Goal: Task Accomplishment & Management: Complete application form

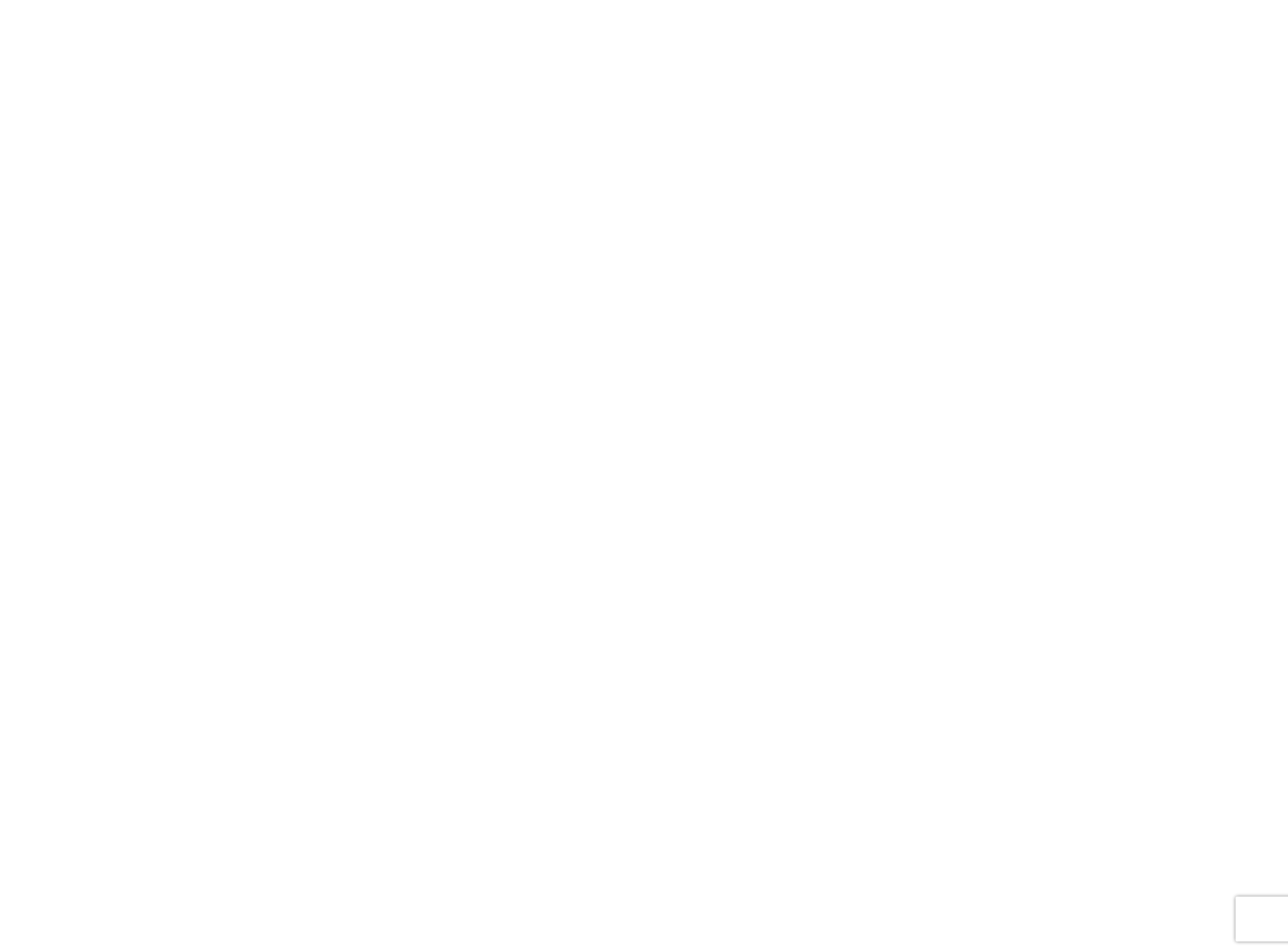
select select "FULL"
select select "LBS"
select select "IN"
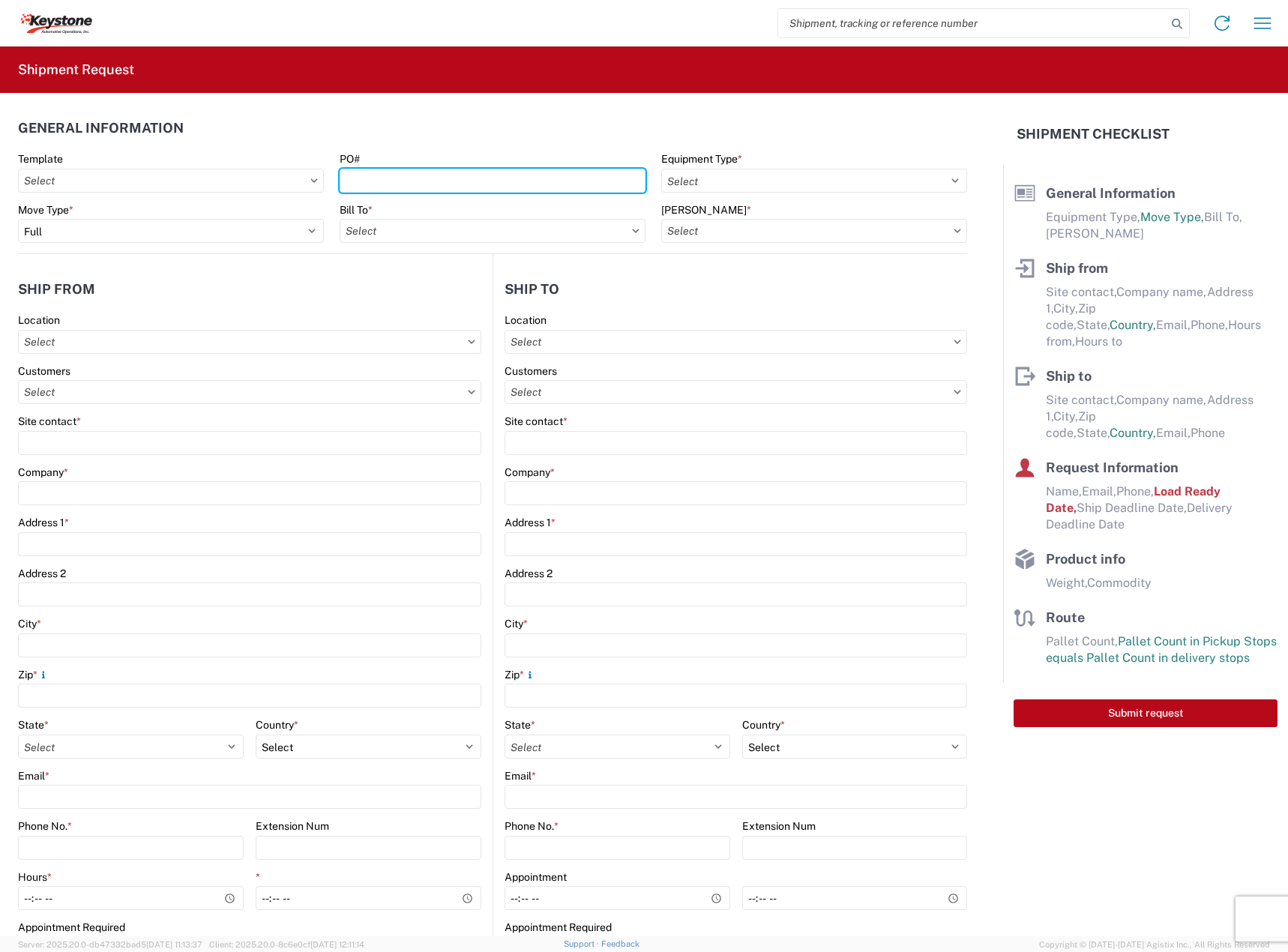
drag, startPoint x: 389, startPoint y: 181, endPoint x: 688, endPoint y: 164, distance: 299.5
click at [389, 181] on input "PO#" at bounding box center [493, 180] width 306 height 24
paste input "6300648"
type input "6300648"
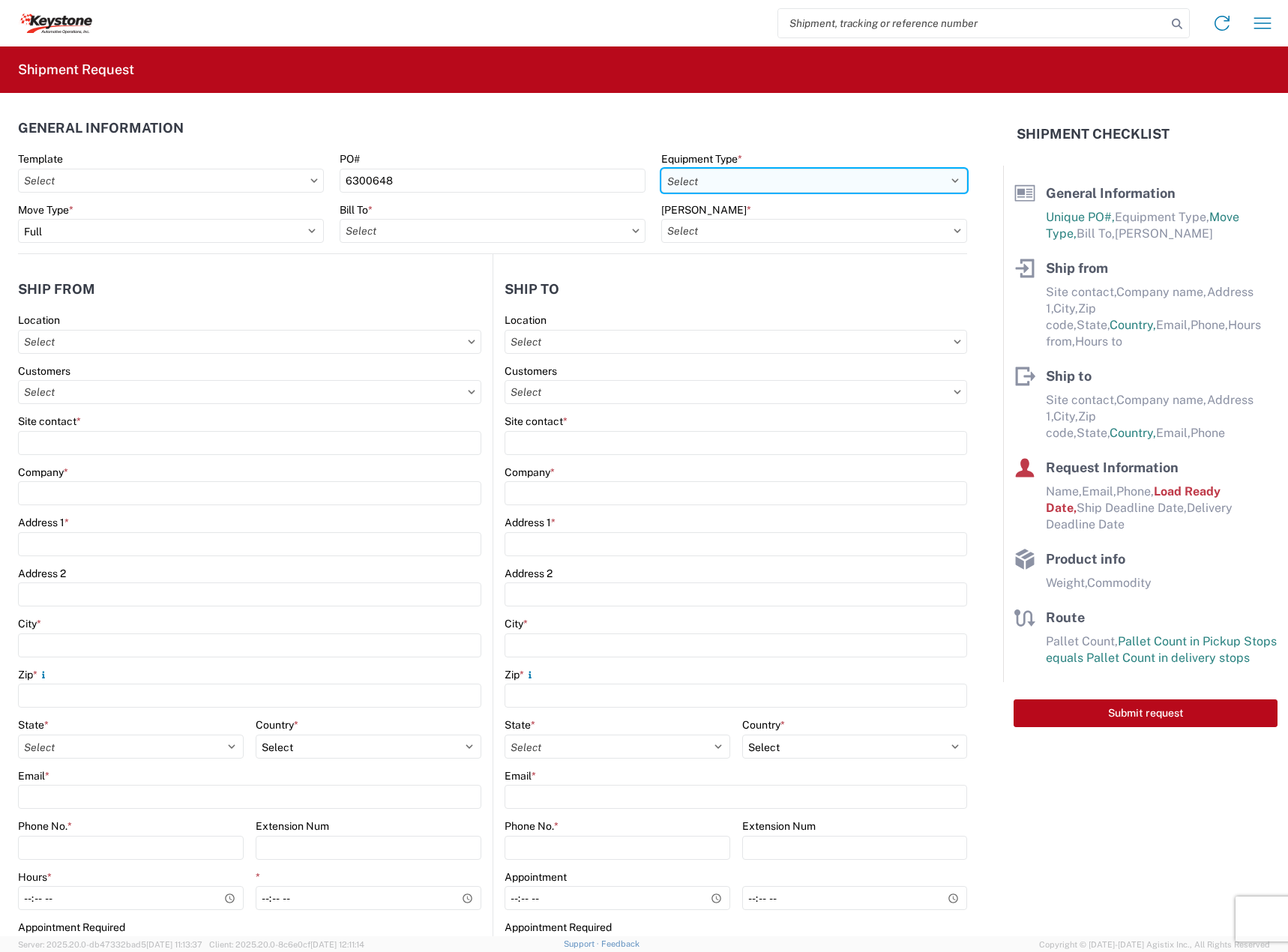
drag, startPoint x: 695, startPoint y: 175, endPoint x: 707, endPoint y: 177, distance: 12.2
click at [696, 175] on select "Select 53’ Dry Van Flatbed Dropdeck (van) Lowboy (flatbed) Rail" at bounding box center [814, 180] width 306 height 24
select select "STDV"
click at [661, 168] on select "Select 53’ Dry Van Flatbed Dropdeck (van) Lowboy (flatbed) Rail" at bounding box center [814, 180] width 306 height 24
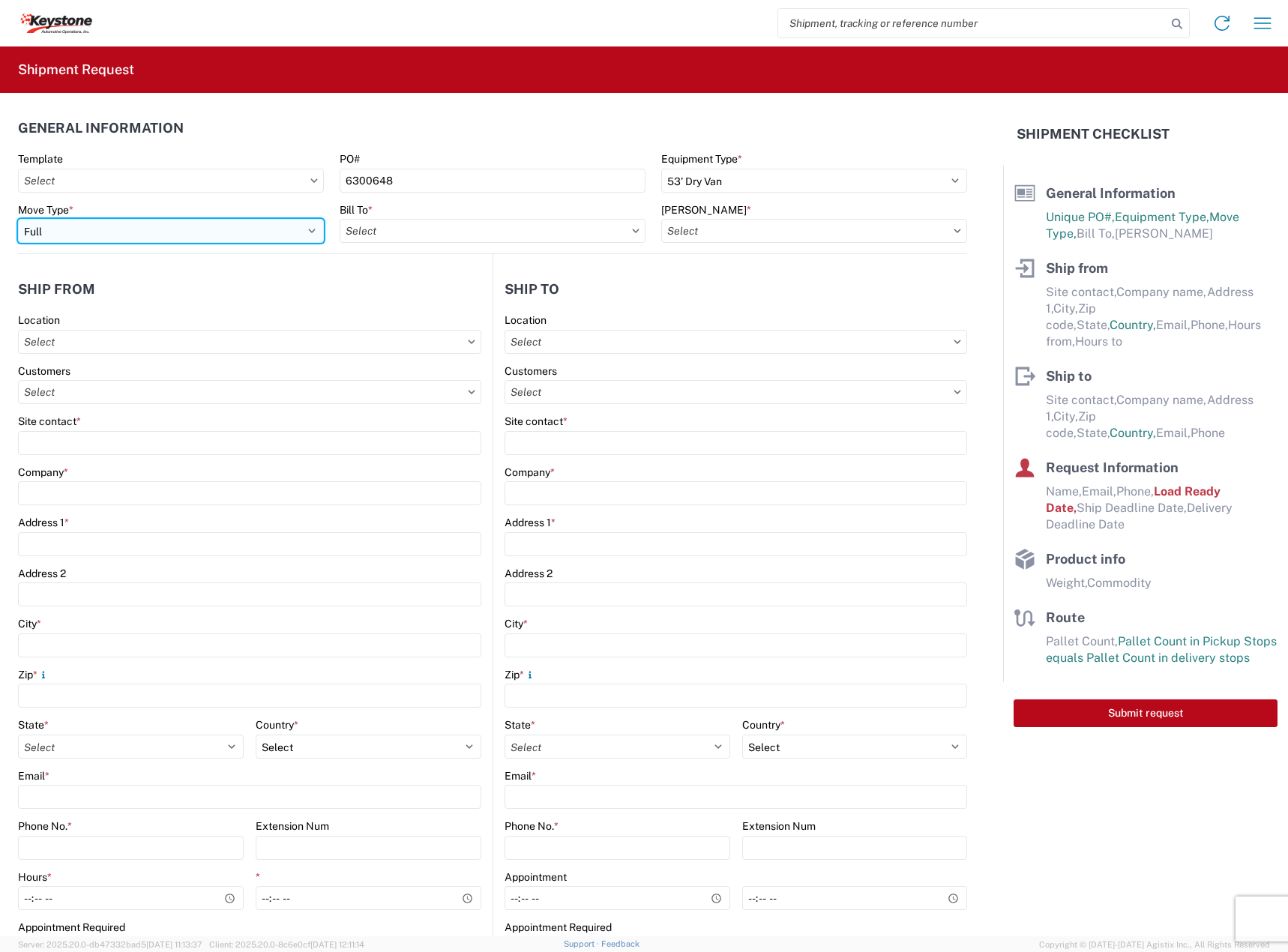
click at [283, 231] on select "Select Full Partial TL" at bounding box center [171, 231] width 306 height 24
select select "PARTIAL_TL"
click at [18, 219] on select "Select Full Partial TL" at bounding box center [171, 231] width 306 height 24
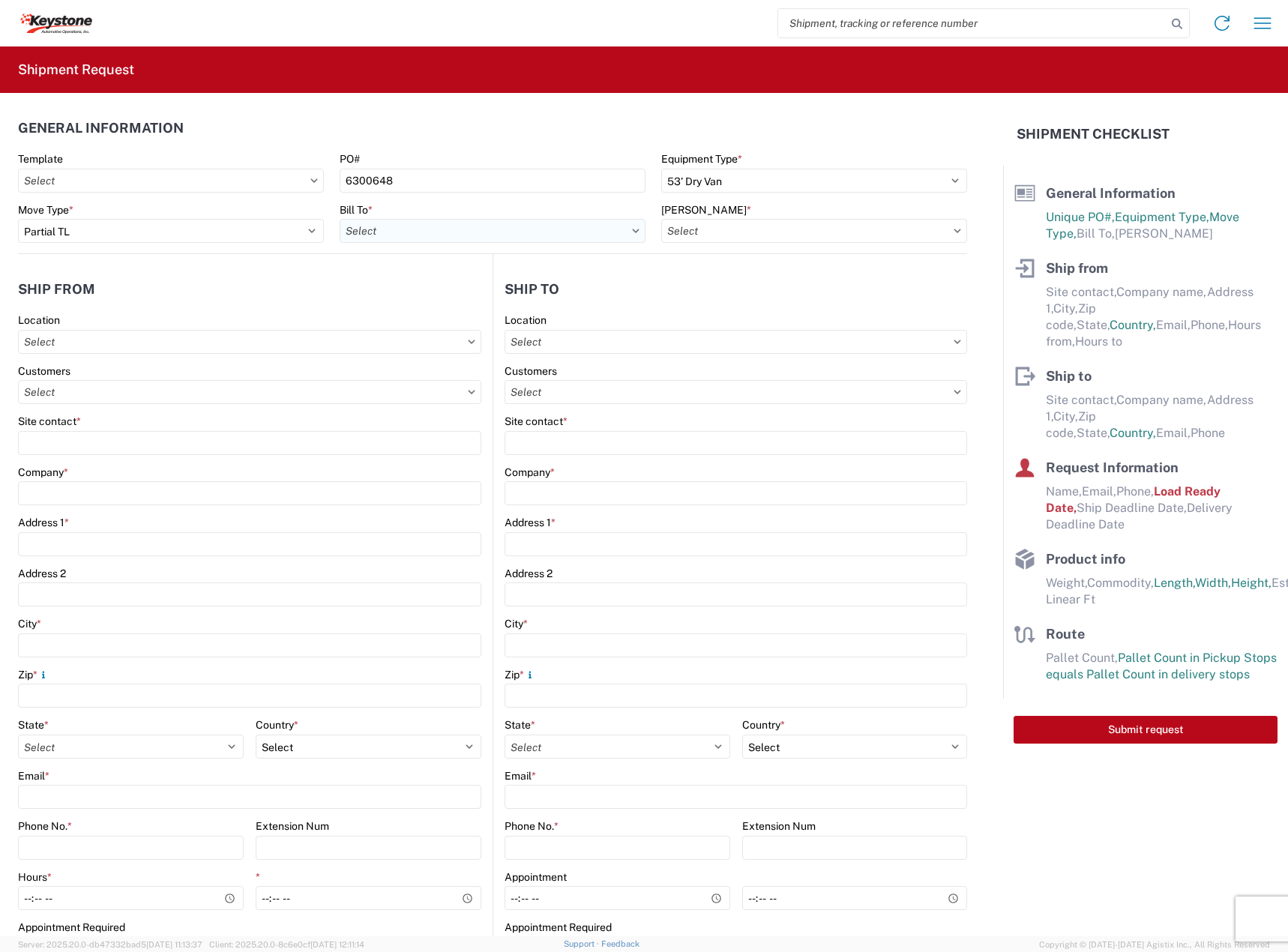
click at [405, 228] on input "text" at bounding box center [493, 231] width 306 height 24
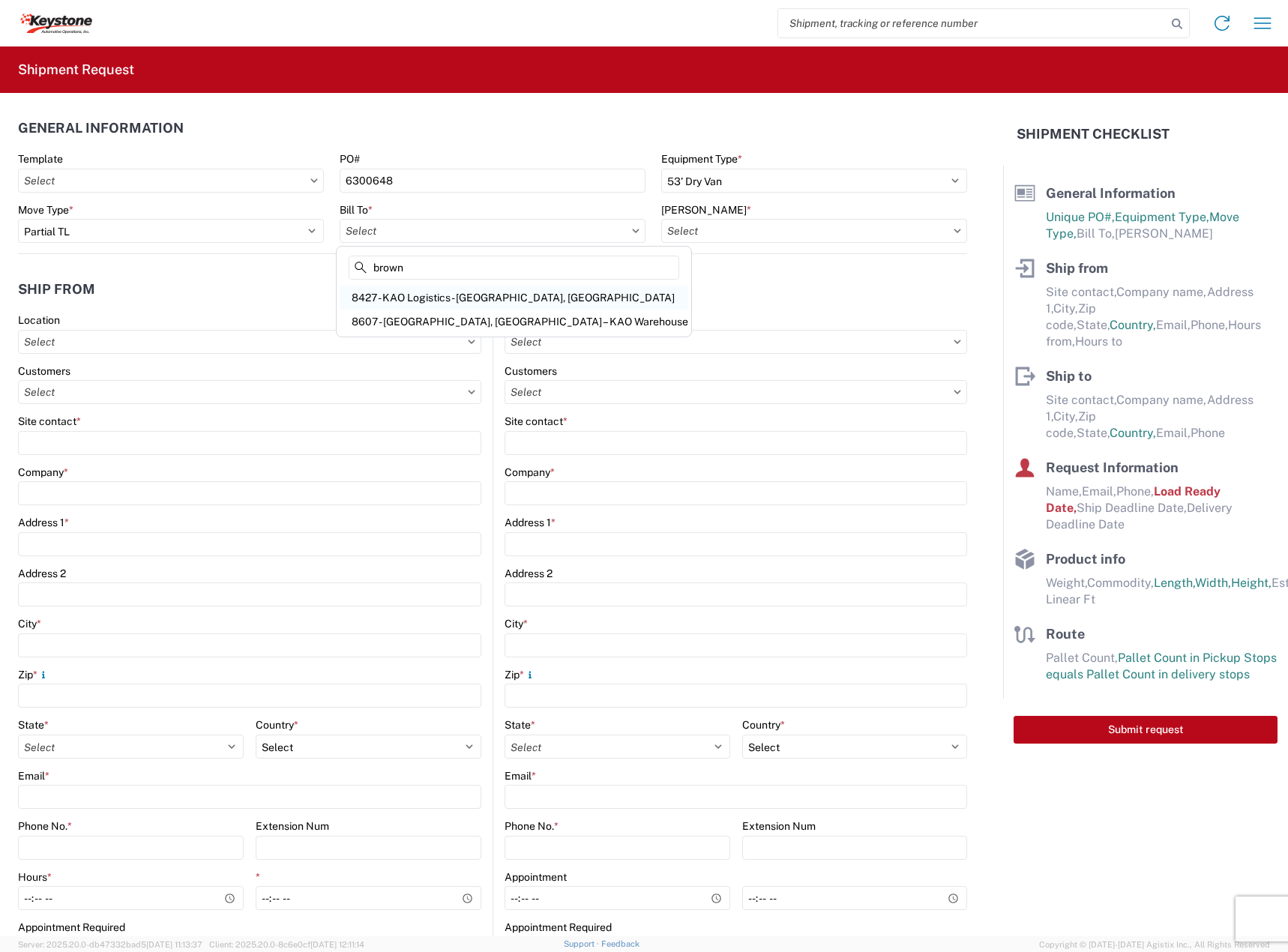
type input "brown"
click at [448, 290] on div "8427 - KAO Logistics - [GEOGRAPHIC_DATA], [GEOGRAPHIC_DATA]" at bounding box center [514, 298] width 348 height 24
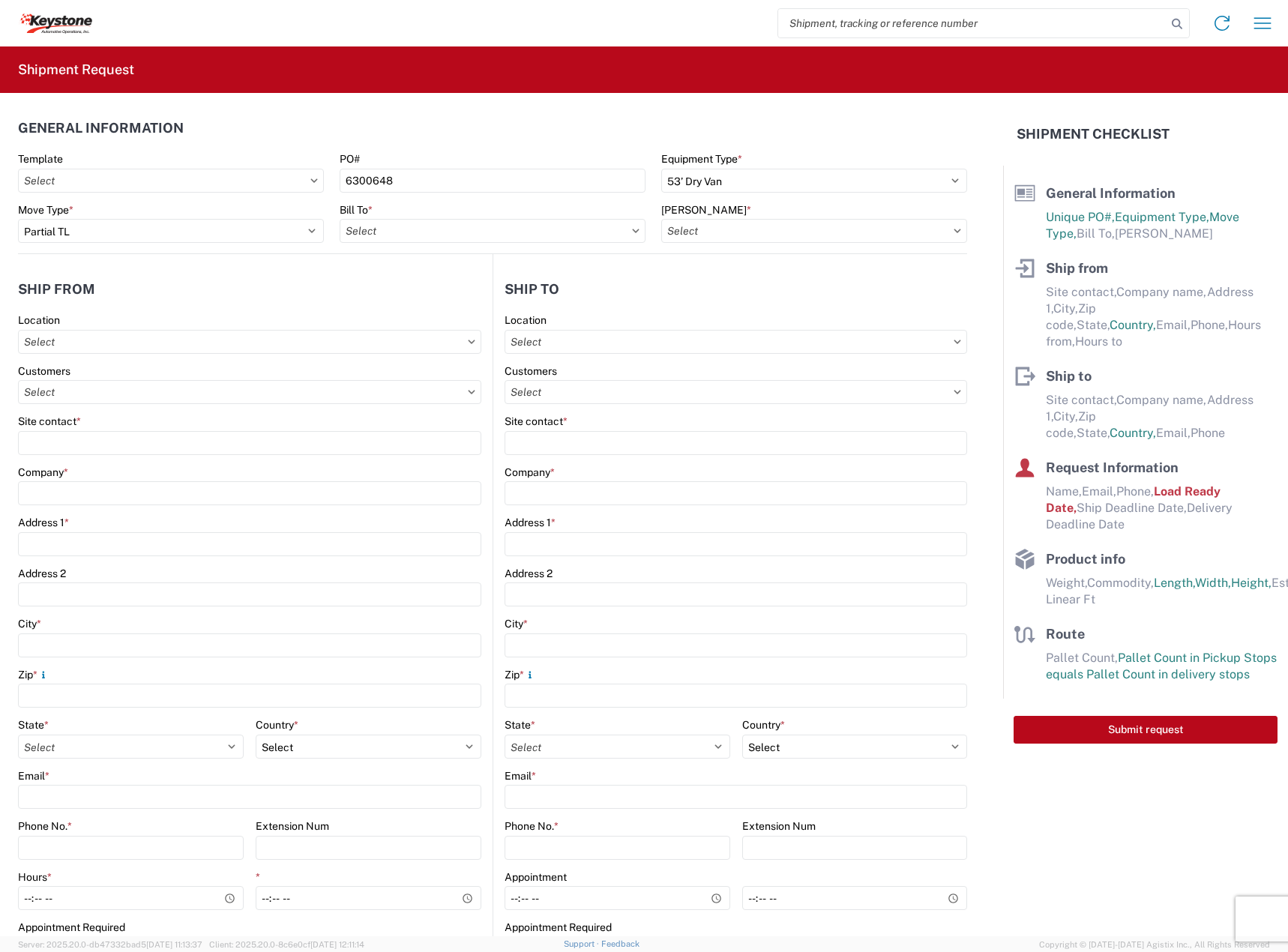
type input "8427 - KAO Logistics - [GEOGRAPHIC_DATA], [GEOGRAPHIC_DATA]"
click at [748, 238] on input "text" at bounding box center [814, 231] width 306 height 24
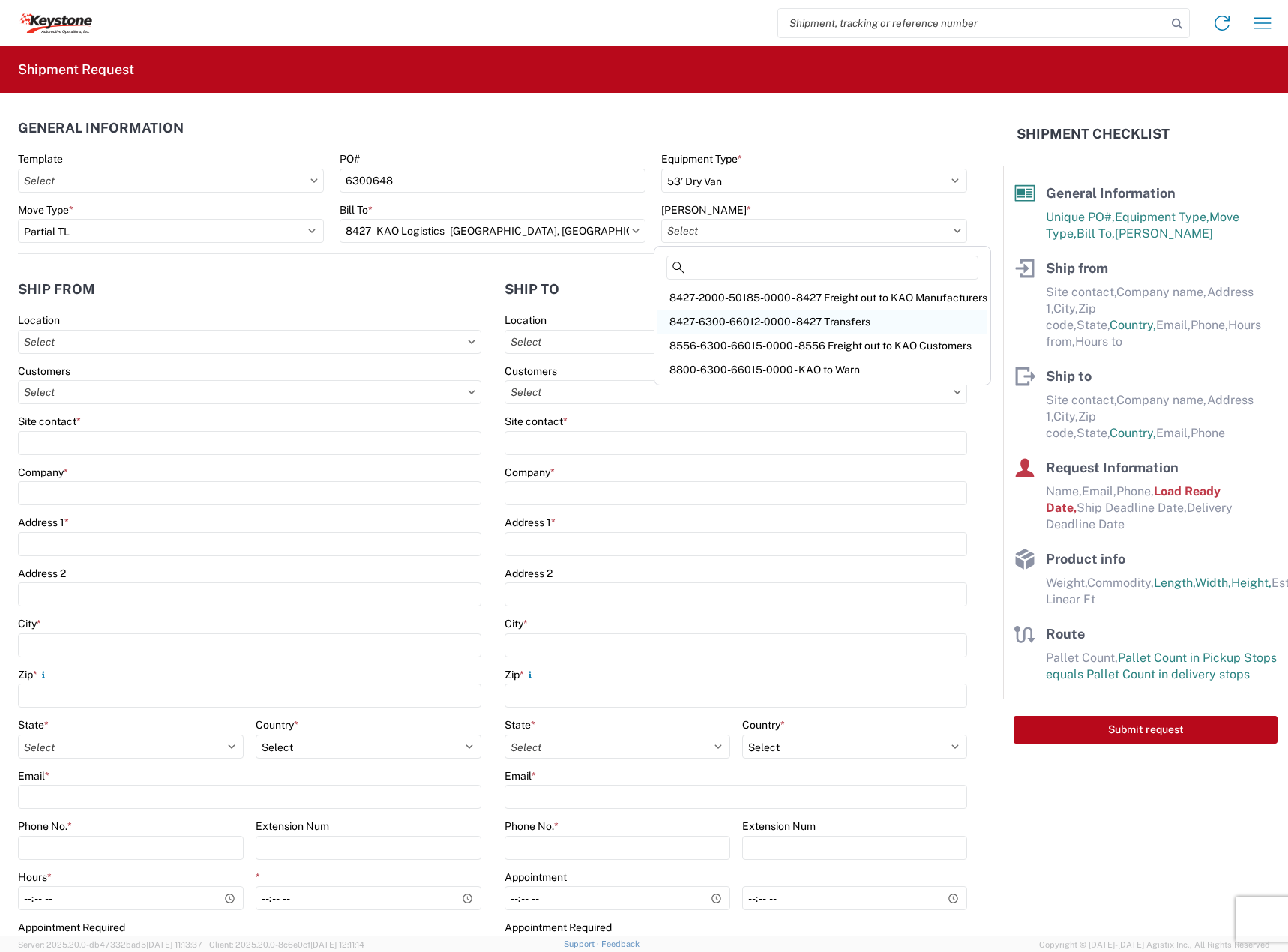
click at [773, 322] on div "8427-6300-66012-0000 - 8427 Transfers" at bounding box center [822, 321] width 330 height 24
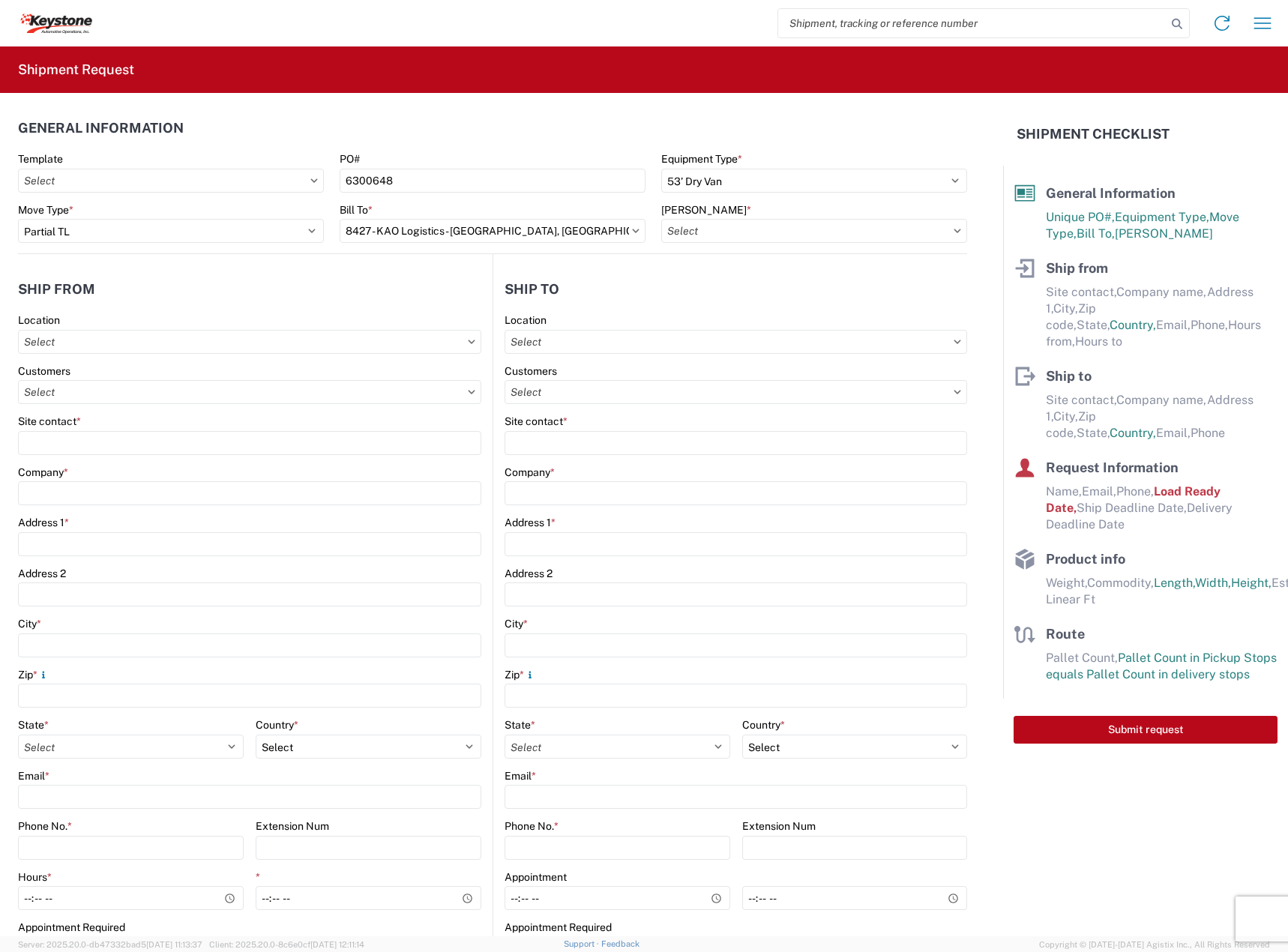
type input "8427-6300-66012-0000 - 8427 Transfers, 8427-6300-66012-0000 - 8427 Transfers"
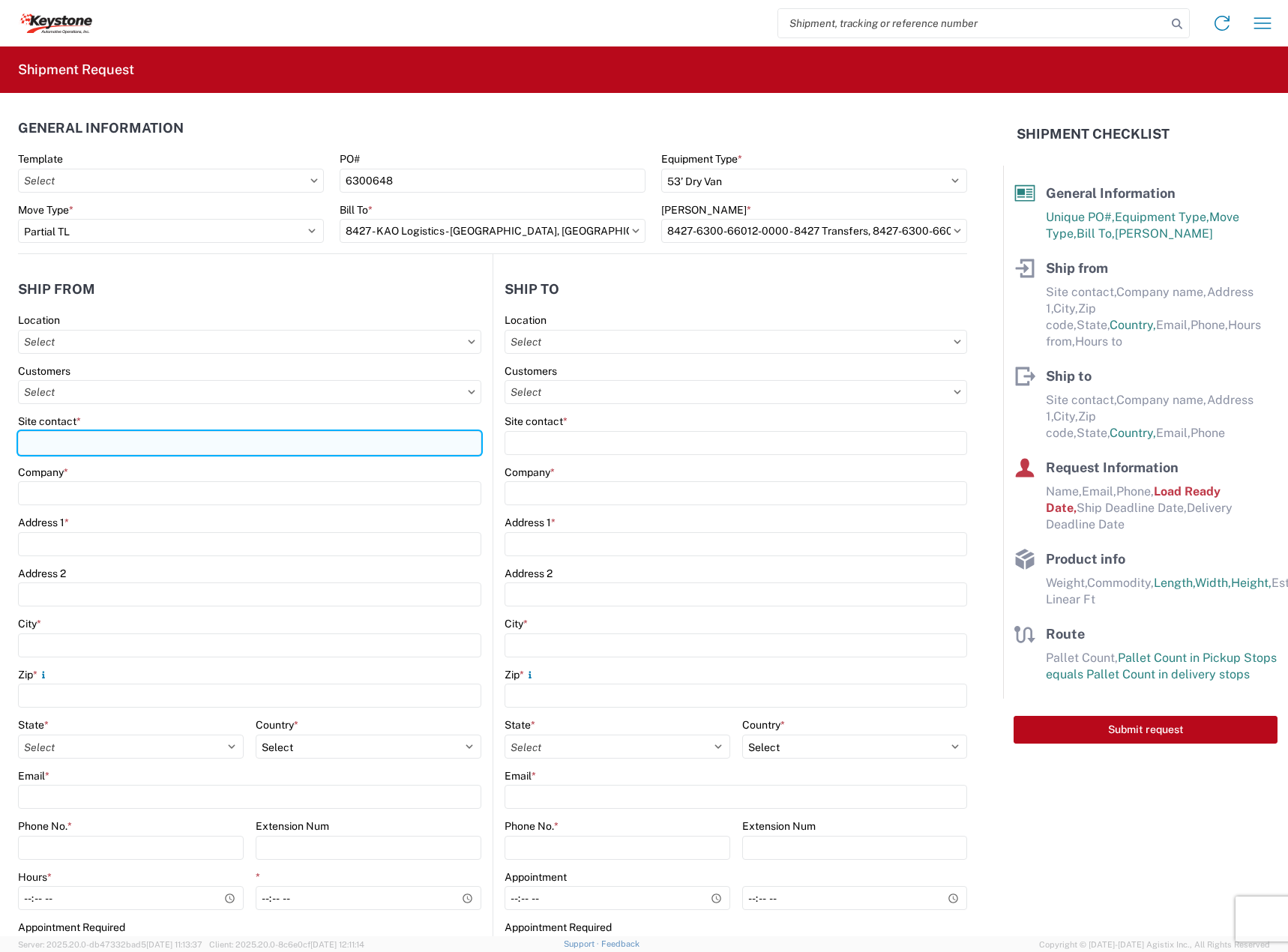
click at [102, 438] on input "Site contact *" at bounding box center [250, 443] width 463 height 24
click at [117, 449] on input "Site contact *" at bounding box center [250, 443] width 463 height 24
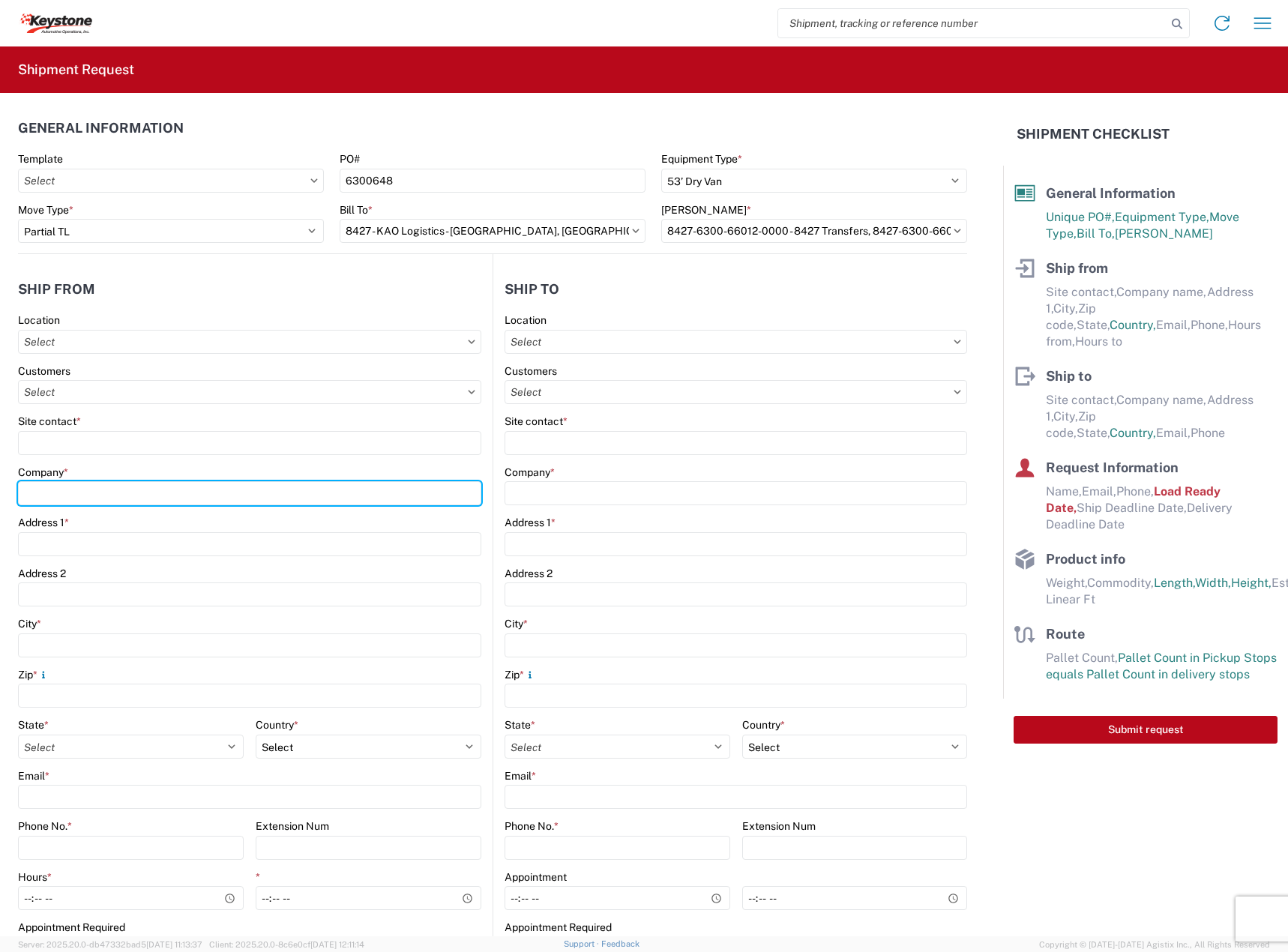
click at [108, 487] on div "Company *" at bounding box center [250, 486] width 463 height 40
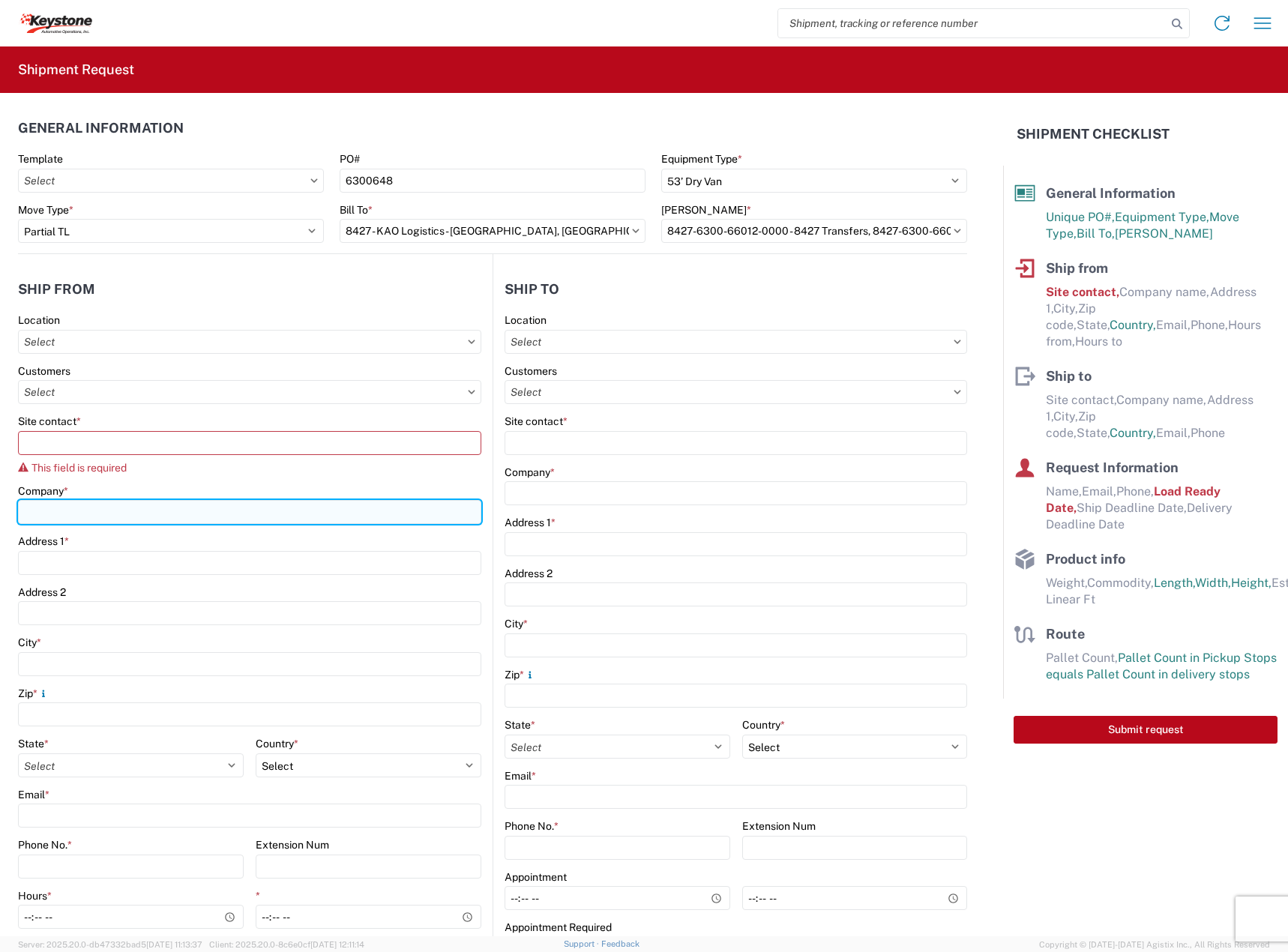
type input "DECKED"
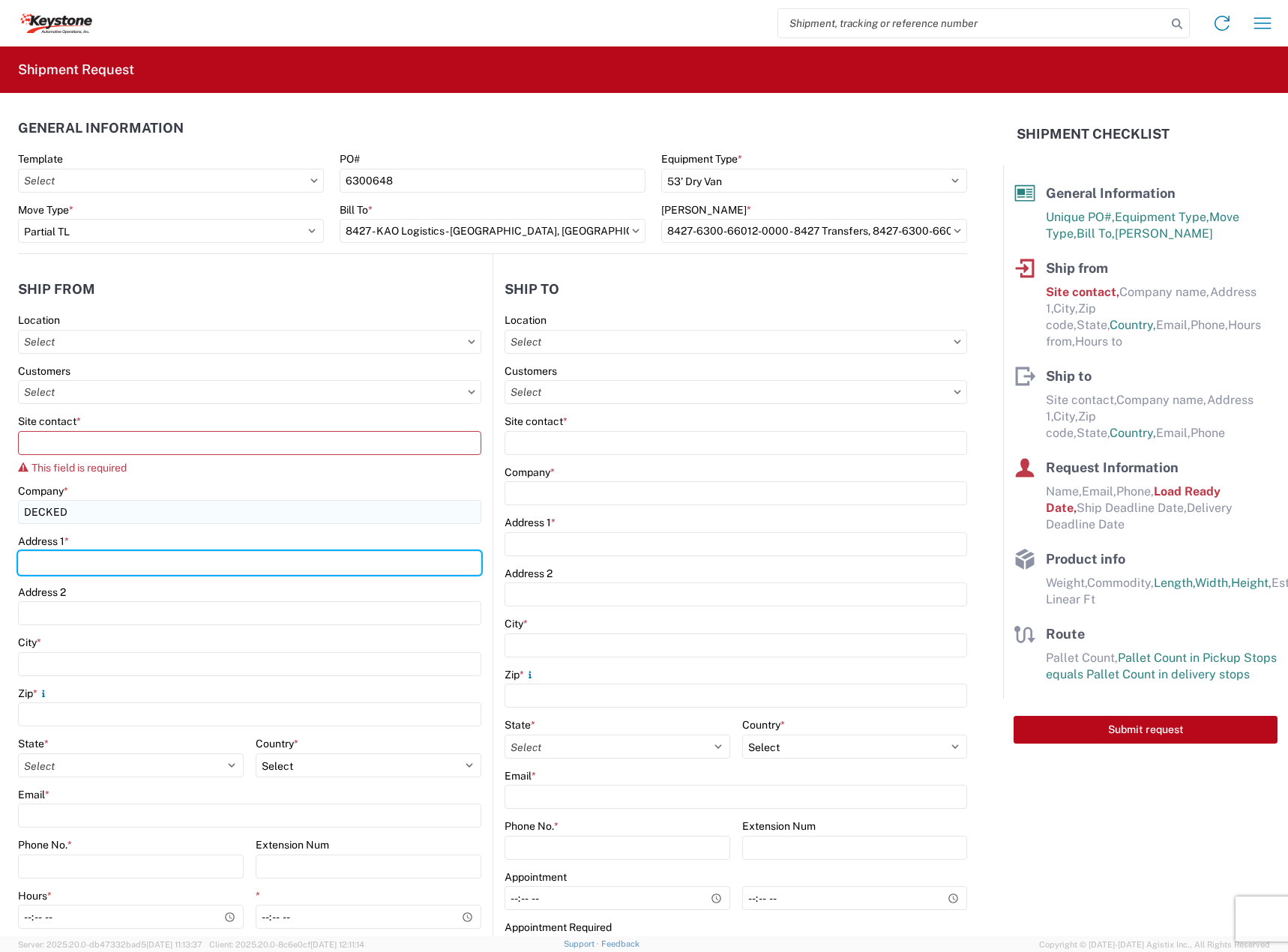
type input "[STREET_ADDRESS][PERSON_NAME]"
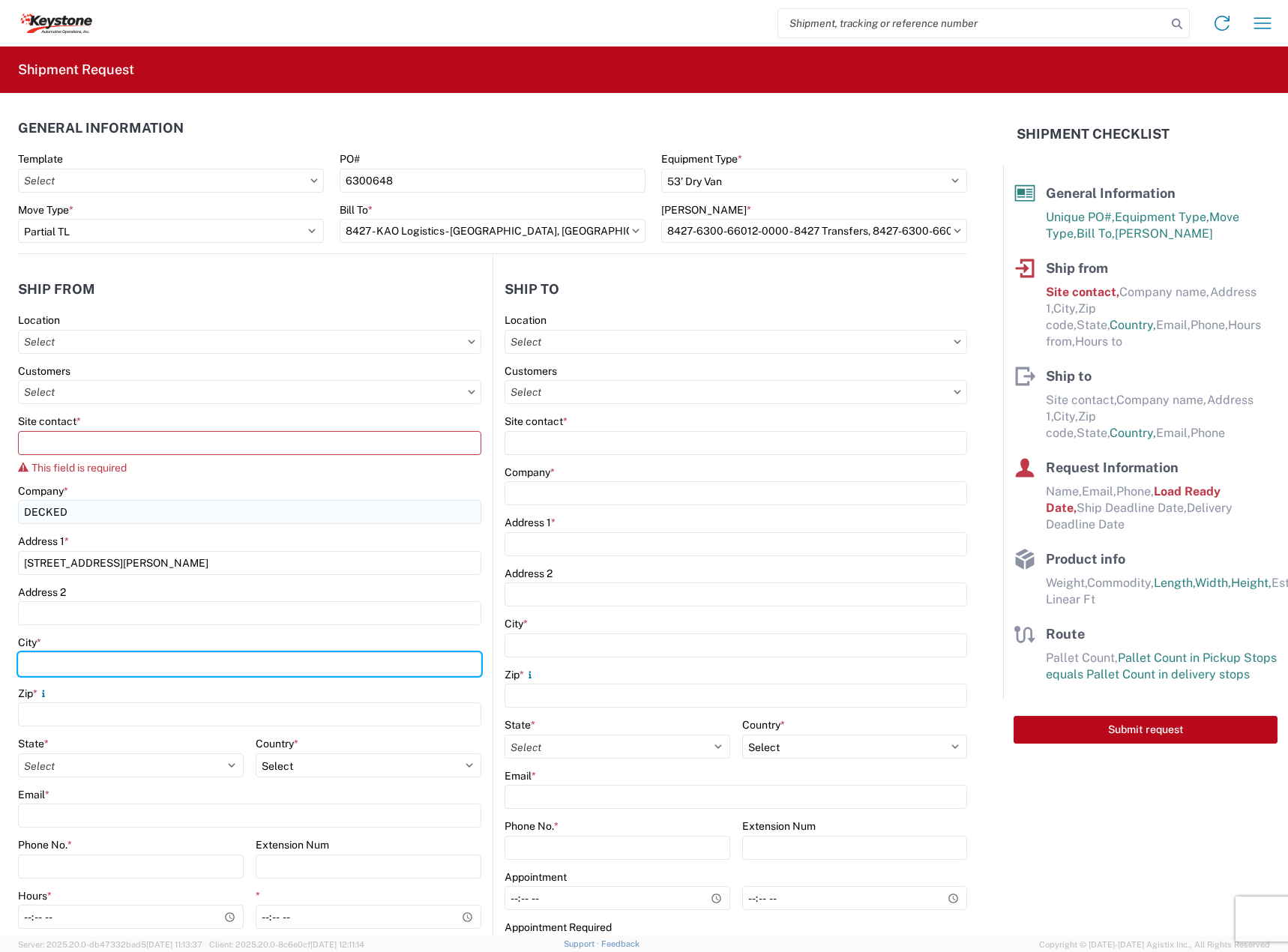
type input "Defiance"
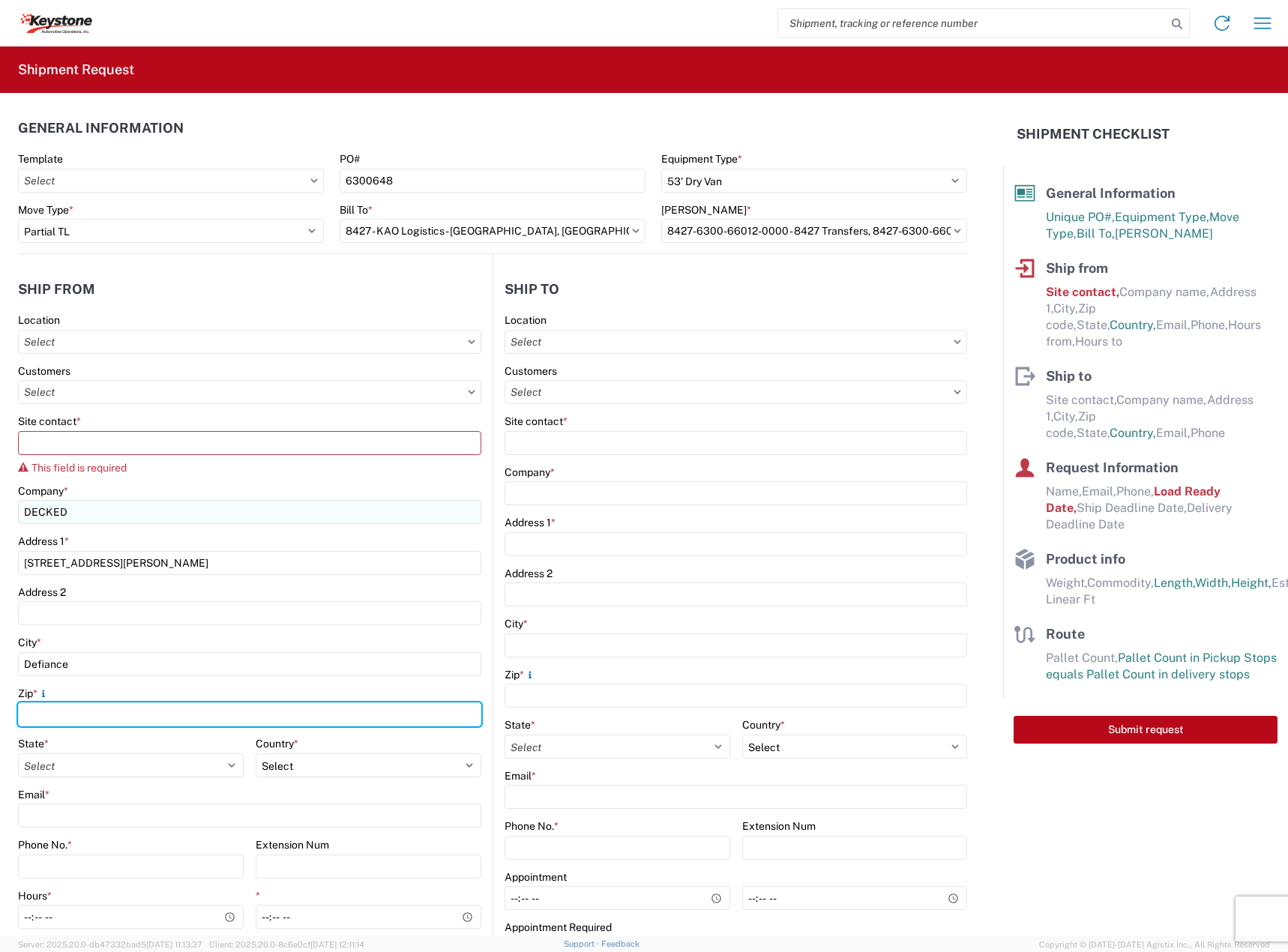
type input "43512"
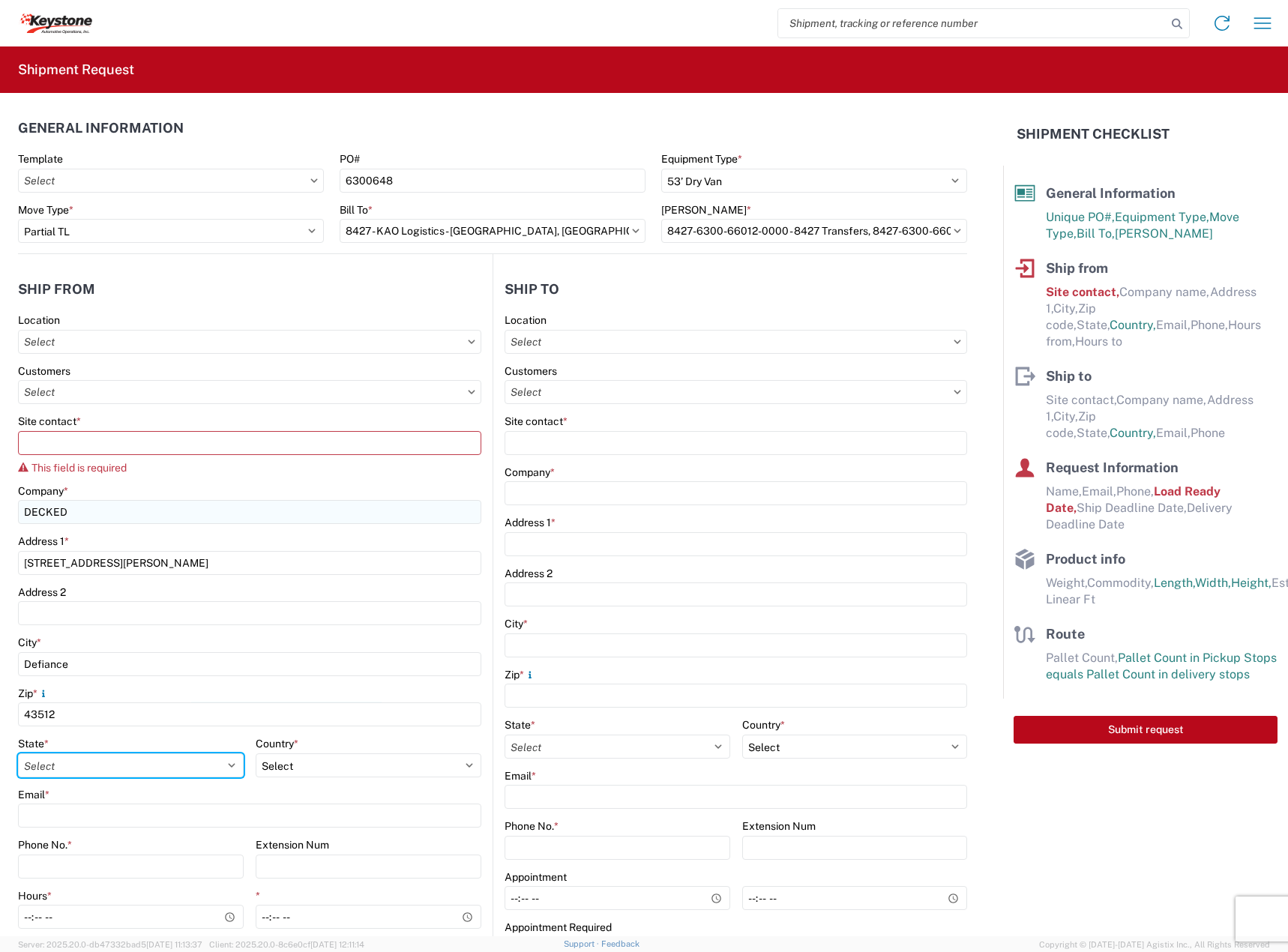
select select "OH"
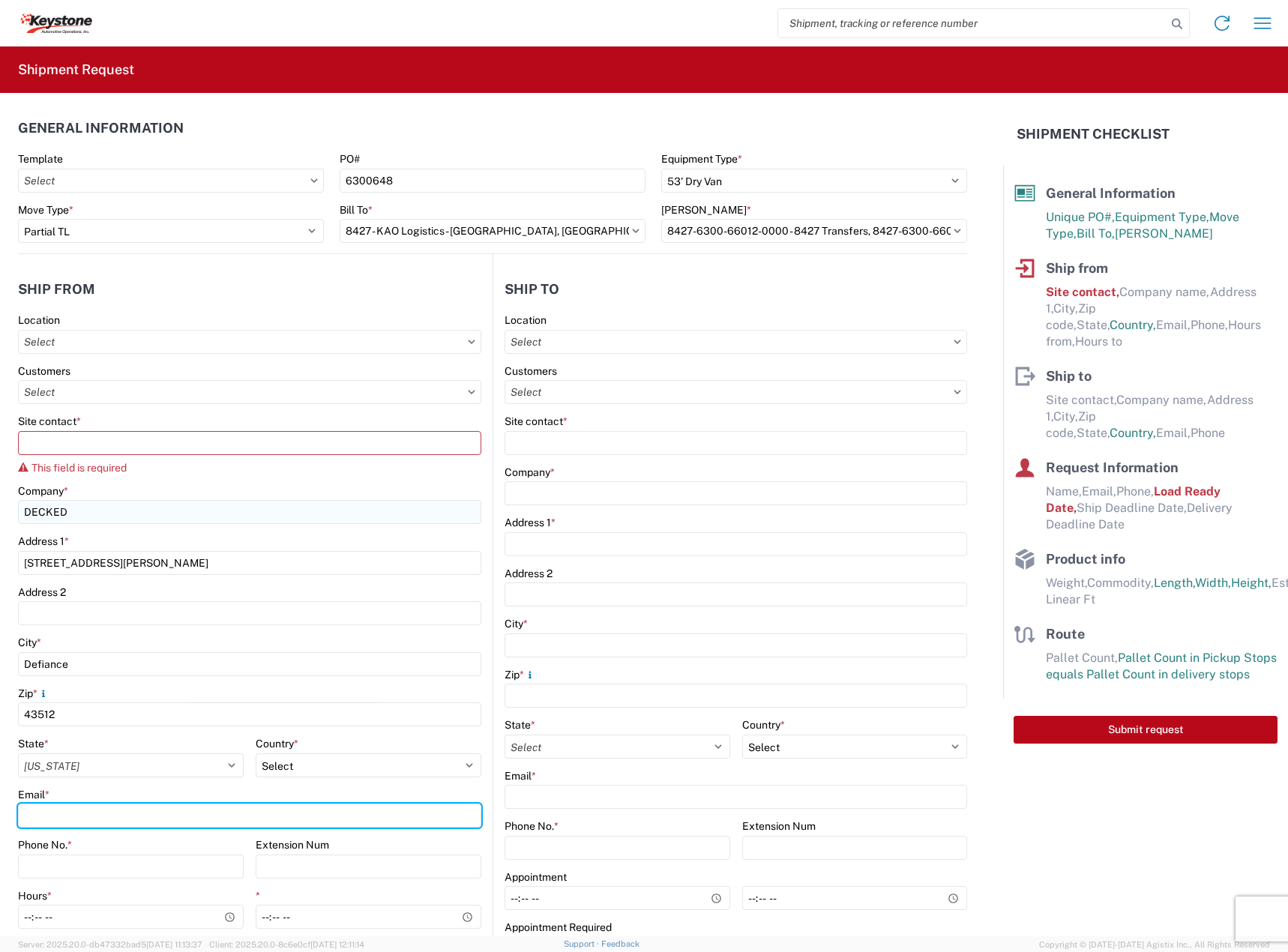
type input "[EMAIL_ADDRESS][DOMAIN_NAME]"
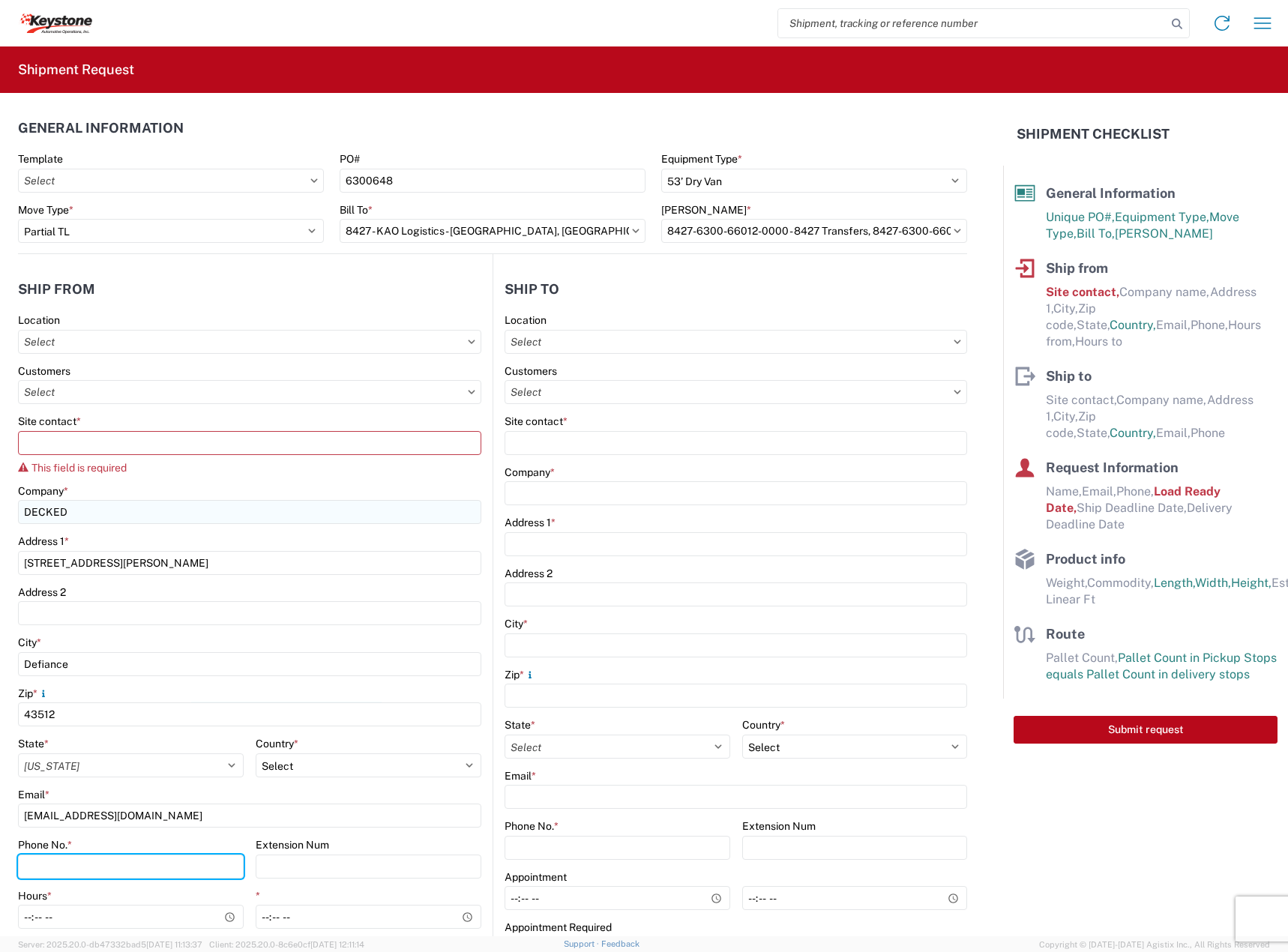
type input "2088060251"
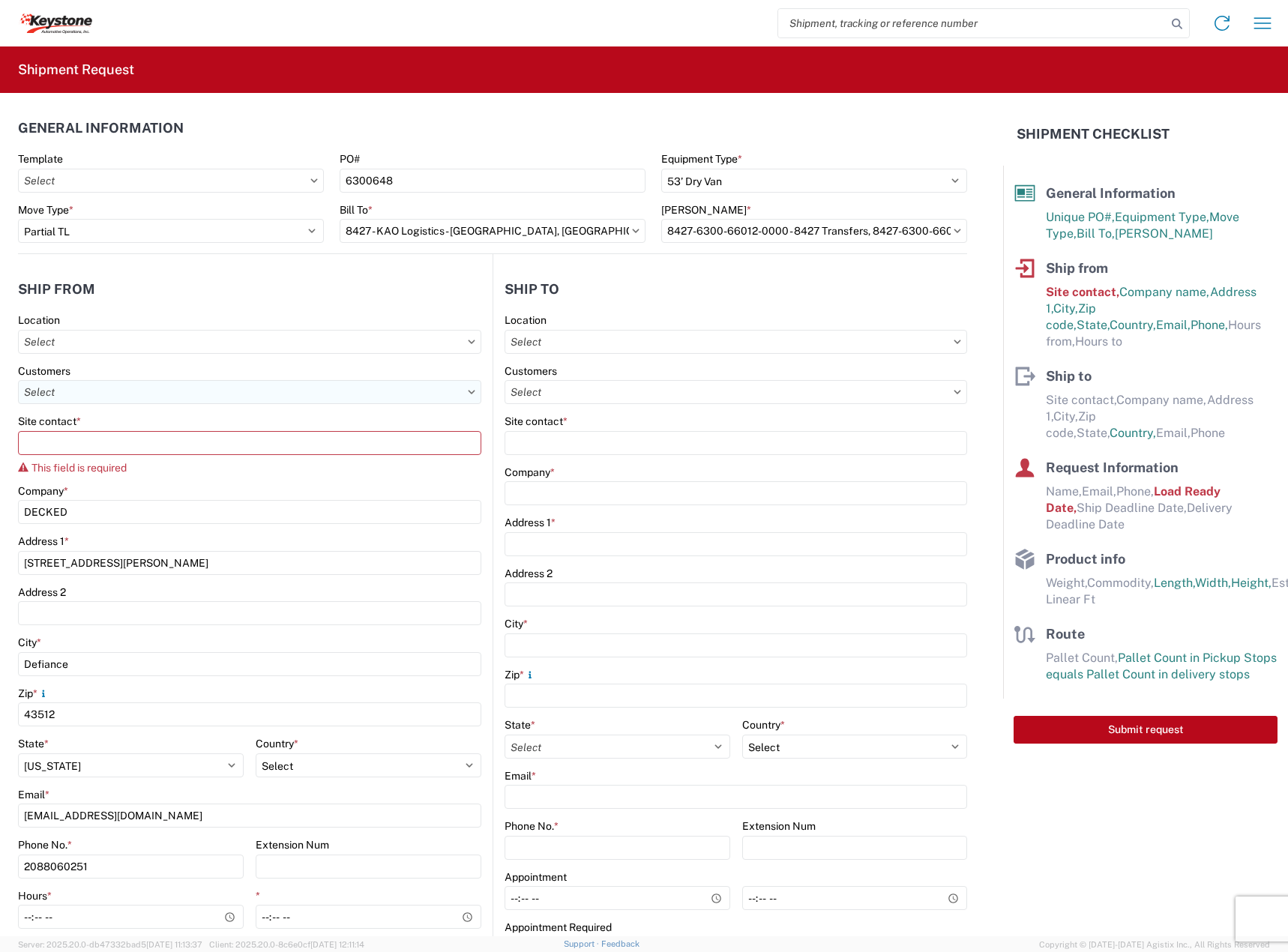
click at [144, 385] on input "text" at bounding box center [250, 391] width 463 height 24
type input "dec"
drag, startPoint x: 81, startPoint y: 431, endPoint x: 63, endPoint y: 401, distance: 35.0
click at [11, 401] on agx-block-ui "Home Shipment request Shipment tracking Shipment Request General Information Te…" at bounding box center [644, 476] width 1288 height 952
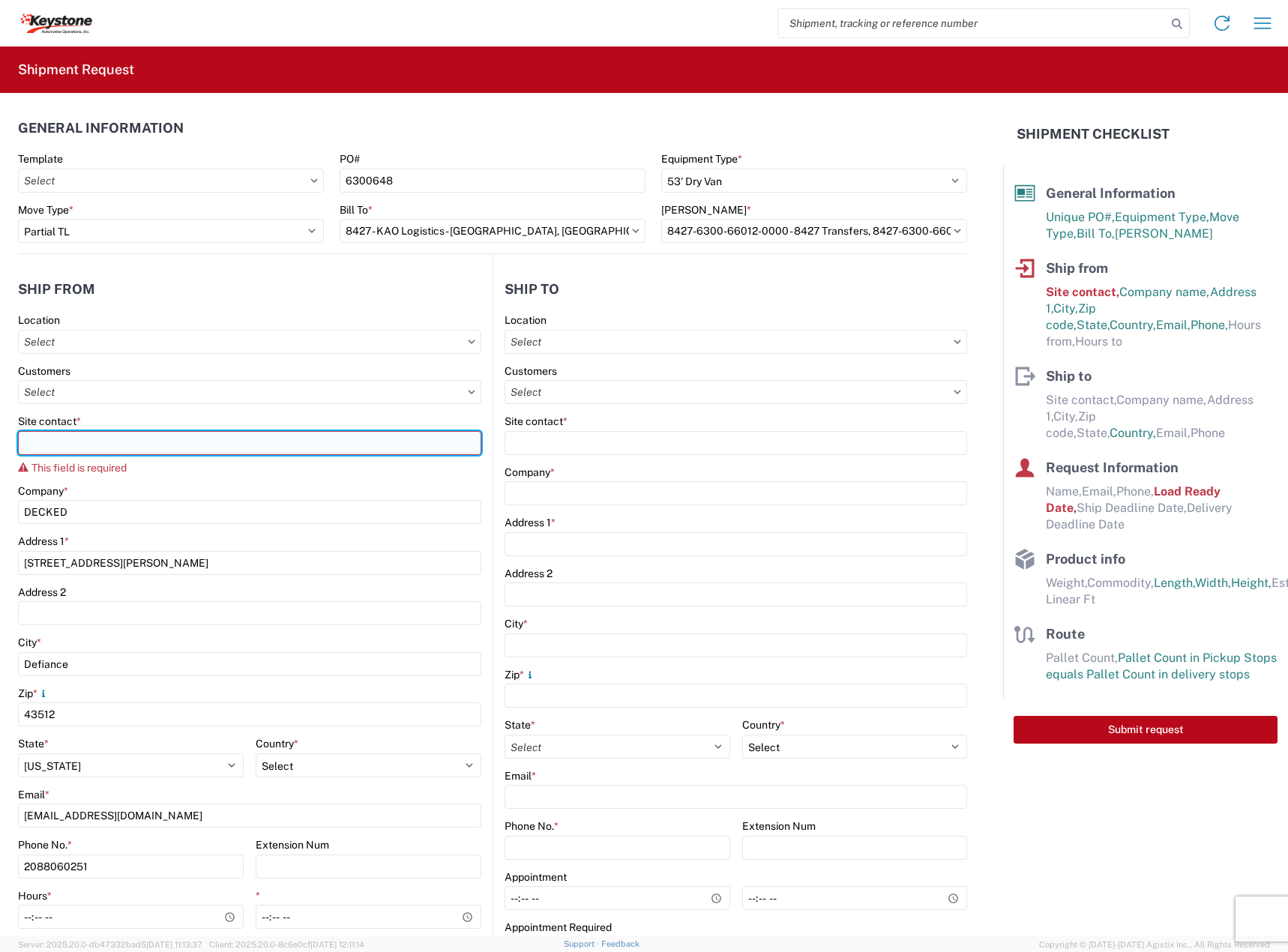
click at [211, 443] on input "Site contact *" at bounding box center [250, 443] width 463 height 24
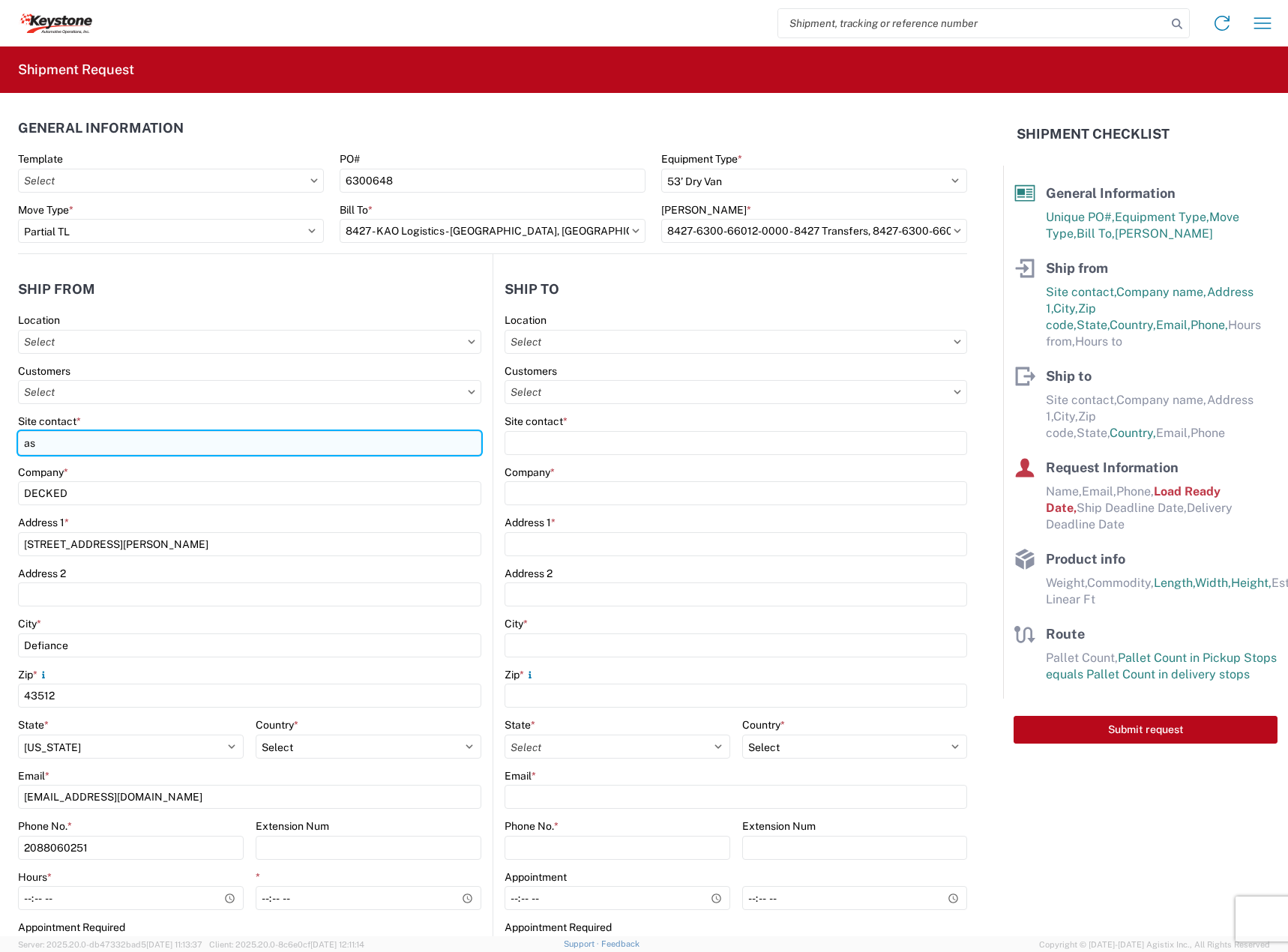
type input "a"
type input "[PERSON_NAME]"
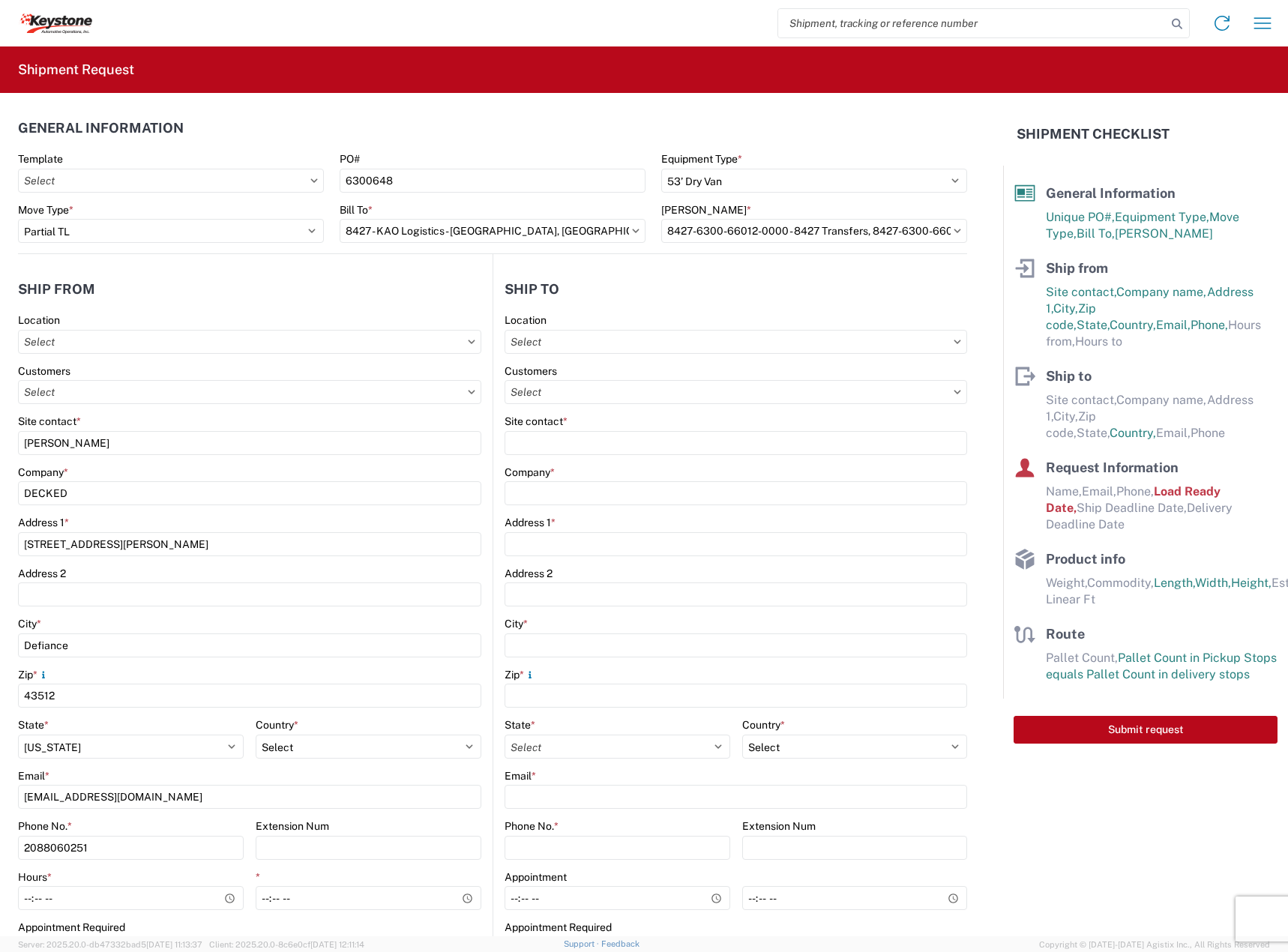
scroll to position [125, 0]
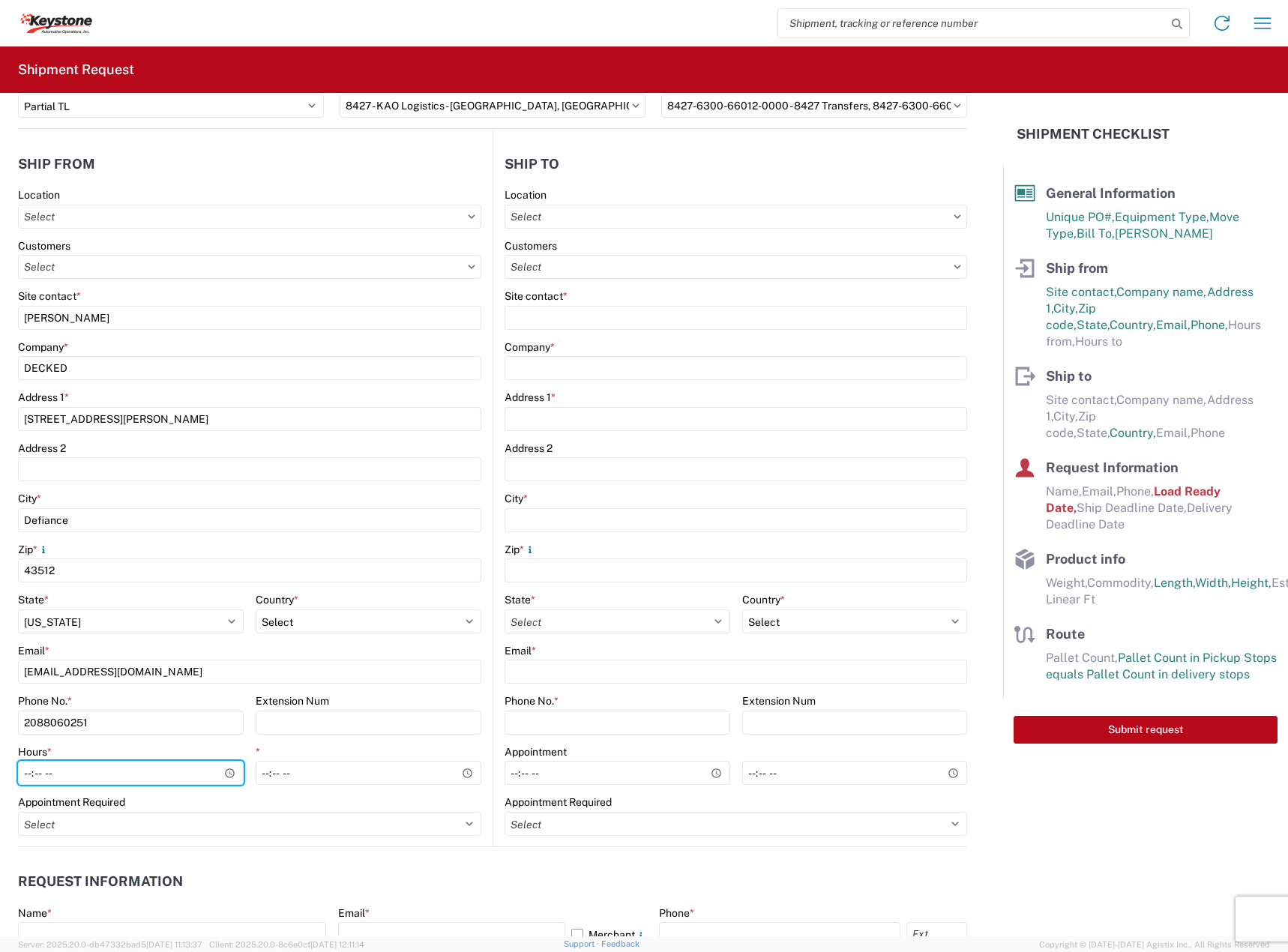
click at [36, 767] on input "Hours *" at bounding box center [131, 772] width 226 height 24
click at [33, 773] on input "Hours *" at bounding box center [131, 772] width 226 height 24
type input "08:00"
type input "15:30"
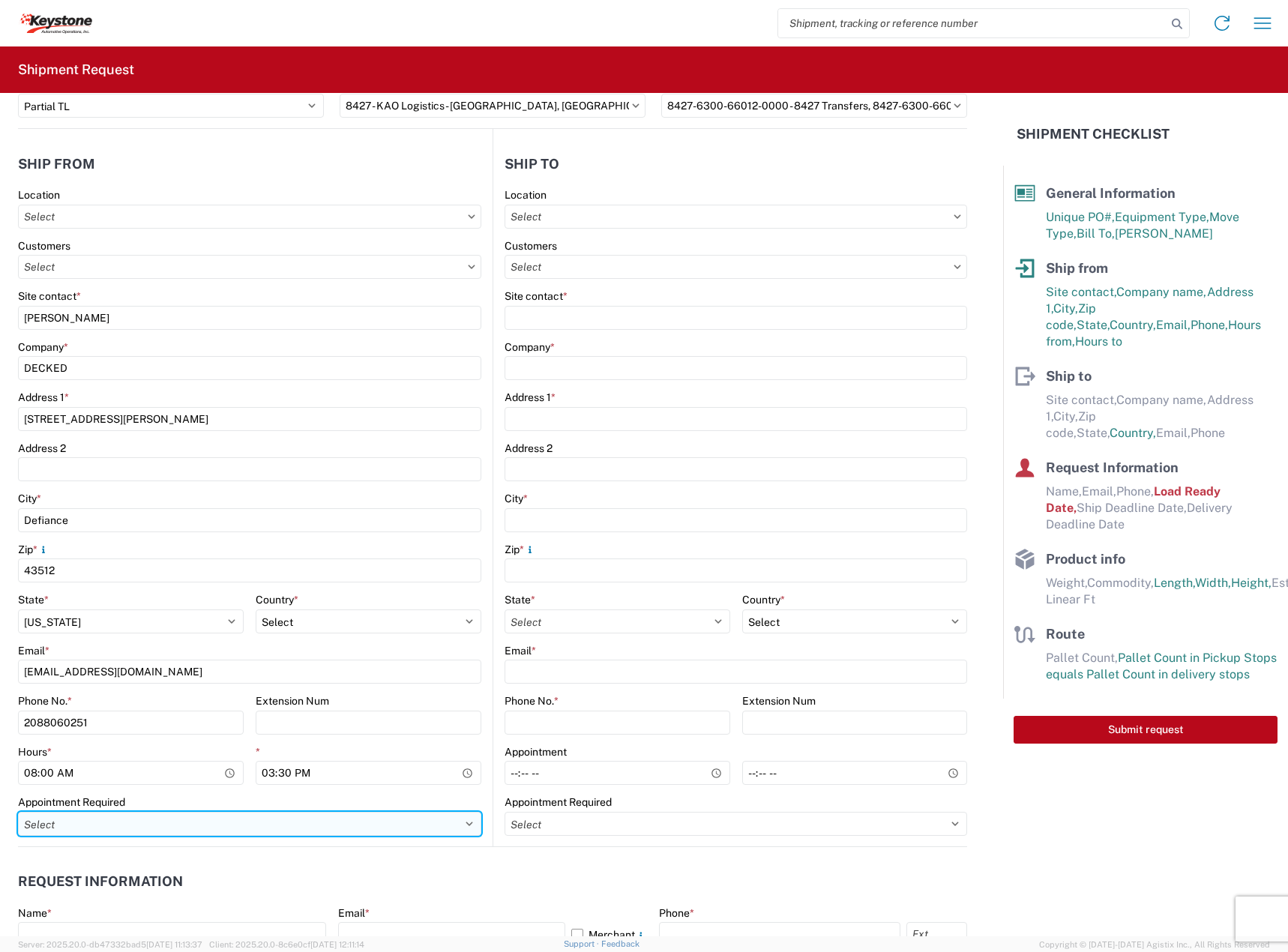
click at [89, 819] on select "Select Appt Required Appt Not Required Appt - First available" at bounding box center [250, 824] width 463 height 24
select select "apptRequired"
click at [18, 812] on select "Select Appt Required Appt Not Required Appt - First available" at bounding box center [250, 824] width 463 height 24
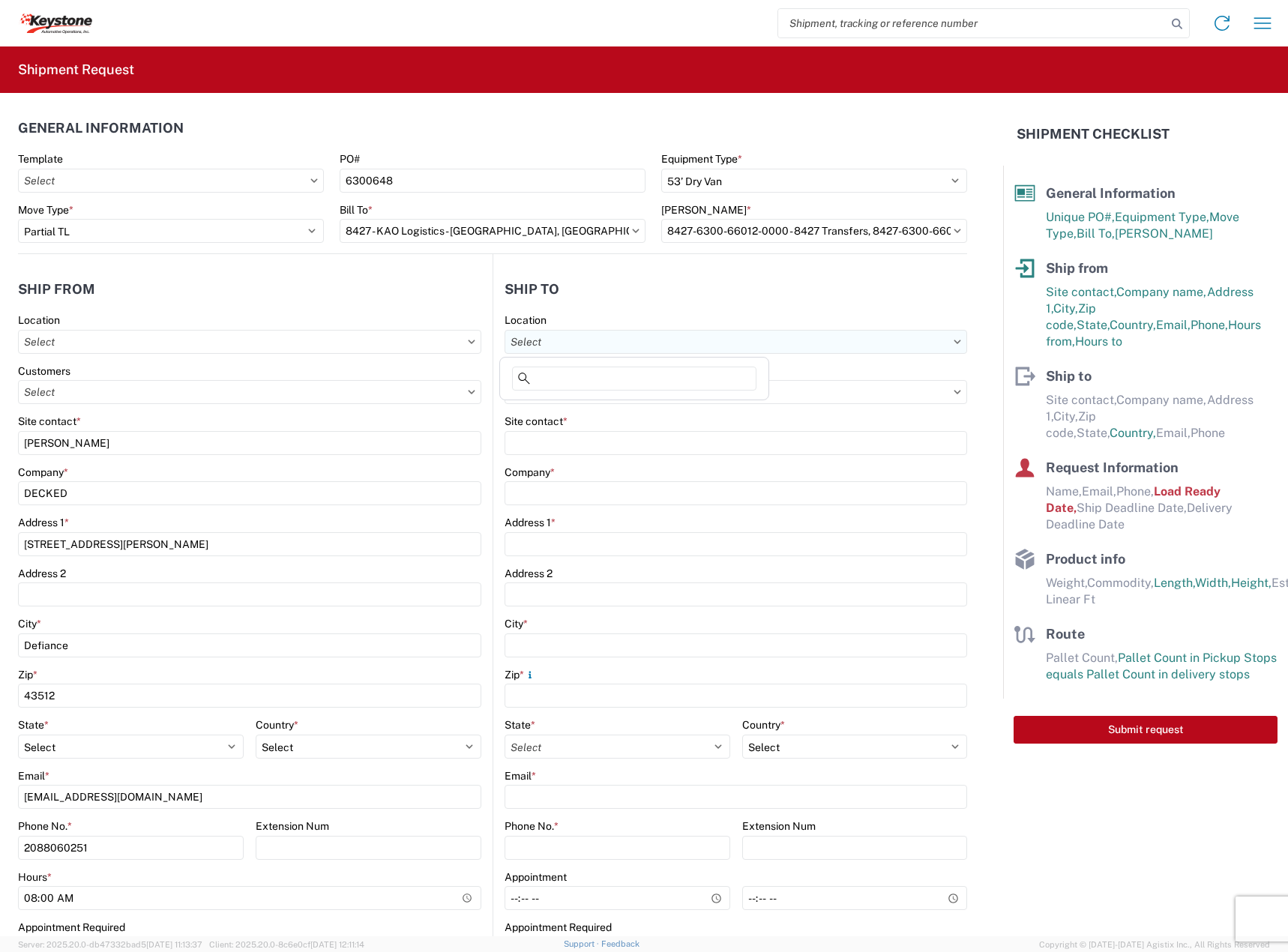
click at [544, 349] on input "text" at bounding box center [735, 342] width 462 height 24
type input "8427"
click at [580, 411] on div "8427 - KAO Logistics - [GEOGRAPHIC_DATA], [GEOGRAPHIC_DATA]" at bounding box center [671, 408] width 335 height 24
type input "8427 - KAO Logistics - [GEOGRAPHIC_DATA], [GEOGRAPHIC_DATA]"
type input "KAO"
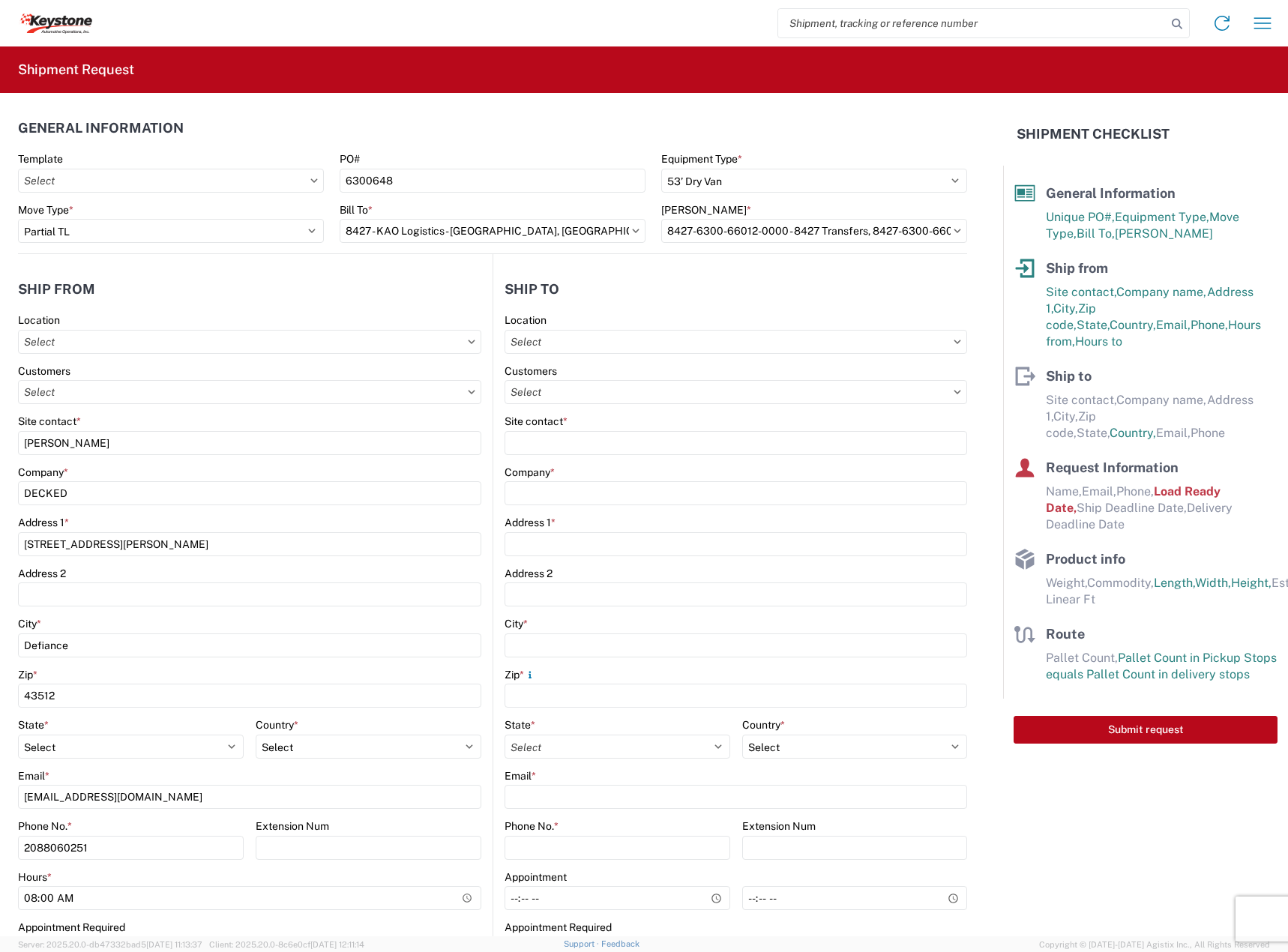
type input "[STREET_ADDRESS][PERSON_NAME]"
type input "[GEOGRAPHIC_DATA]"
type input "48193"
select select "US"
type input "07:00"
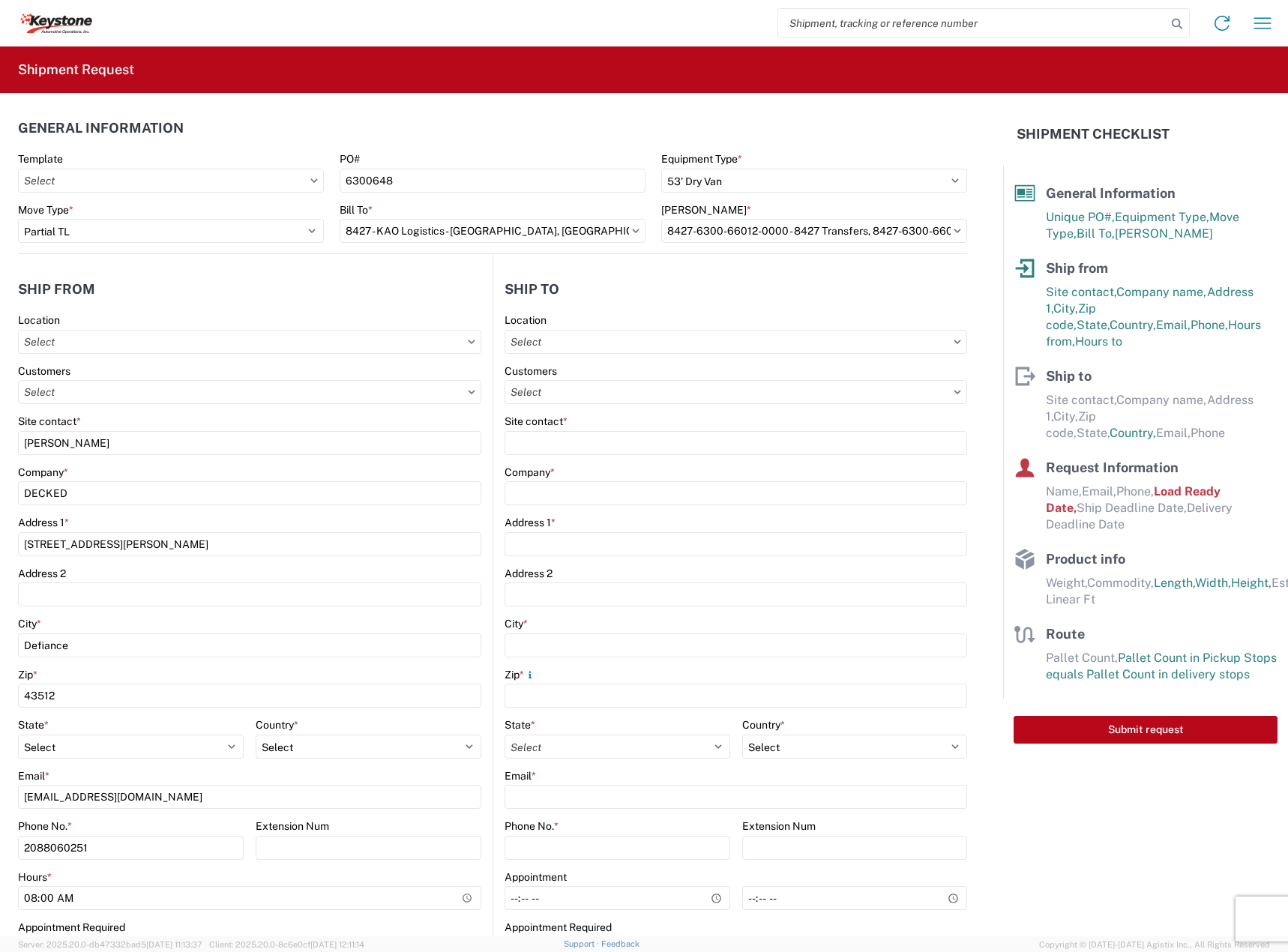
type input "17:00"
select select "MI"
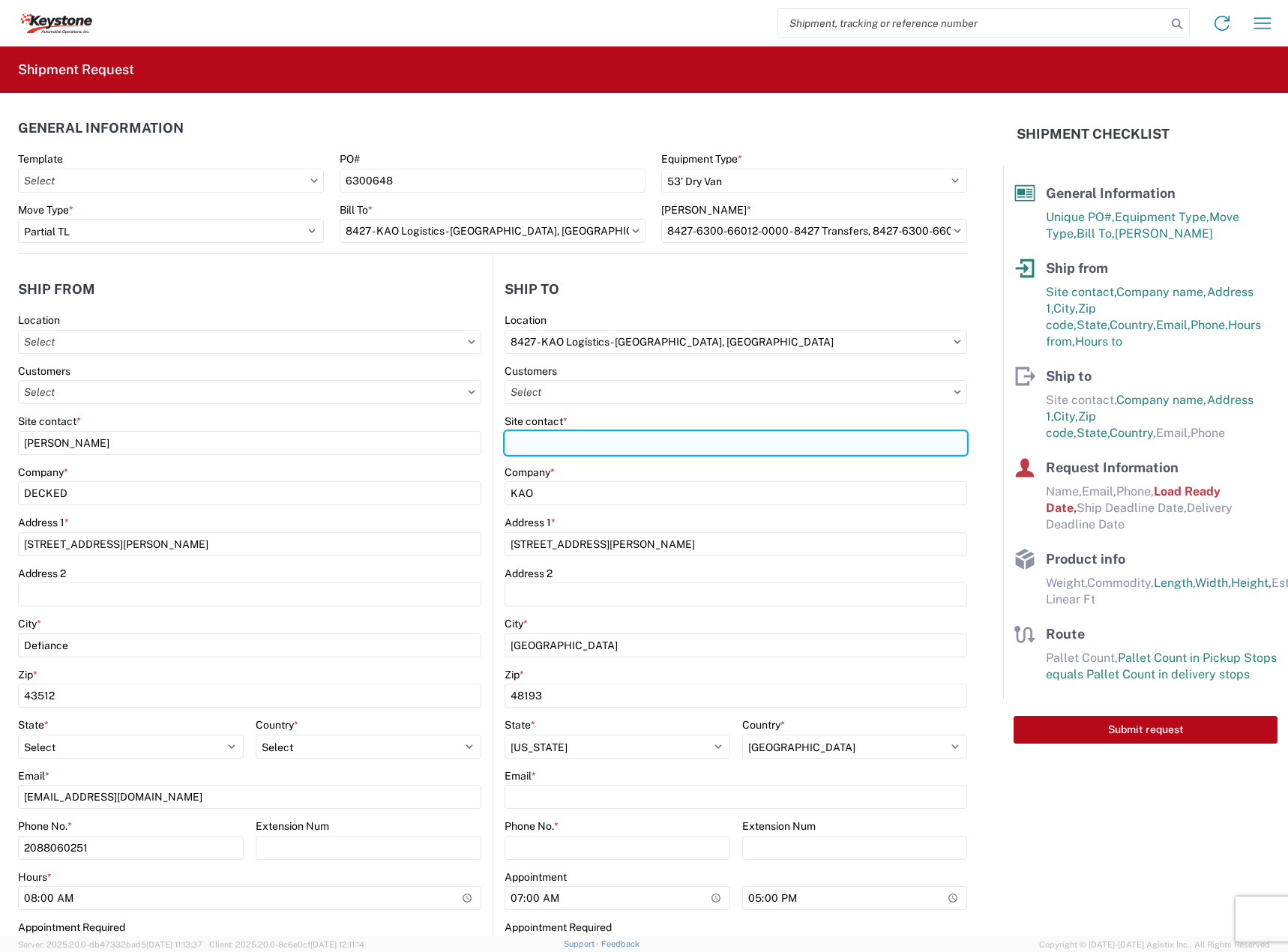
click at [575, 434] on input "Site contact *" at bounding box center [735, 443] width 462 height 24
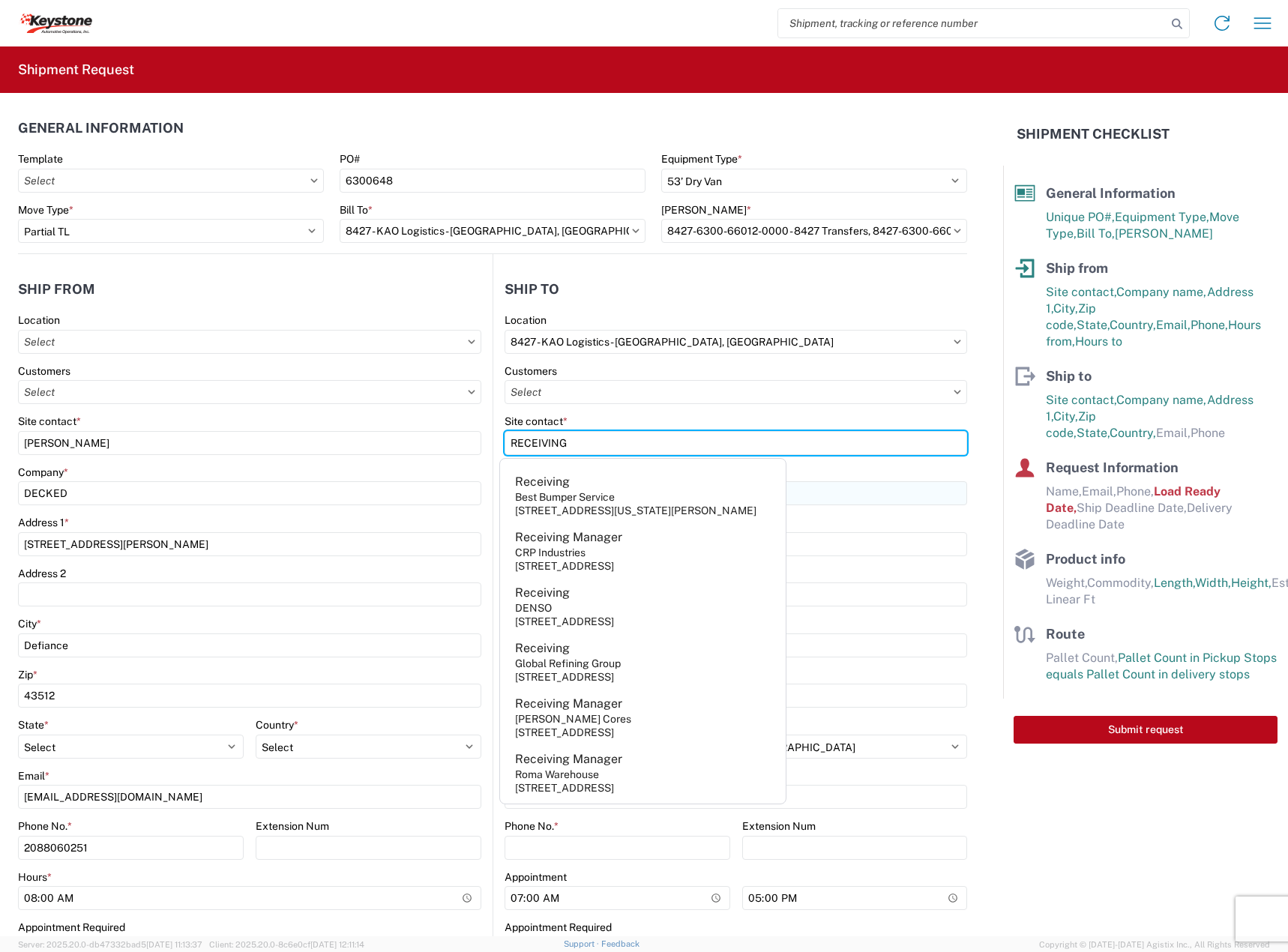
type input "RECEIVING"
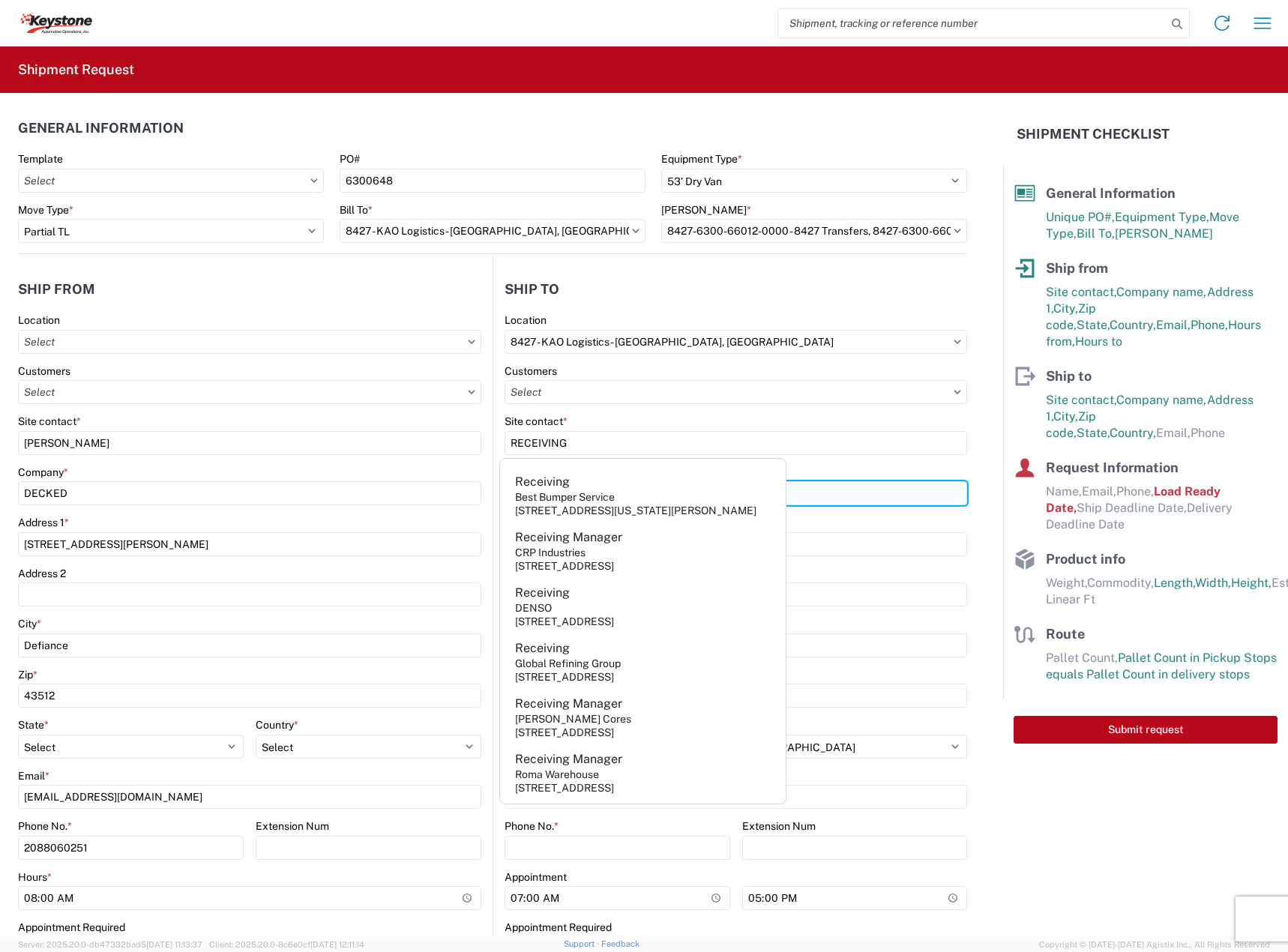
click at [882, 483] on input "KAO" at bounding box center [735, 493] width 462 height 24
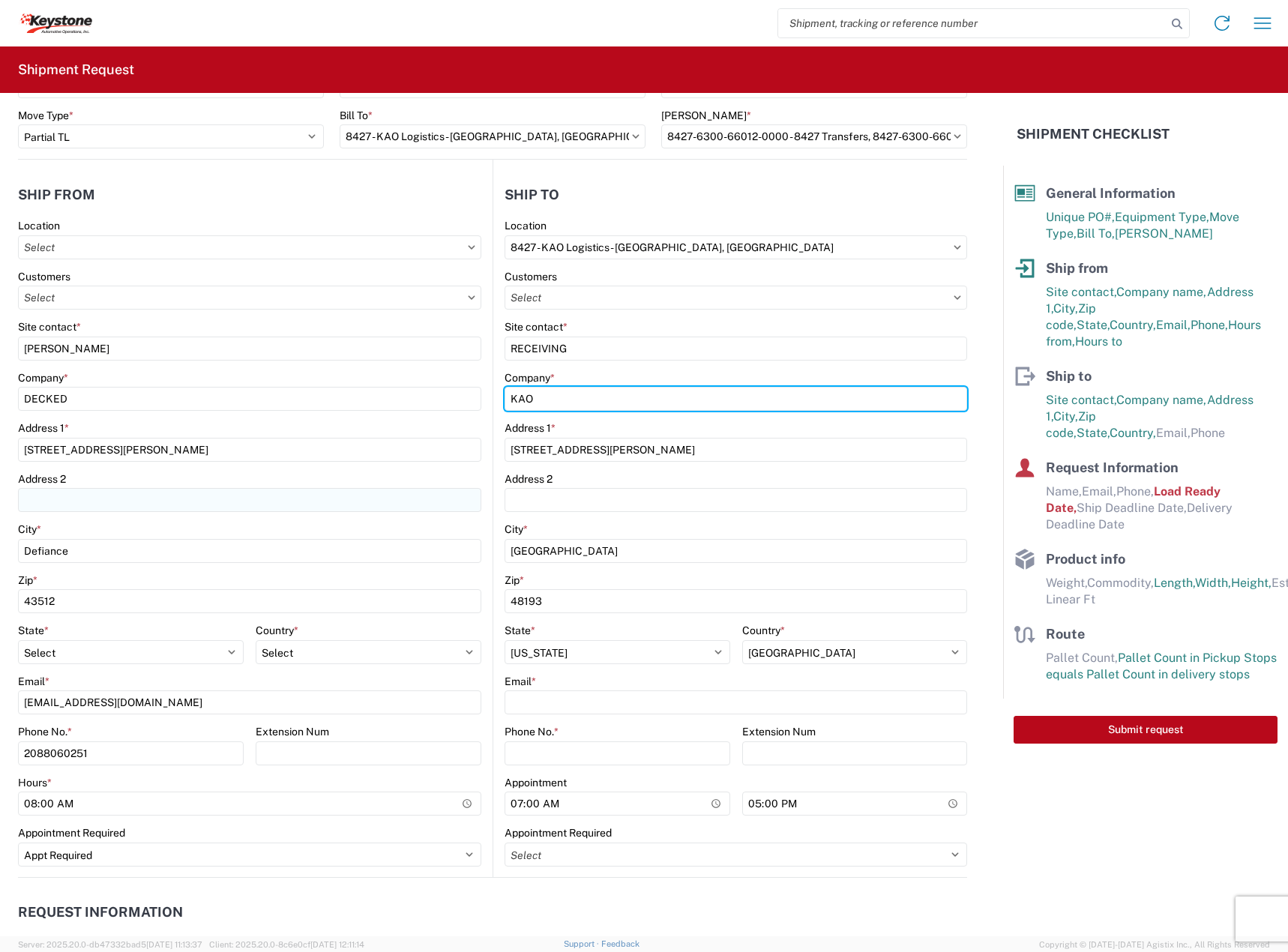
scroll to position [125, 0]
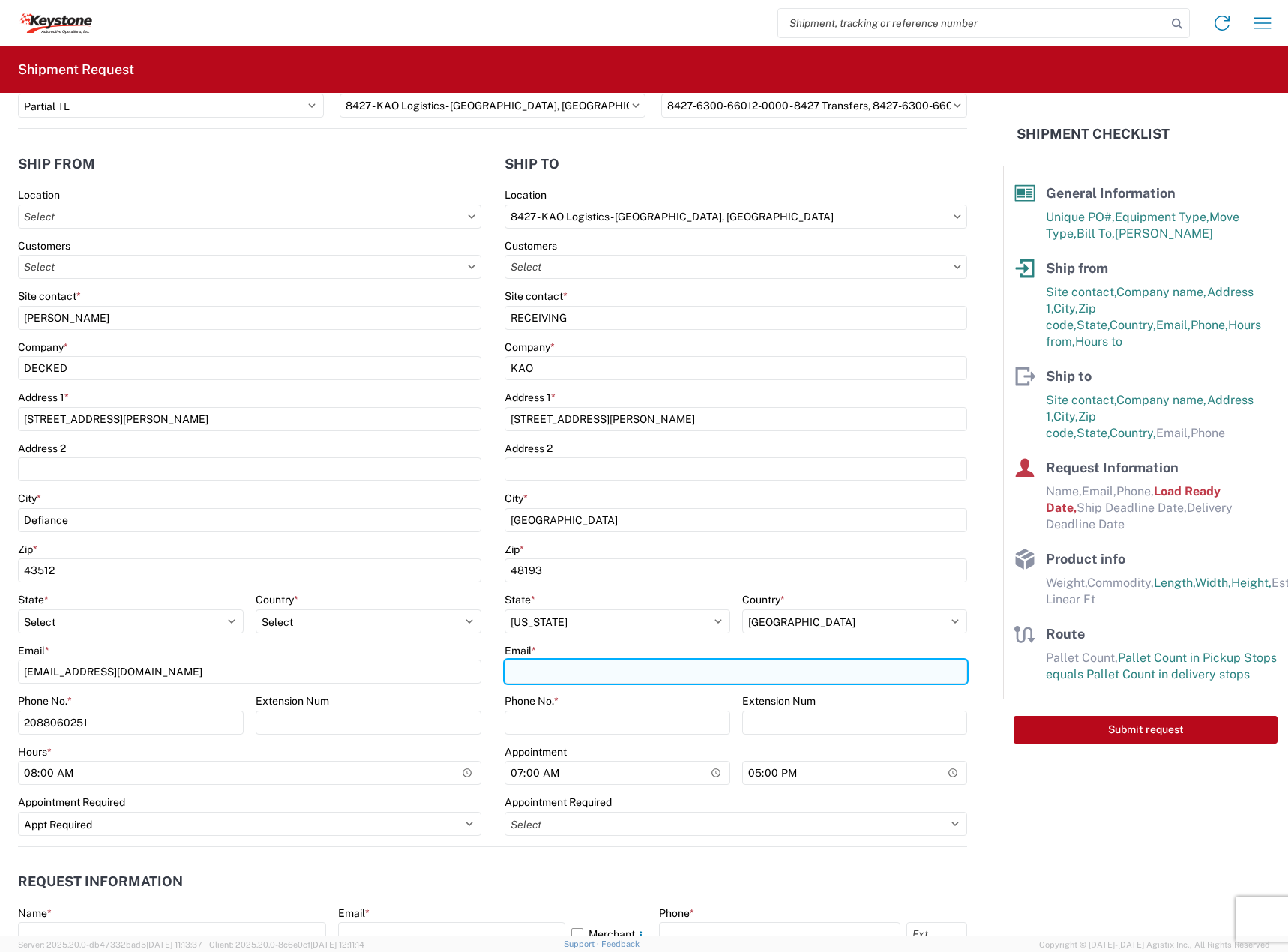
click at [569, 677] on input "Email *" at bounding box center [735, 672] width 462 height 24
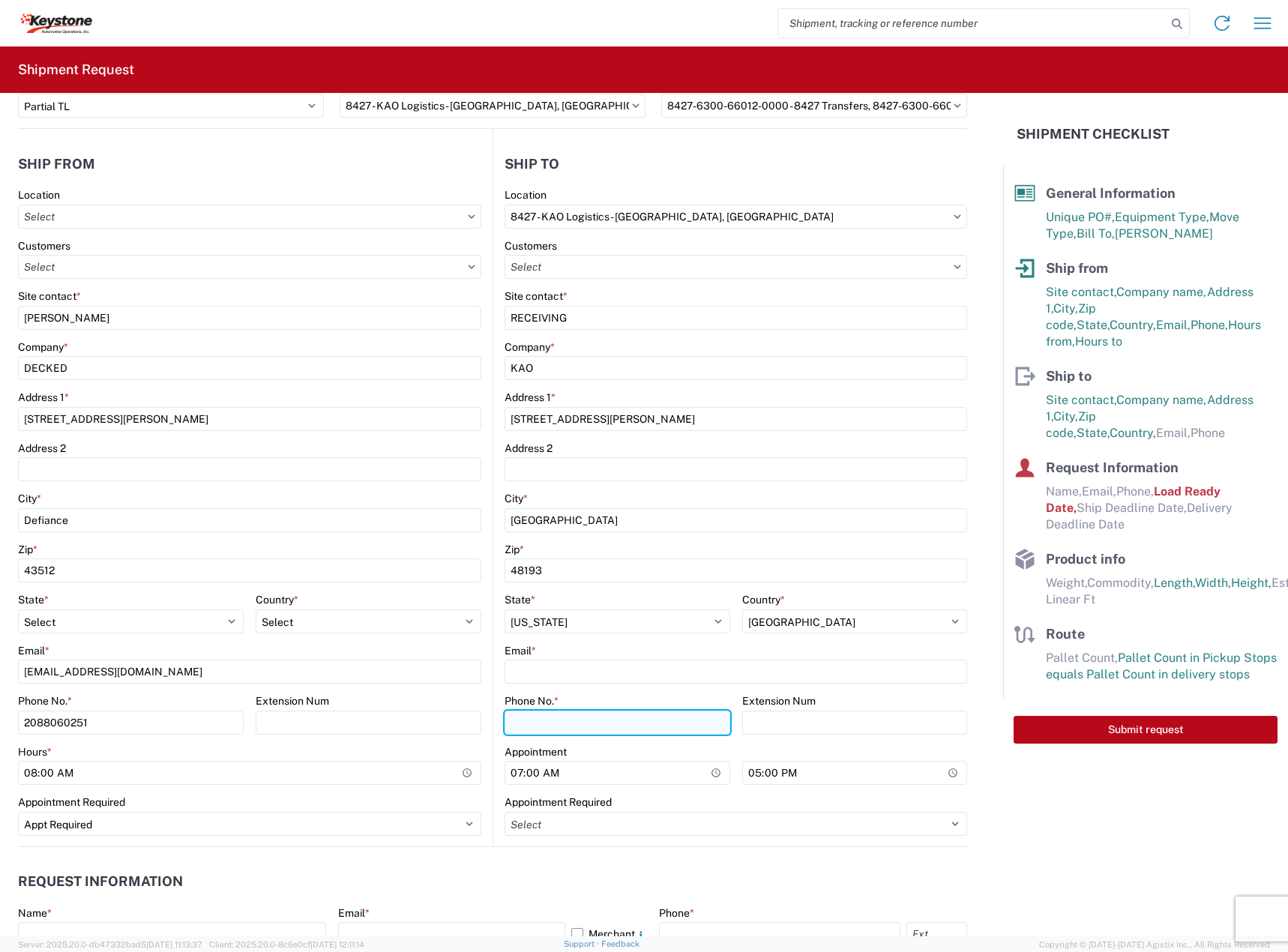
click at [541, 729] on input "Phone No. *" at bounding box center [617, 722] width 226 height 24
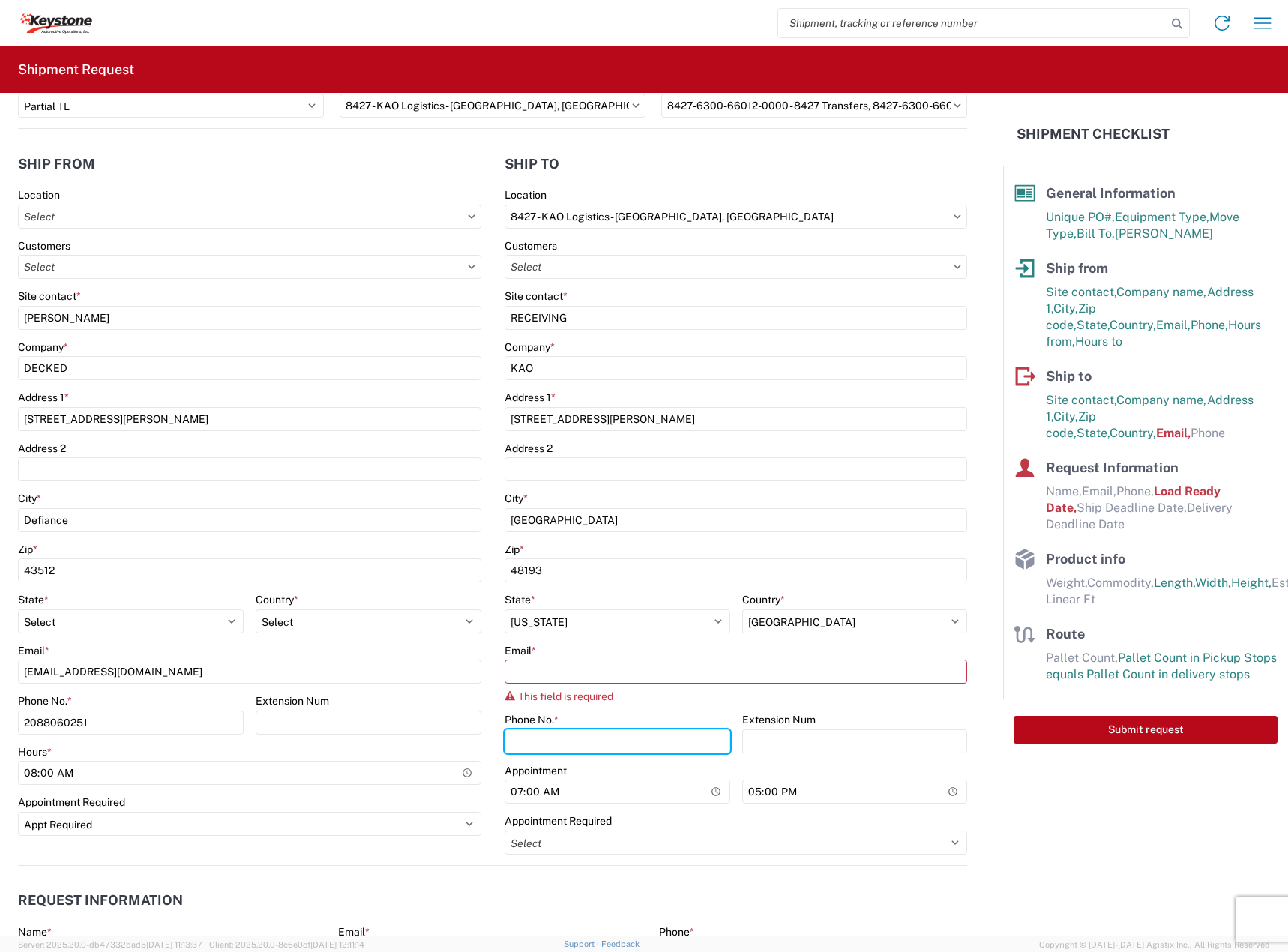
paste input "[PHONE_NUMBER]"
type input "[PHONE_NUMBER]"
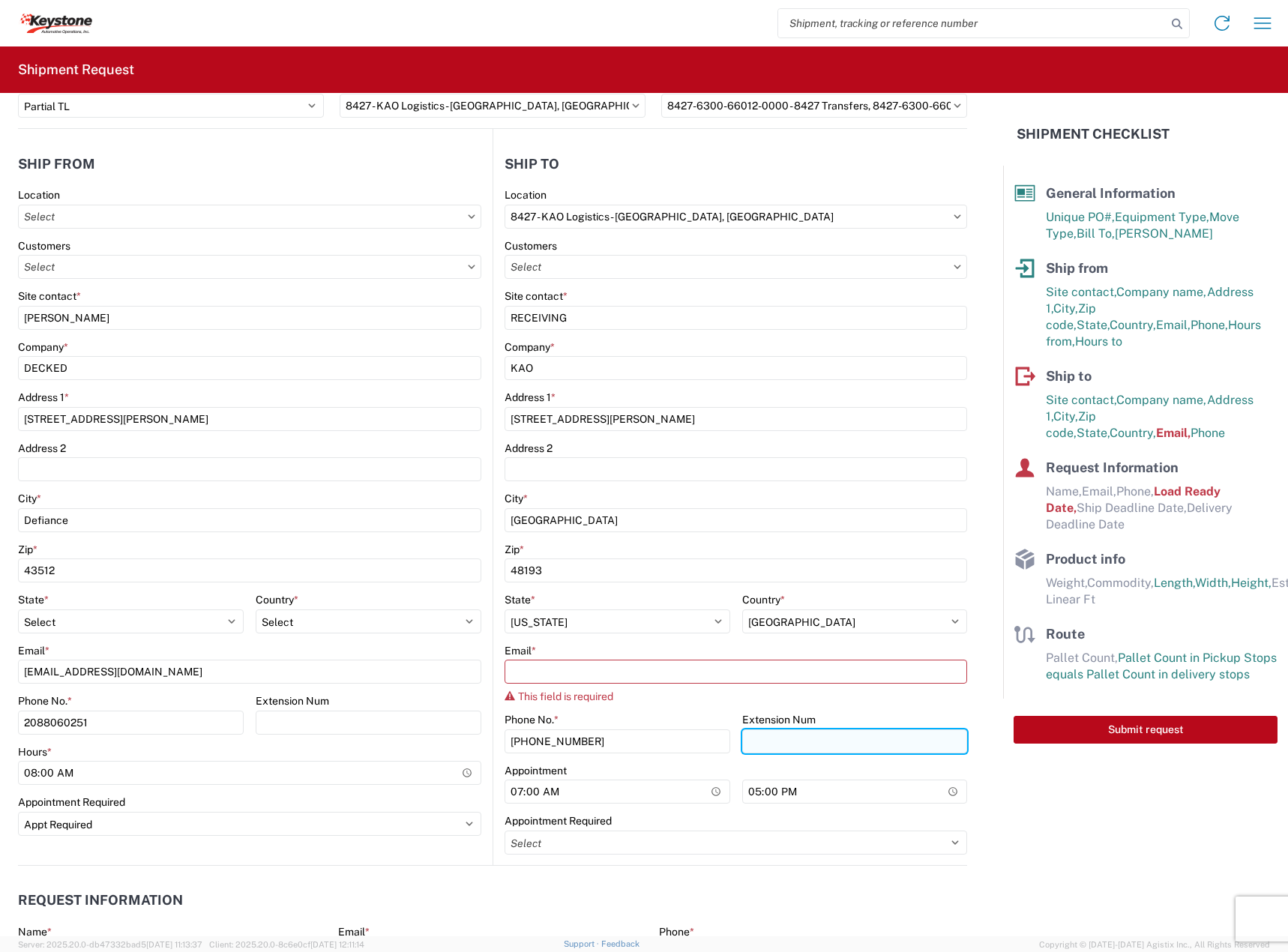
click at [855, 750] on input "Extension Num" at bounding box center [855, 741] width 226 height 24
paste input "3960"
type input "3960"
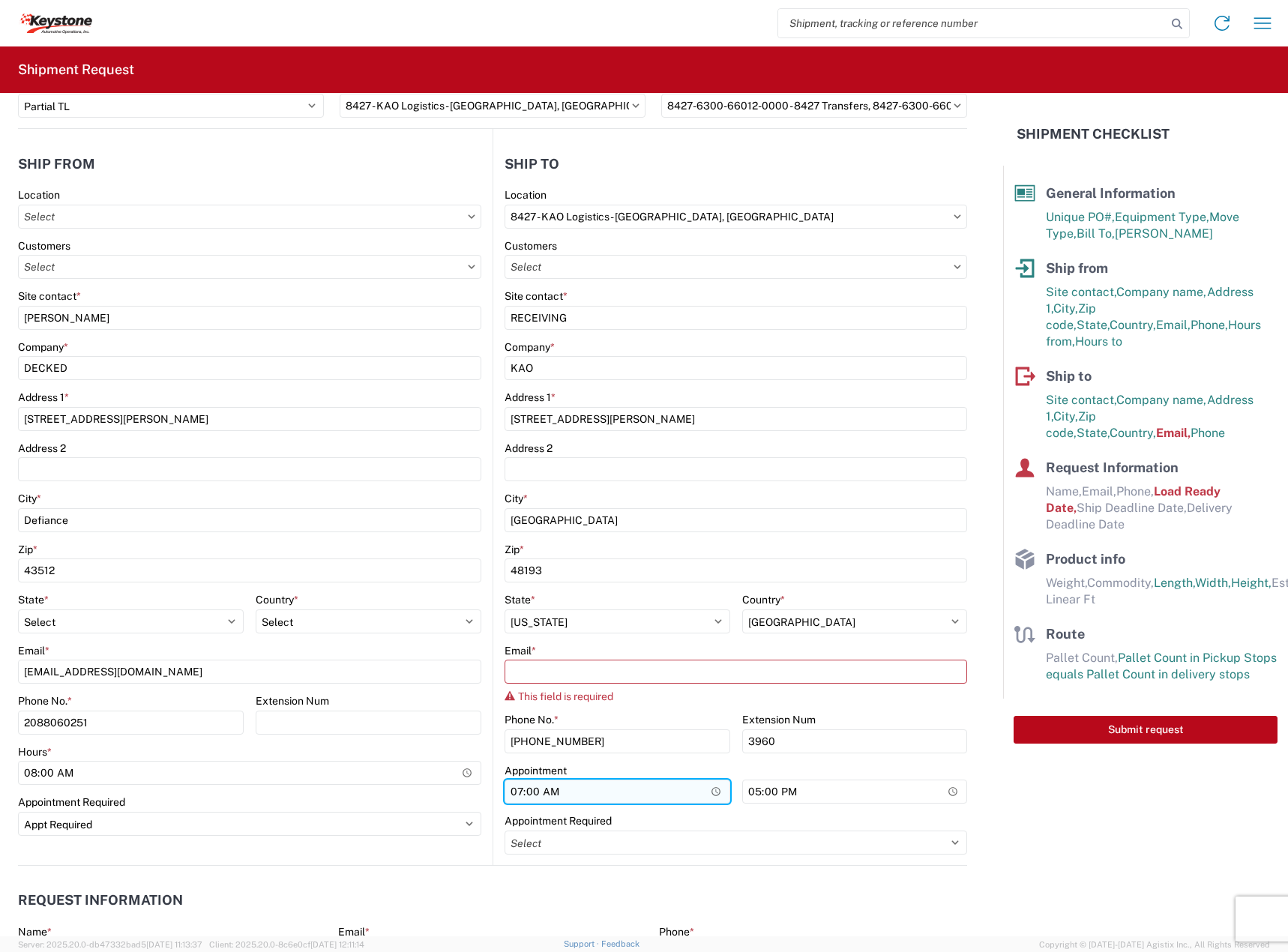
click at [576, 793] on input "07:00" at bounding box center [617, 791] width 226 height 24
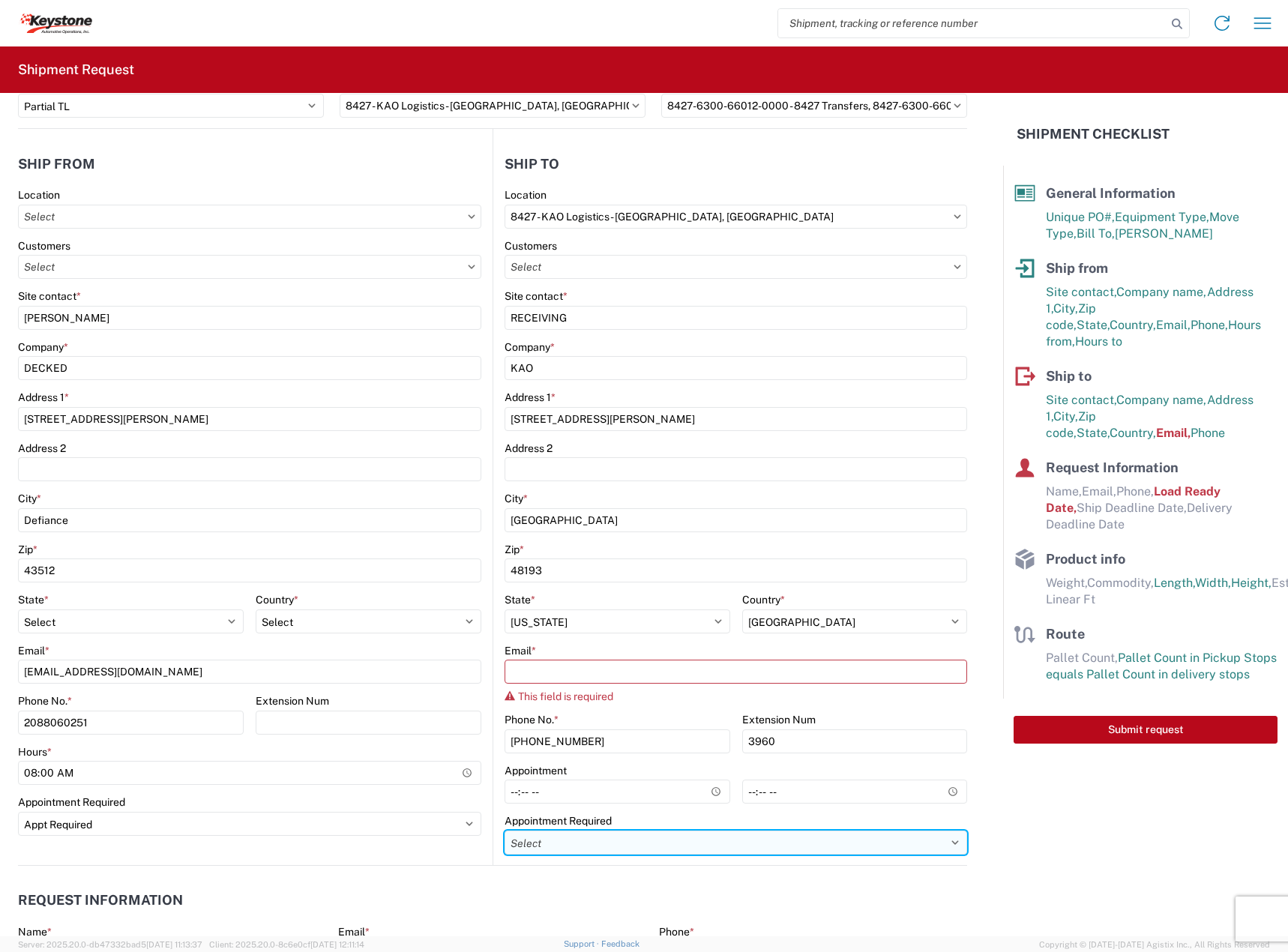
click at [639, 843] on select "Select Appt Required Appt Not Required Appt - First available" at bounding box center [735, 842] width 462 height 24
select select "apptRequired"
click at [504, 830] on select "Select Appt Required Appt Not Required Appt - First available" at bounding box center [735, 842] width 462 height 24
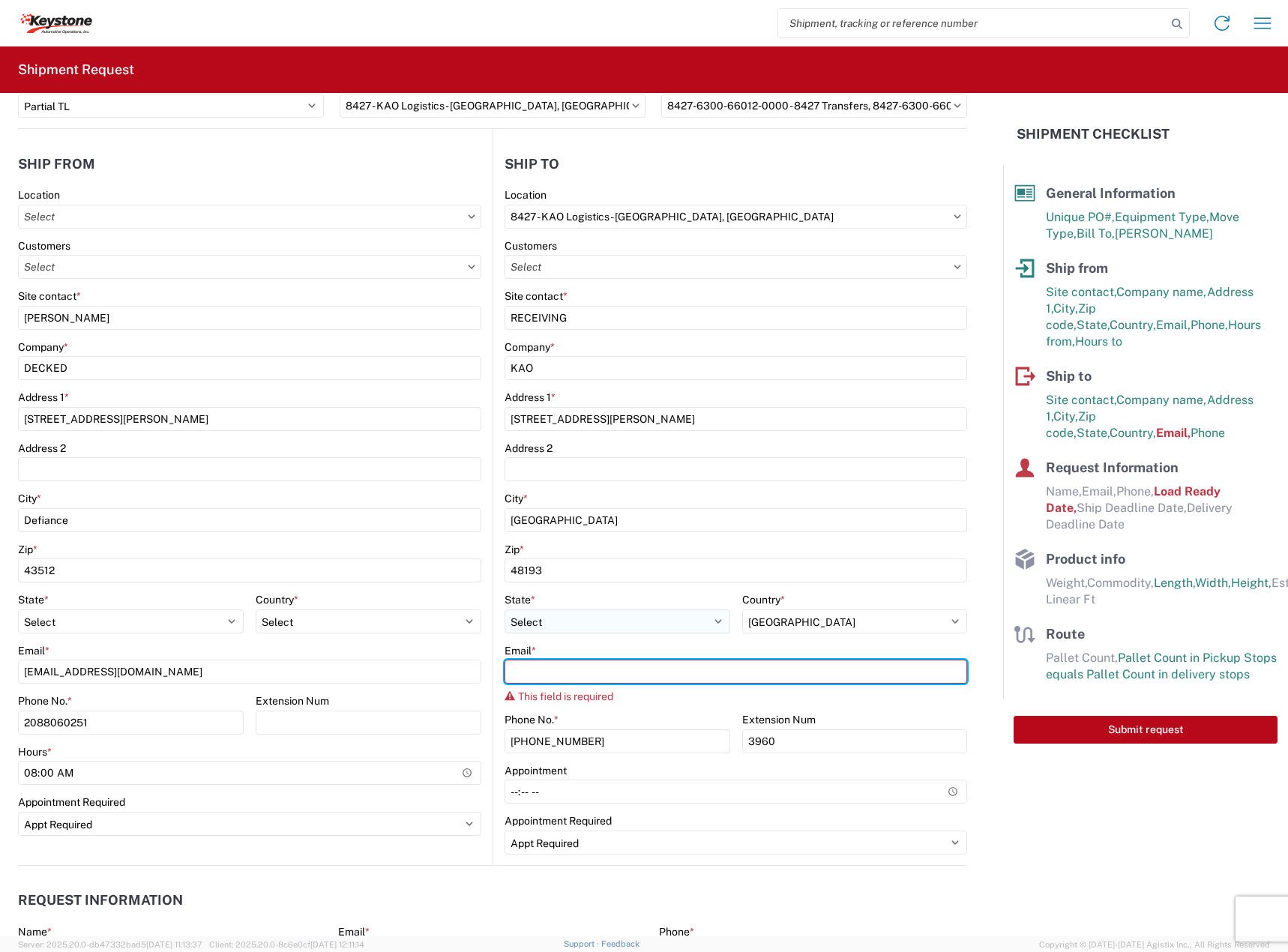
drag, startPoint x: 688, startPoint y: 673, endPoint x: 632, endPoint y: 632, distance: 69.4
click at [688, 673] on input "Email *" at bounding box center [735, 672] width 462 height 24
paste input "[EMAIL_ADDRESS][DOMAIN_NAME]"
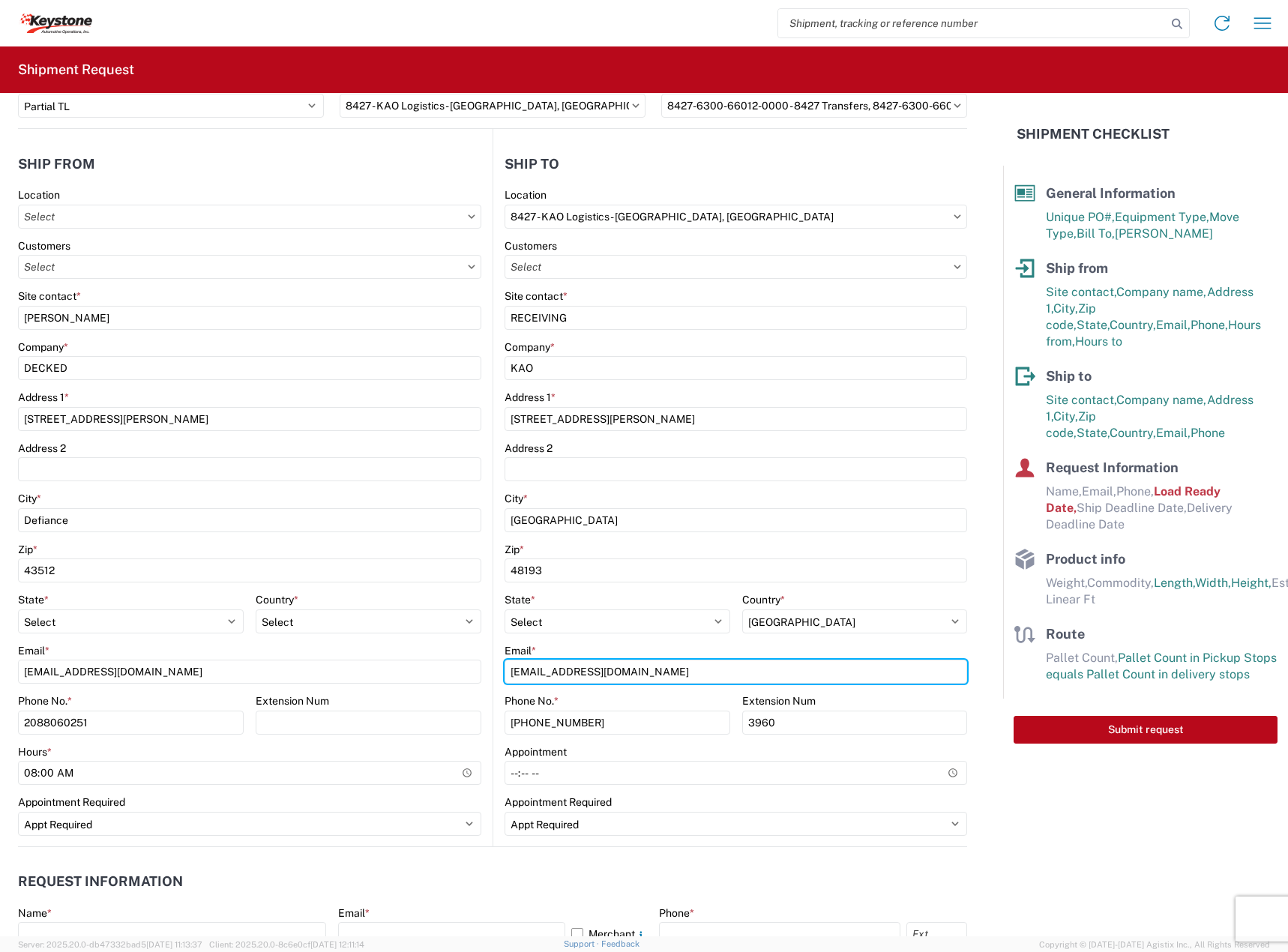
type input "[EMAIL_ADDRESS][DOMAIN_NAME]"
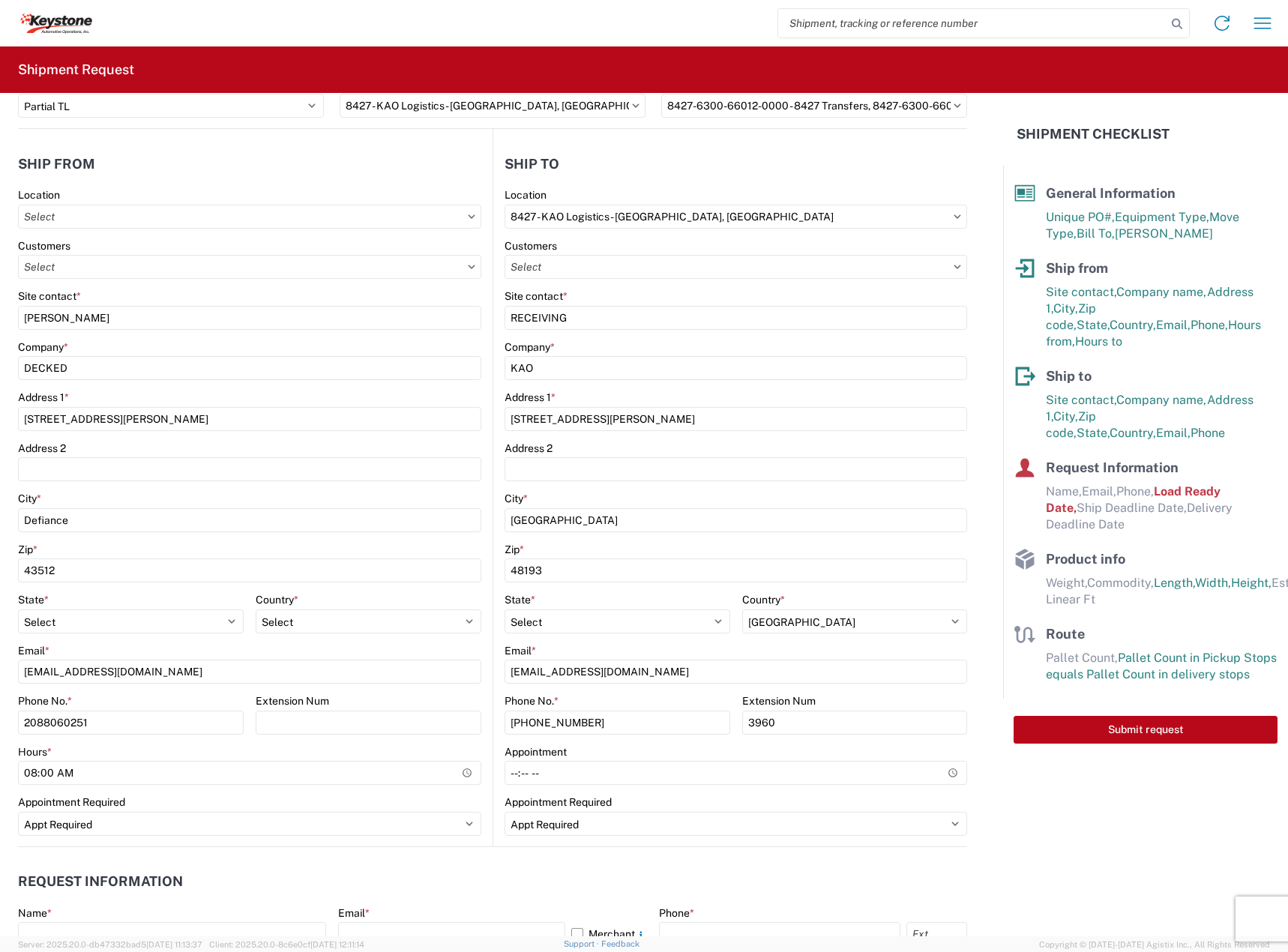
click at [618, 652] on div "Email *" at bounding box center [735, 651] width 462 height 13
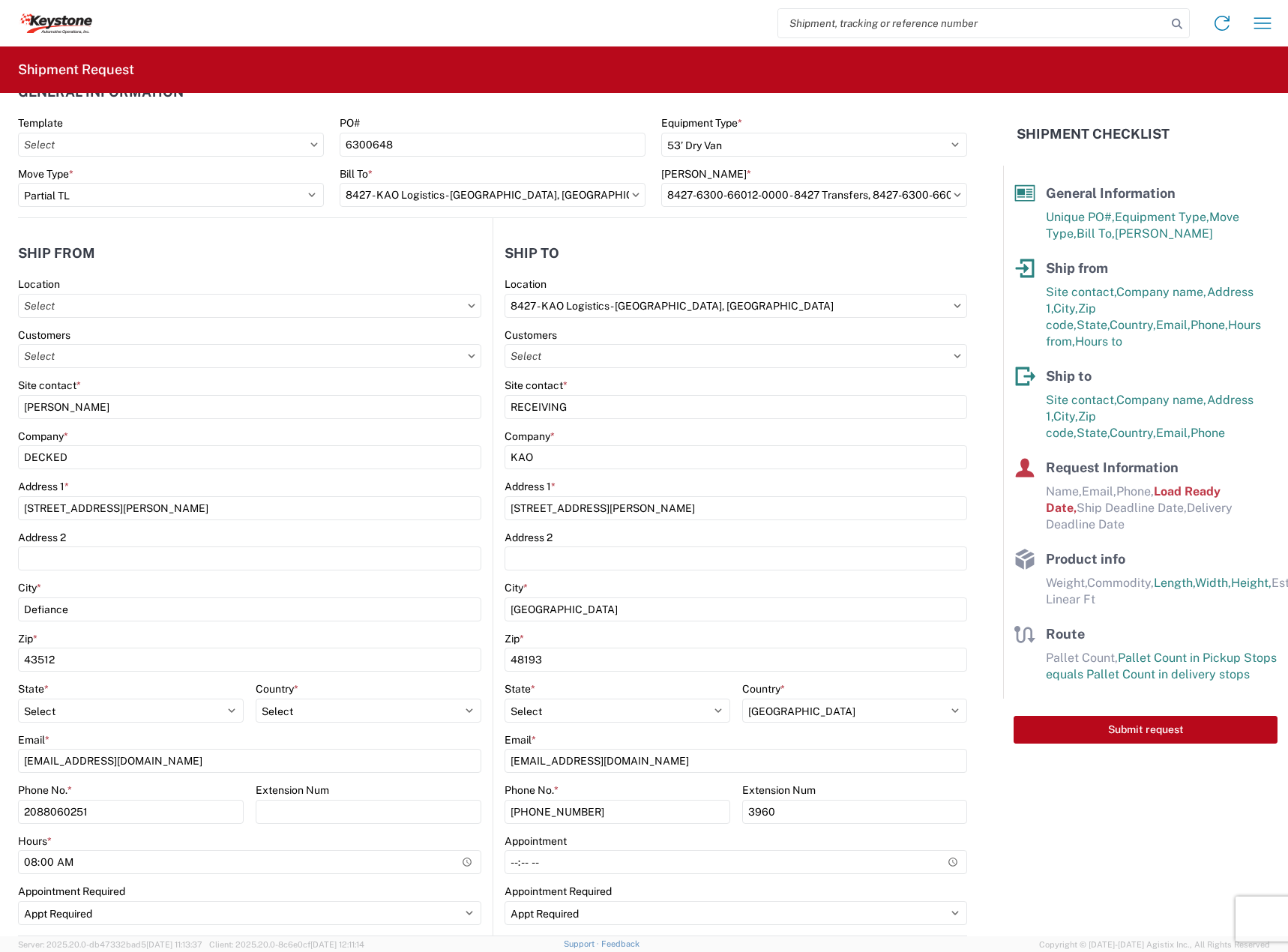
scroll to position [0, 0]
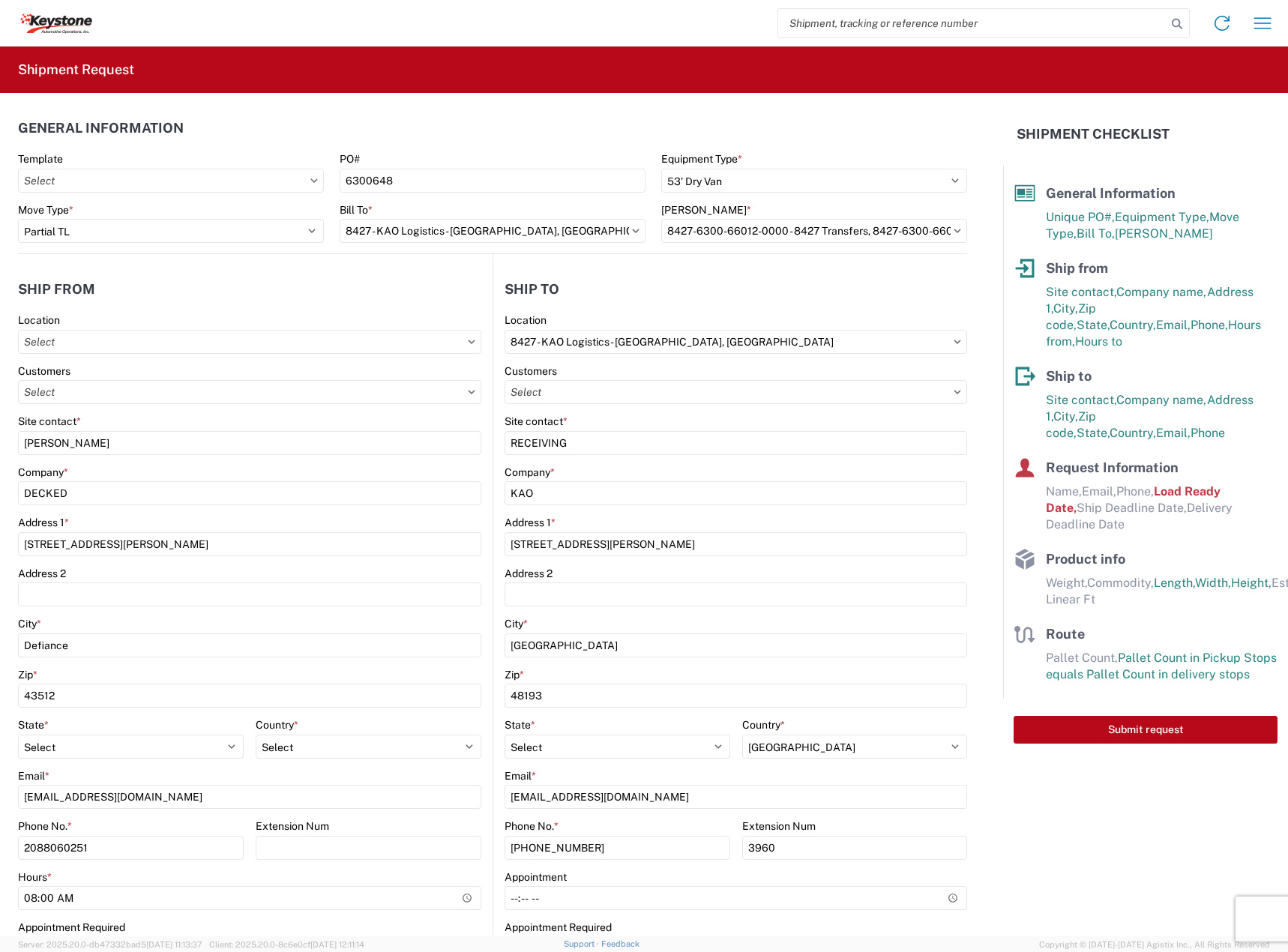
click at [148, 270] on agx-shipment-stop-widget-v2 "Ship from Location Customers Site contact * [PERSON_NAME] Company * DECKED Addr…" at bounding box center [255, 613] width 475 height 719
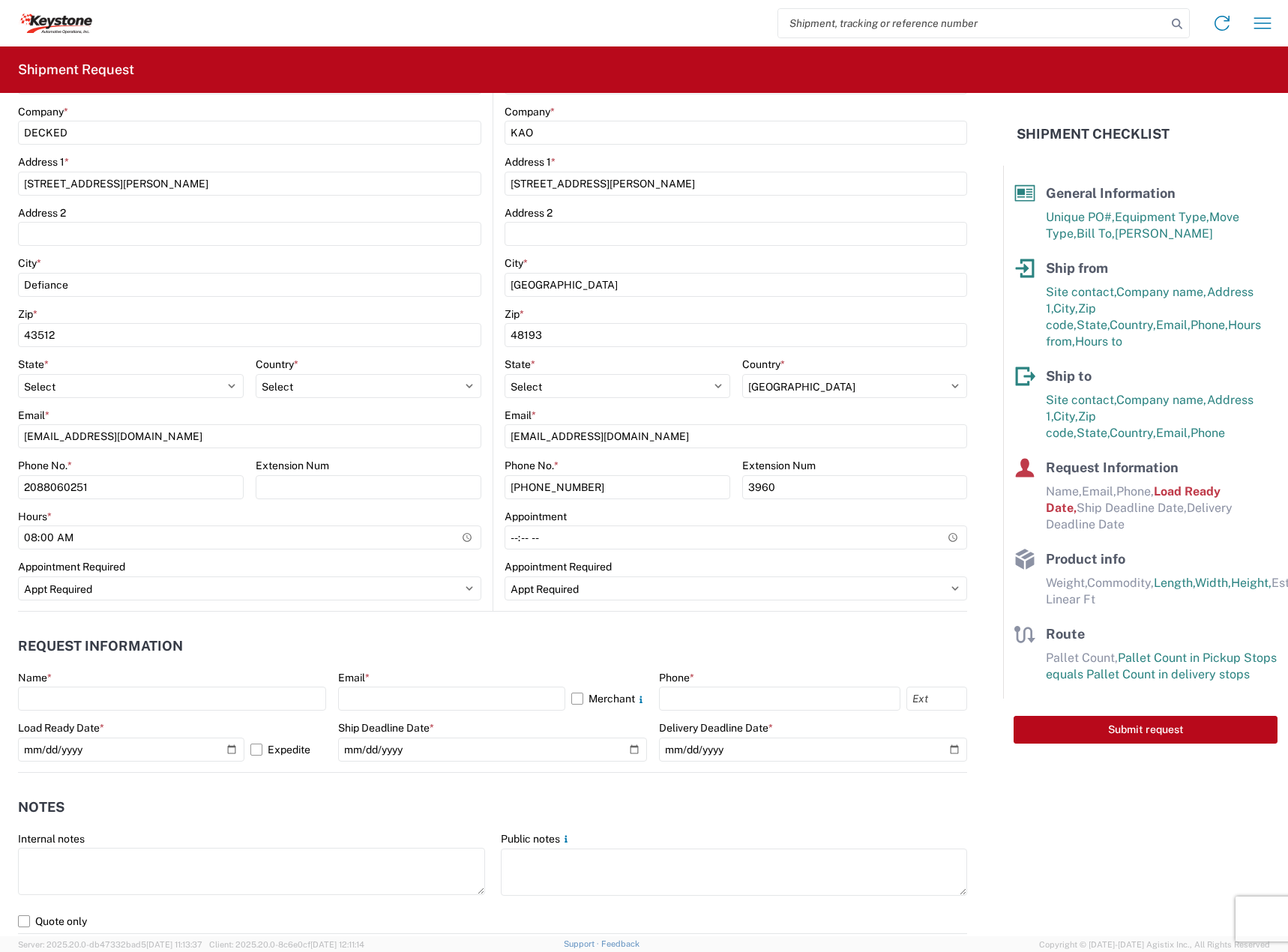
scroll to position [375, 0]
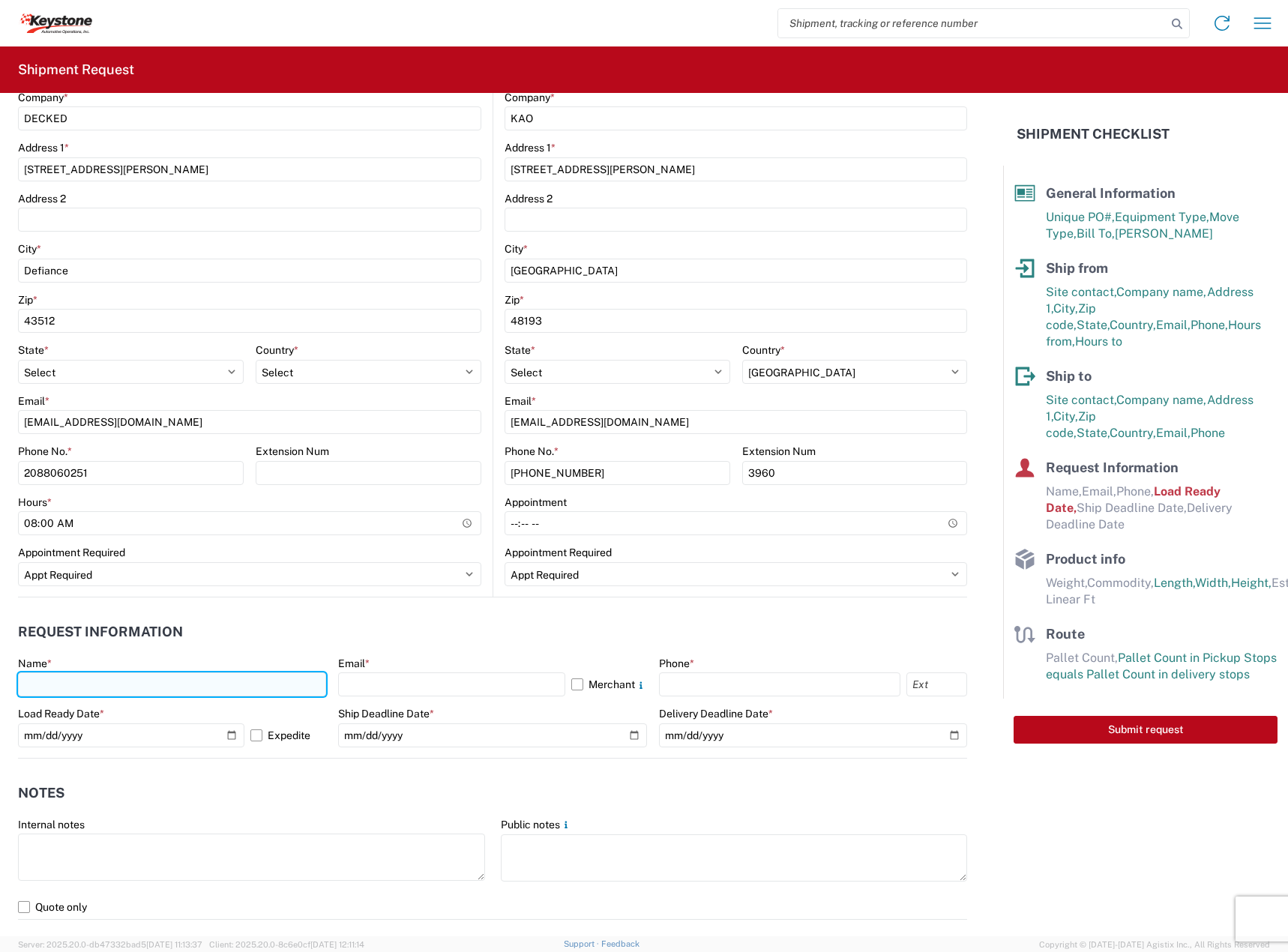
click at [154, 681] on input "text" at bounding box center [172, 684] width 308 height 24
type input "m"
type input "[PERSON_NAME]"
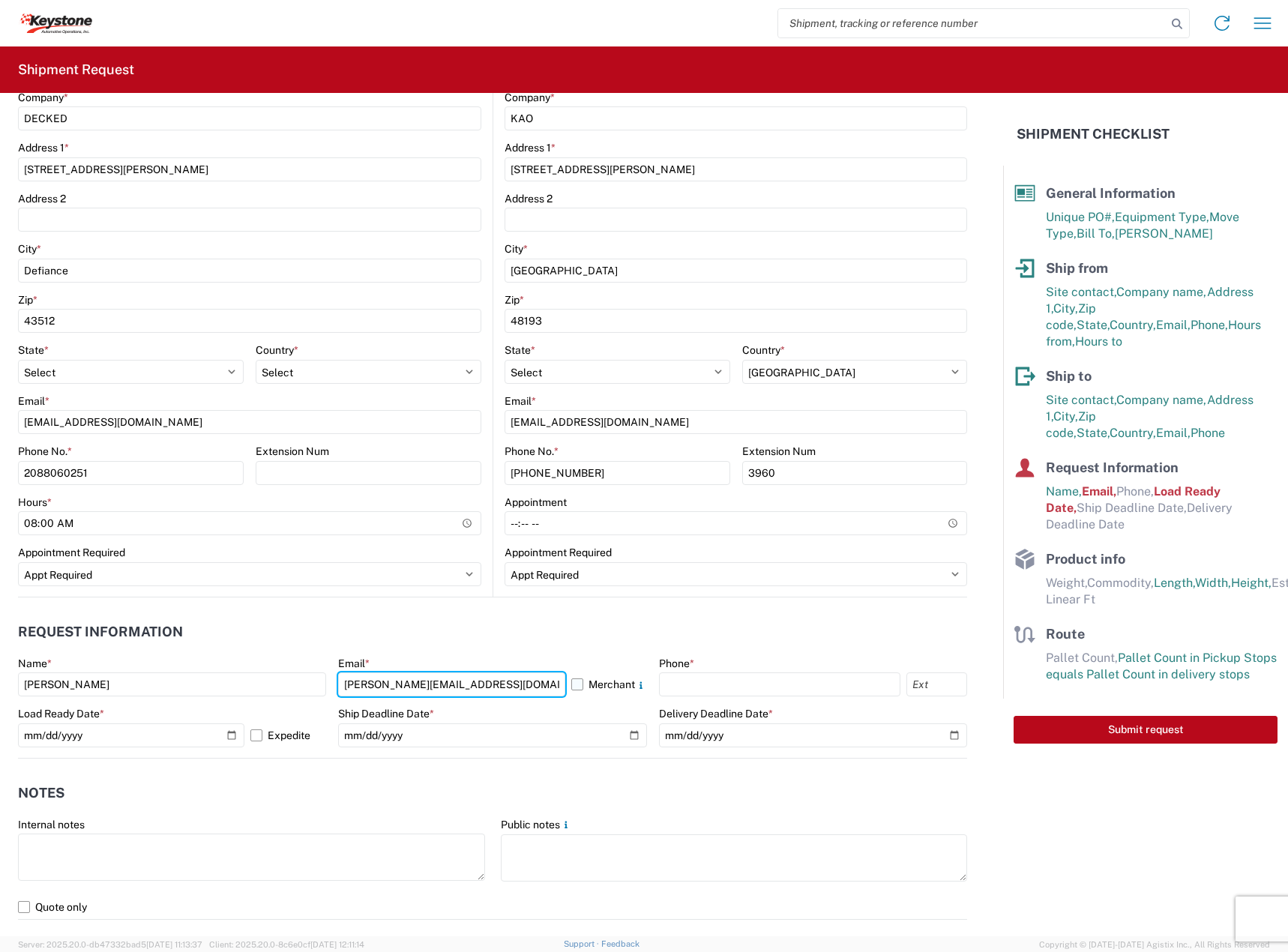
type input "[PERSON_NAME][EMAIL_ADDRESS][DOMAIN_NAME]"
click at [585, 681] on label "Merchant" at bounding box center [609, 684] width 76 height 24
click at [0, 0] on input "Merchant" at bounding box center [0, 0] width 0 height 0
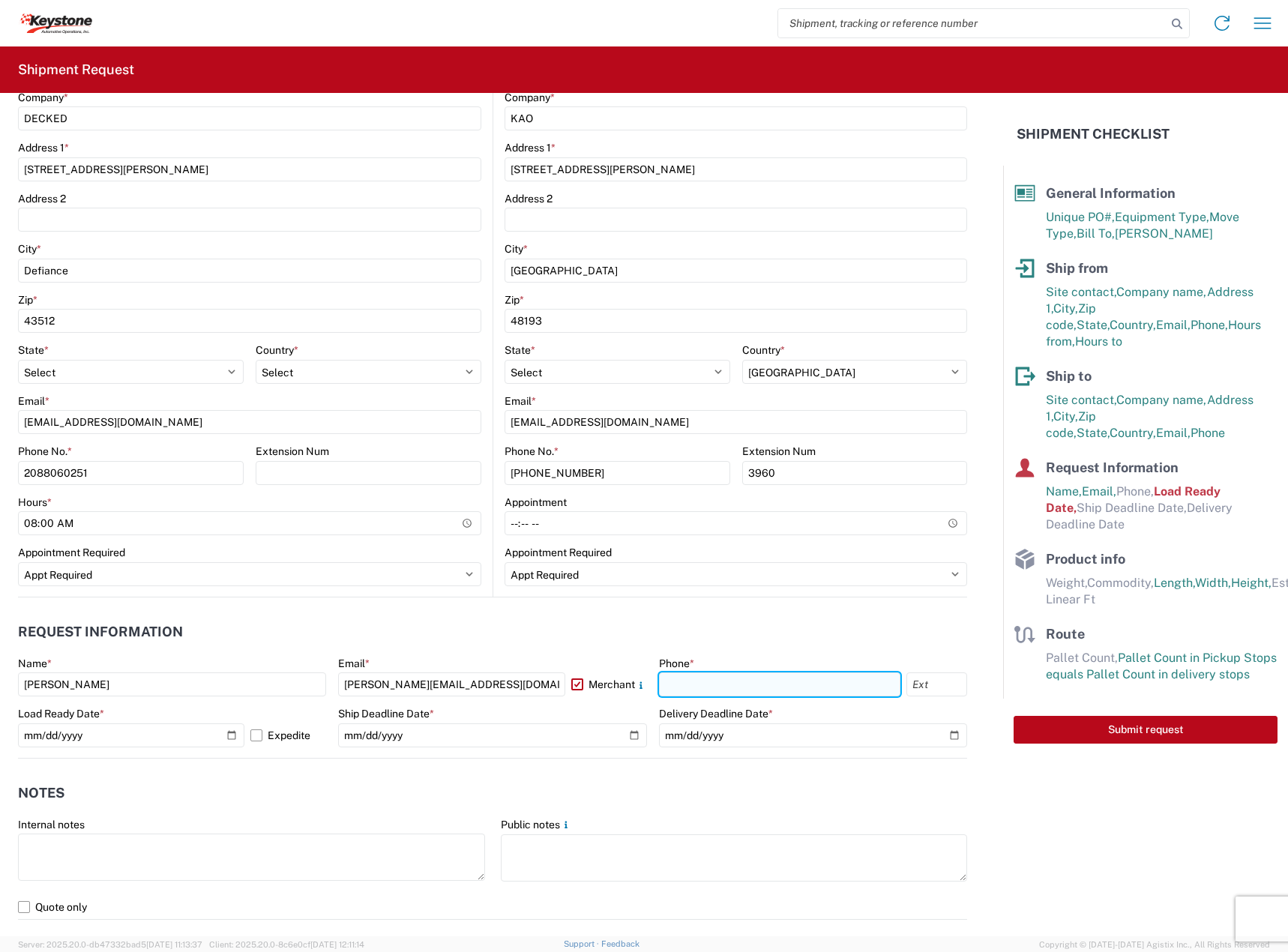
click at [696, 684] on input "text" at bounding box center [780, 684] width 242 height 24
type input "2088060251"
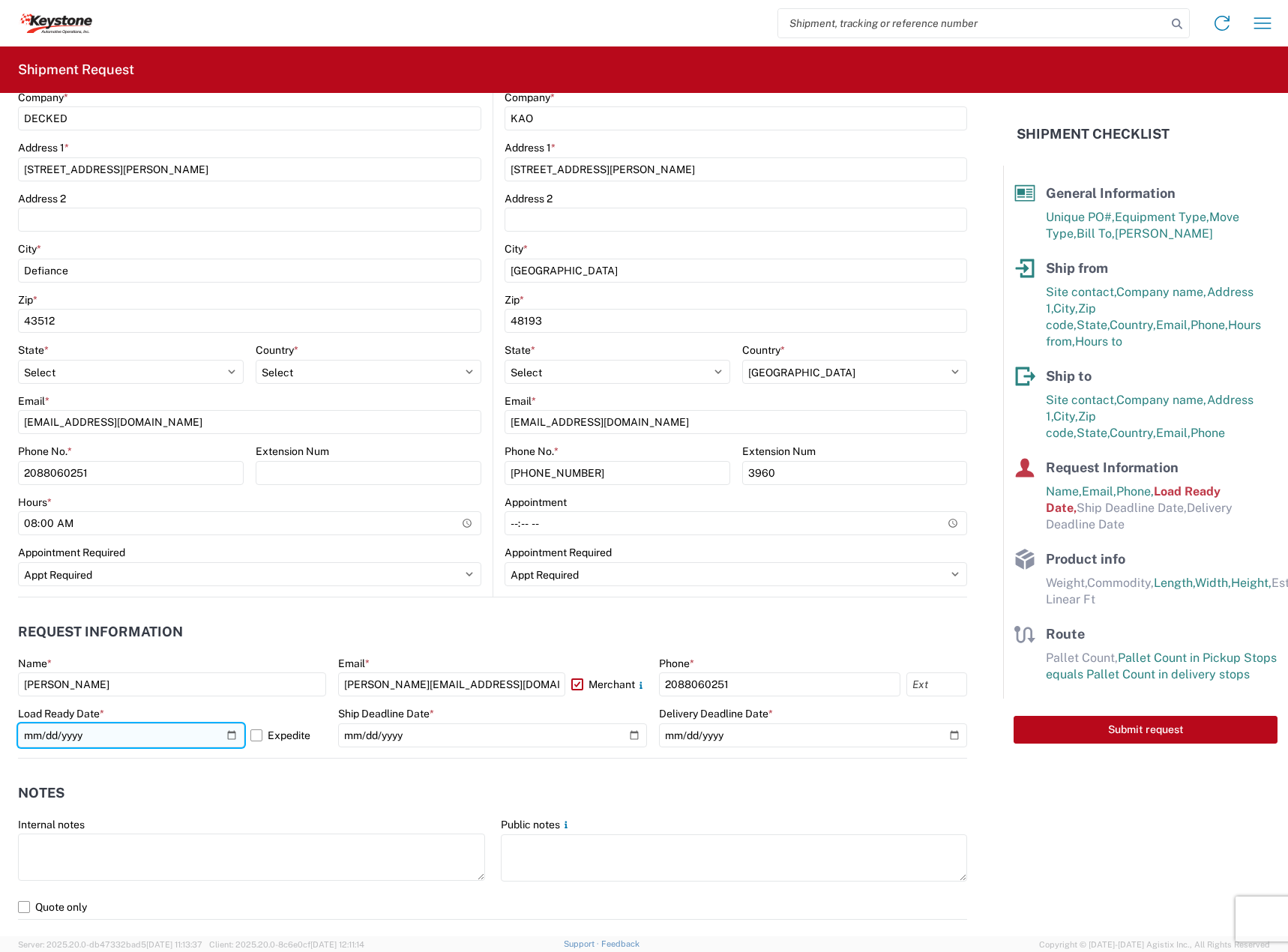
click at [224, 734] on input "[DATE]" at bounding box center [131, 735] width 227 height 24
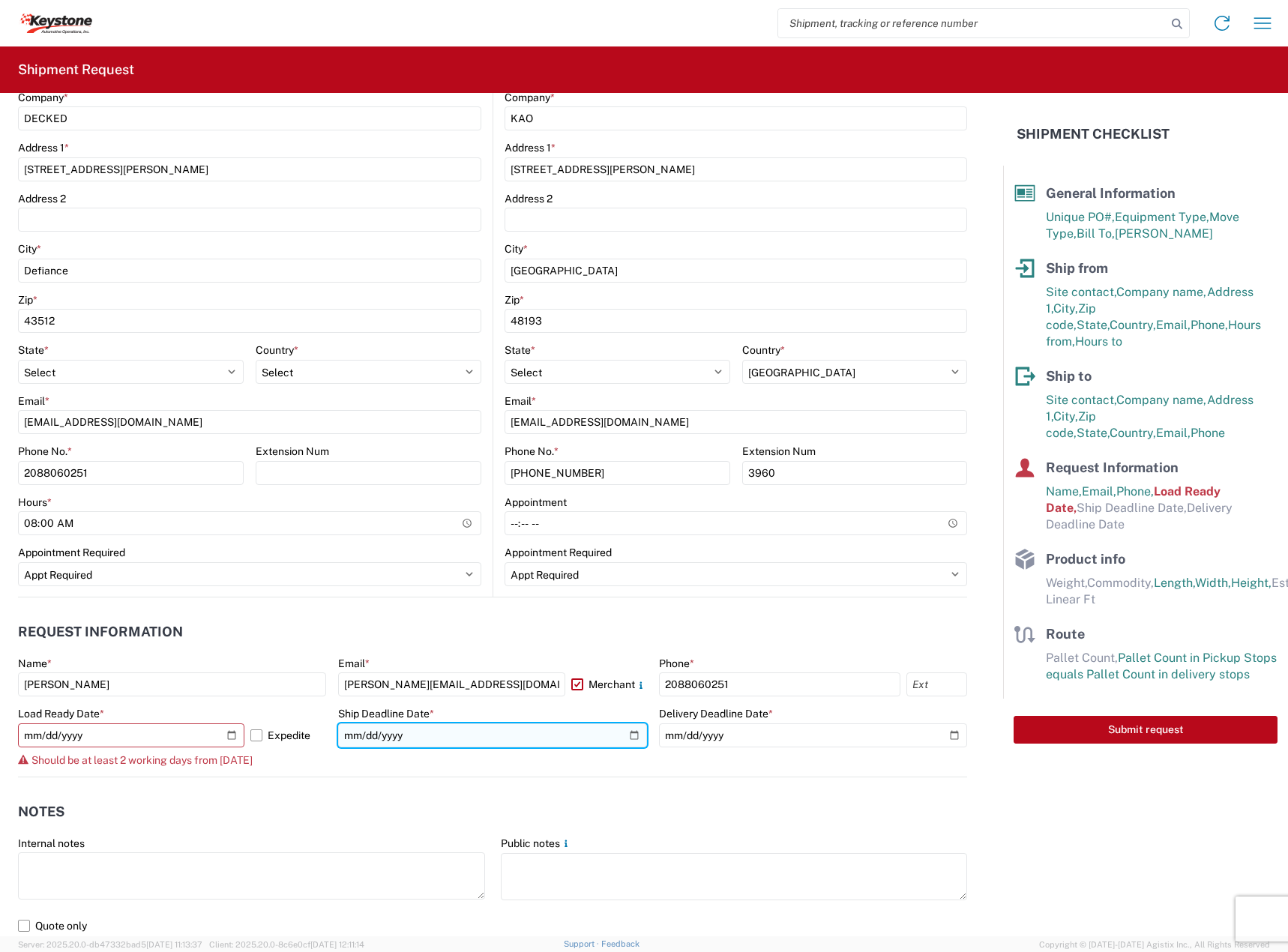
click at [628, 736] on input "date" at bounding box center [492, 735] width 308 height 24
type input "[DATE]"
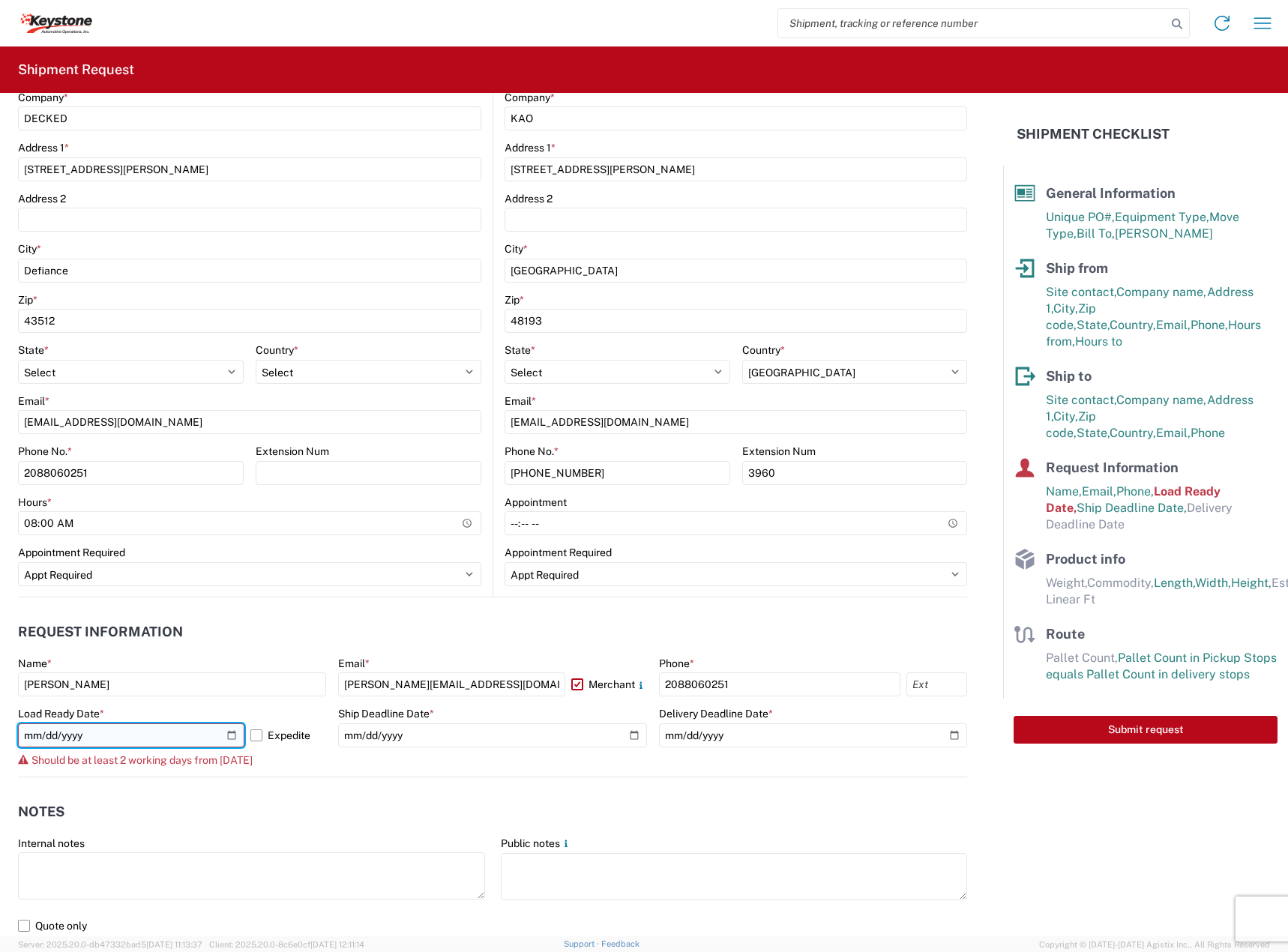
click at [227, 742] on input "[DATE]" at bounding box center [131, 735] width 227 height 24
type input "[DATE]"
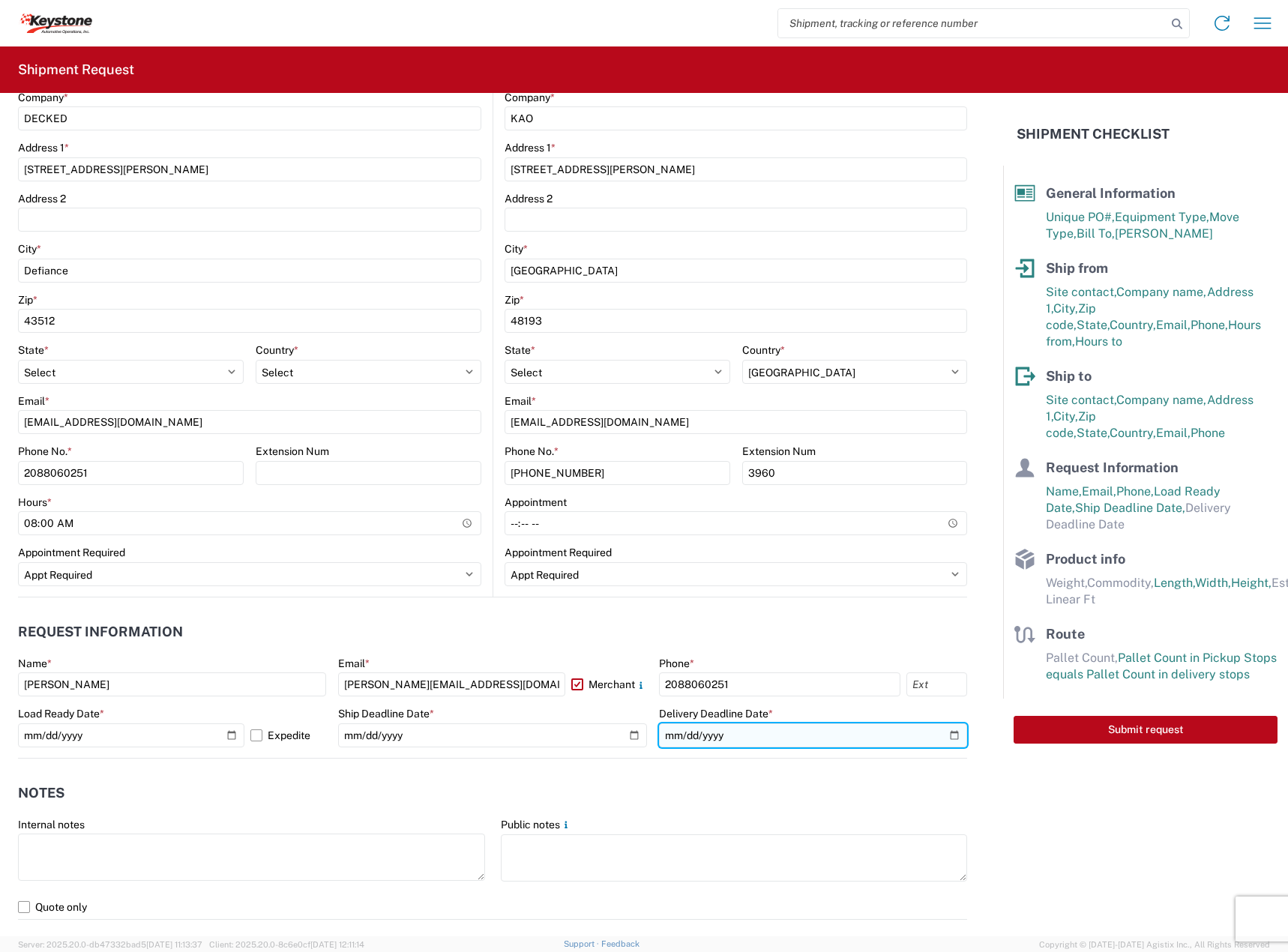
click at [805, 746] on input "date" at bounding box center [813, 735] width 308 height 24
click at [947, 734] on input "date" at bounding box center [813, 735] width 308 height 24
type input "[DATE]"
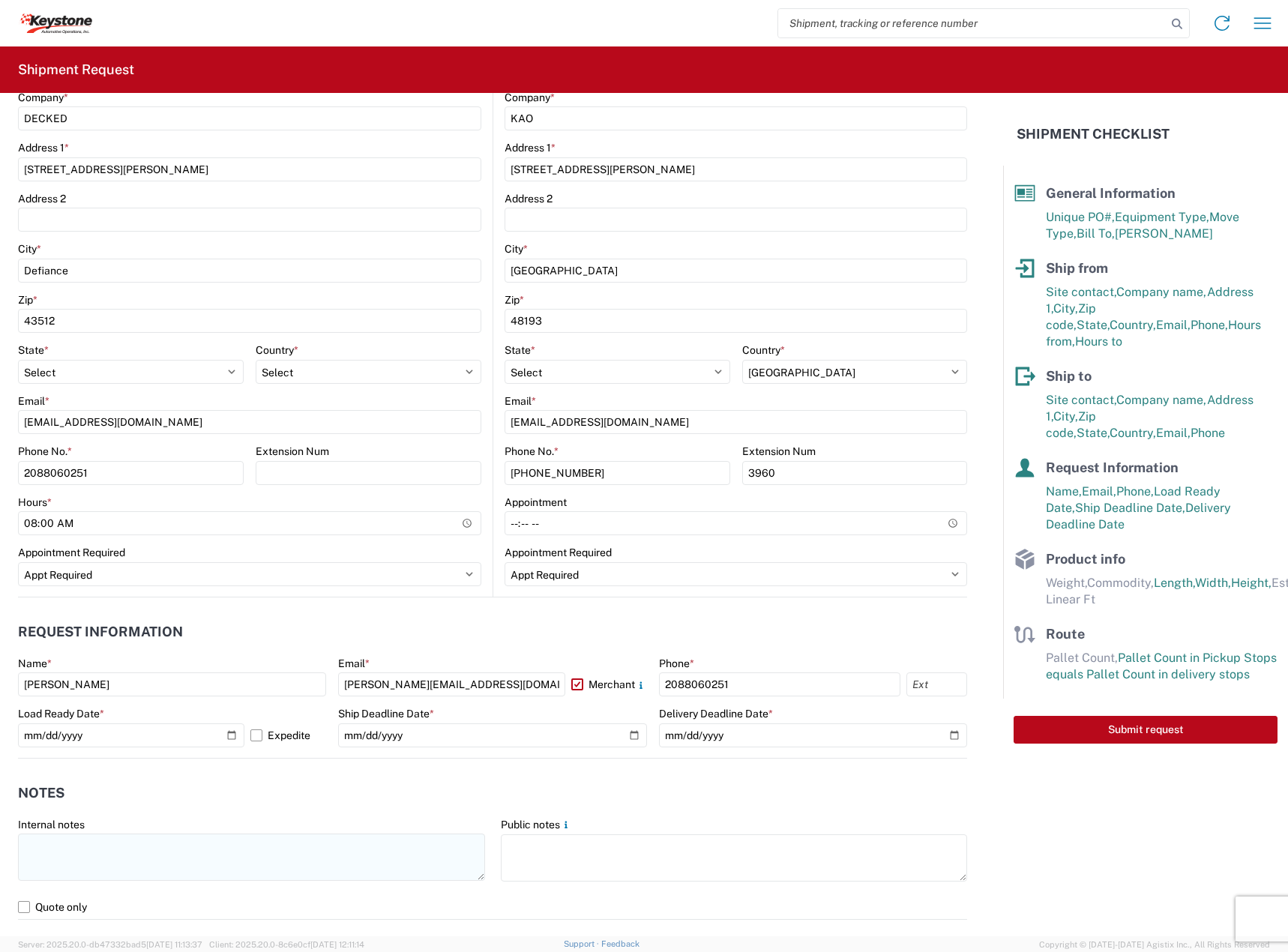
scroll to position [625, 0]
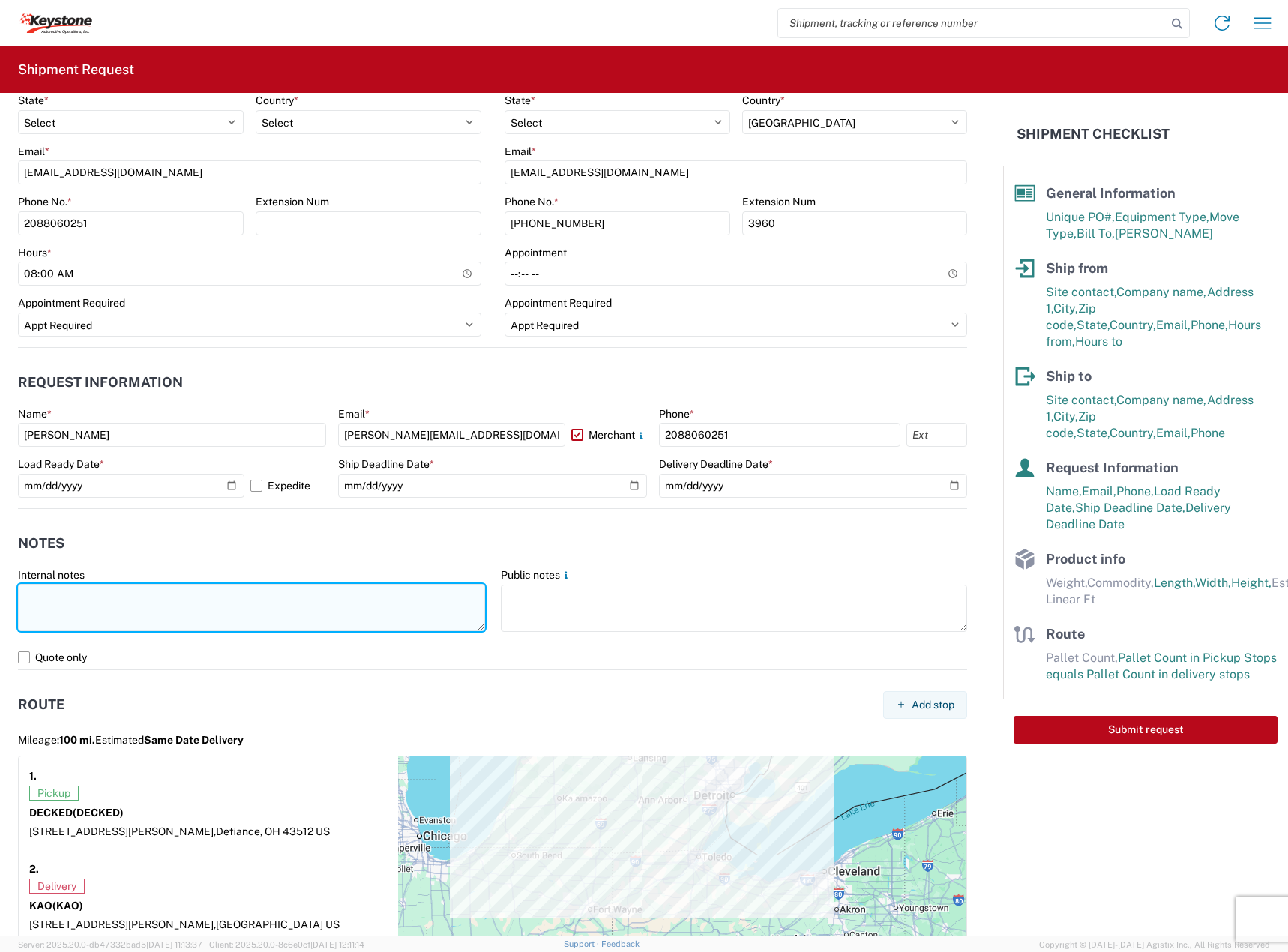
click at [145, 598] on textarea at bounding box center [252, 607] width 467 height 47
paste textarea "Driver is required to provide and utilize LOAD STRAPS and/or LOAD BARS to secur…"
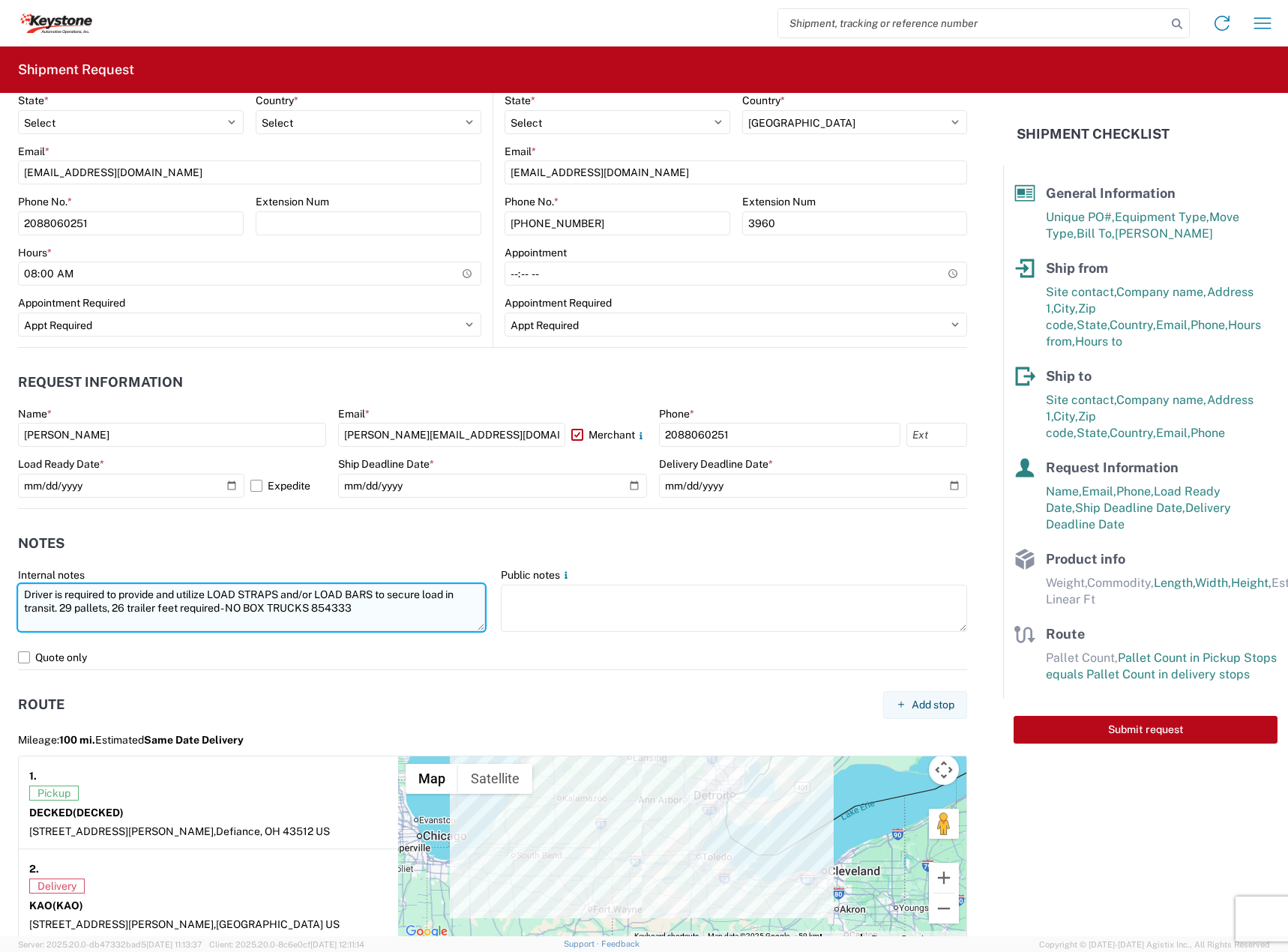
drag, startPoint x: 72, startPoint y: 609, endPoint x: 63, endPoint y: 612, distance: 9.5
click at [63, 612] on textarea "Driver is required to provide and utilize LOAD STRAPS and/or LOAD BARS to secur…" at bounding box center [252, 607] width 467 height 47
click at [70, 606] on textarea "Driver is required to provide and utilize LOAD STRAPS and/or LOAD BARS to secur…" at bounding box center [252, 607] width 467 height 47
drag, startPoint x: 122, startPoint y: 608, endPoint x: 113, endPoint y: 608, distance: 9.0
click at [113, 608] on textarea "Driver is required to provide and utilize LOAD STRAPS and/or LOAD BARS to secur…" at bounding box center [252, 607] width 467 height 47
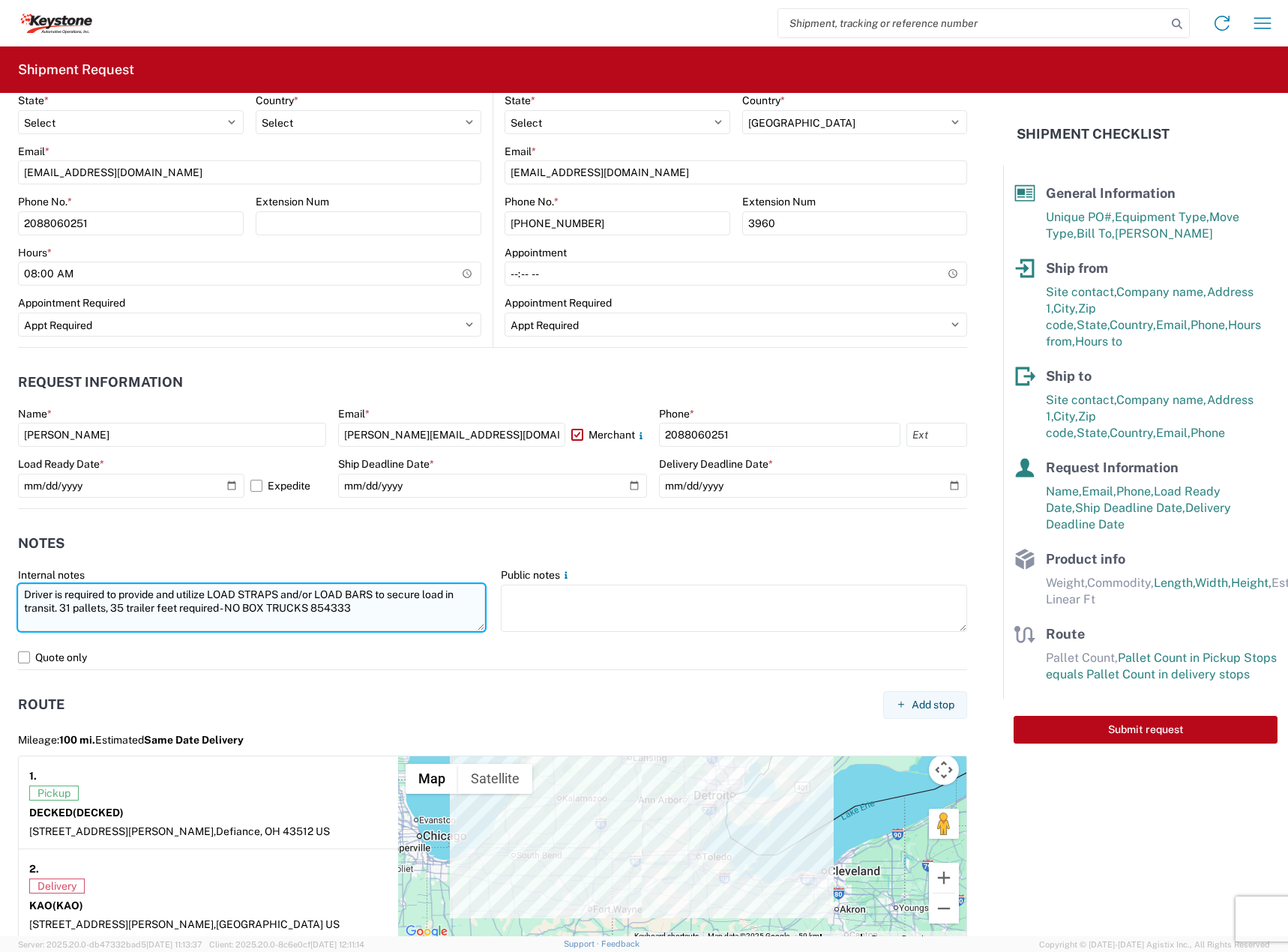
click at [339, 618] on textarea "Driver is required to provide and utilize LOAD STRAPS and/or LOAD BARS to secur…" at bounding box center [252, 607] width 467 height 47
paste textarea "6409"
drag, startPoint x: 285, startPoint y: 611, endPoint x: -78, endPoint y: 562, distance: 366.3
click at [0, 562] on html "Home Shipment request Shipment tracking Shipment Request General Information Te…" at bounding box center [644, 476] width 1288 height 952
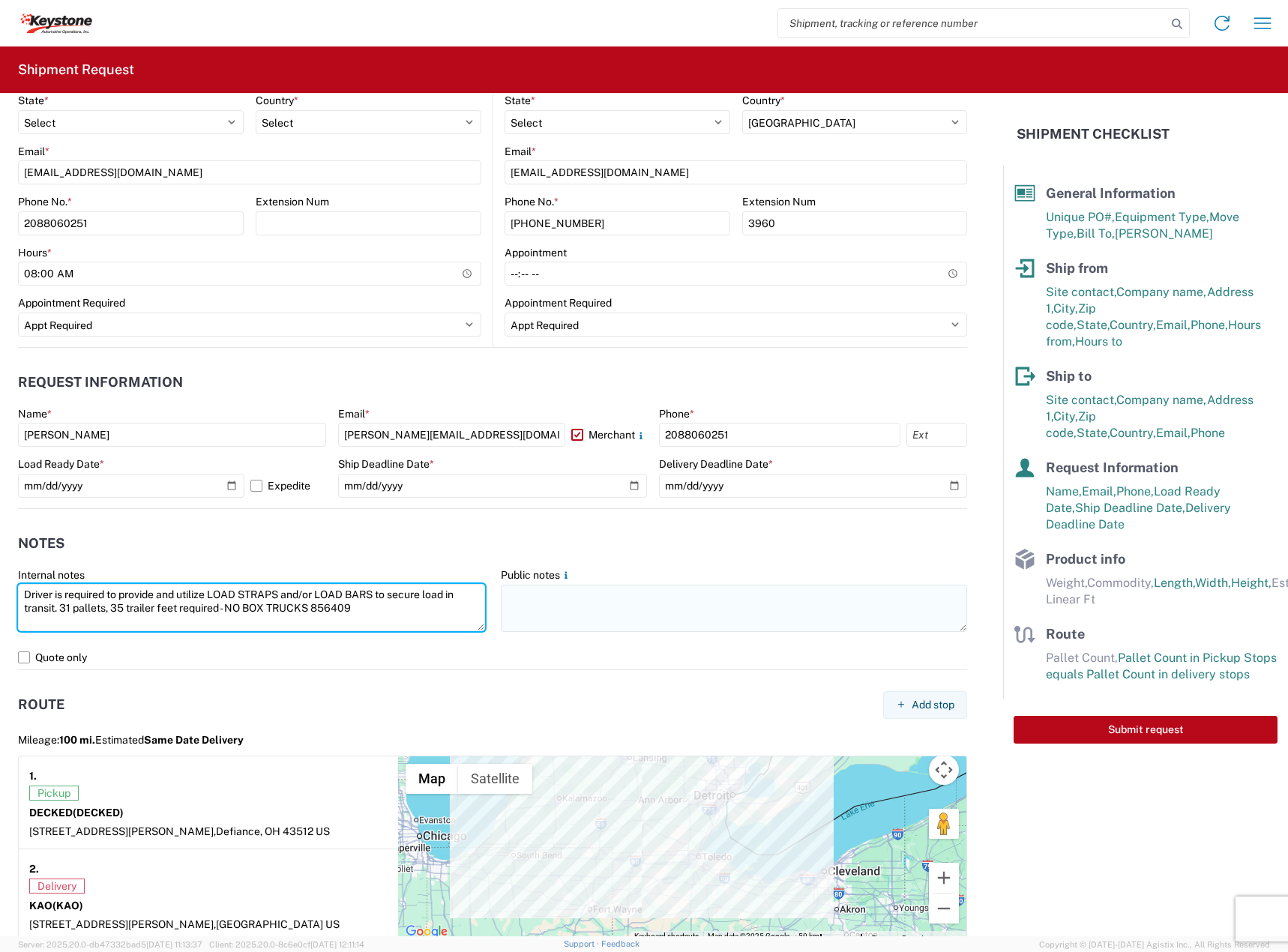
type textarea "Driver is required to provide and utilize LOAD STRAPS and/or LOAD BARS to secur…"
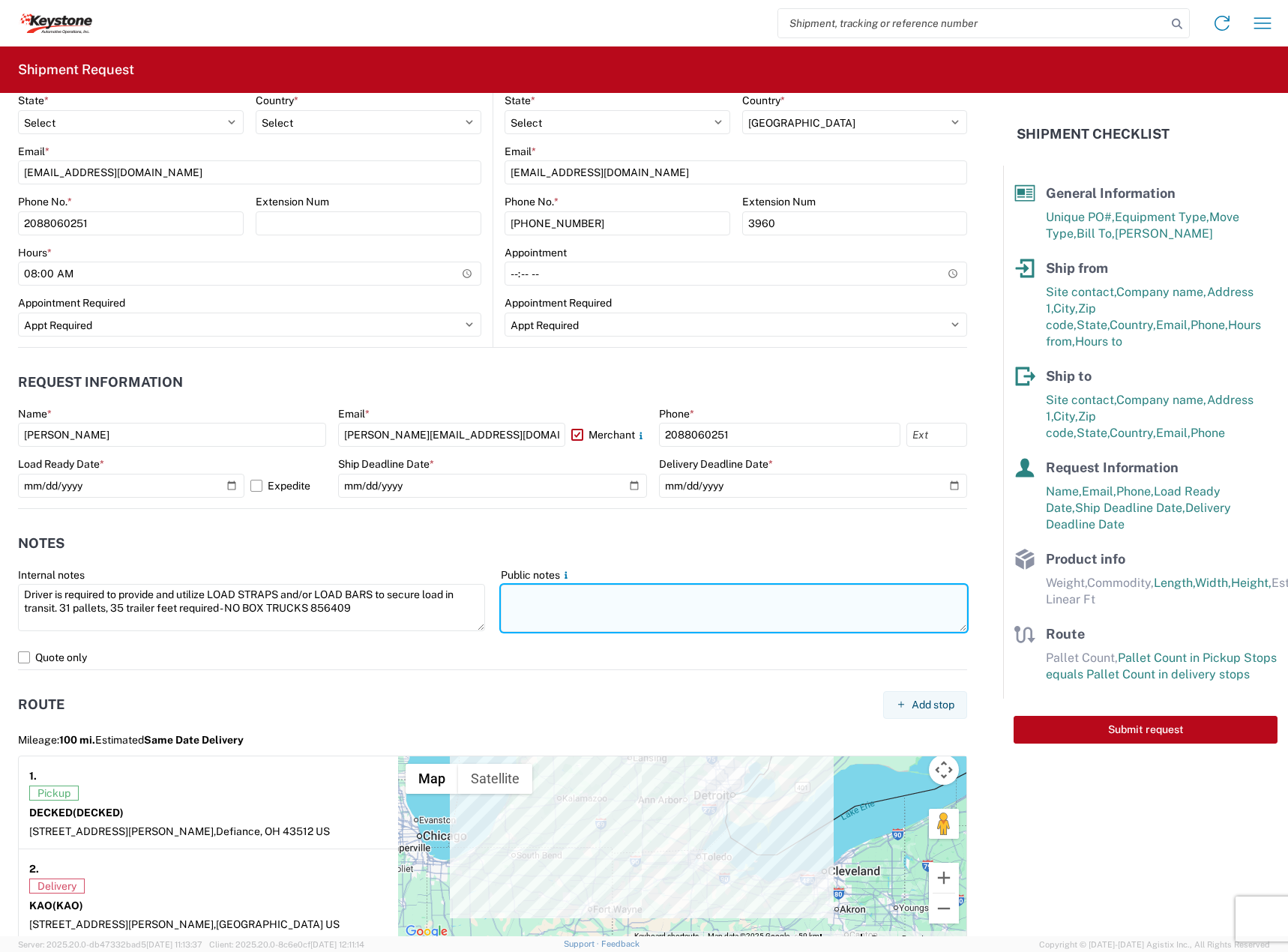
click at [643, 606] on textarea at bounding box center [734, 608] width 467 height 47
paste textarea "Driver is required to provide and utilize LOAD STRAPS and/or LOAD BARS to secur…"
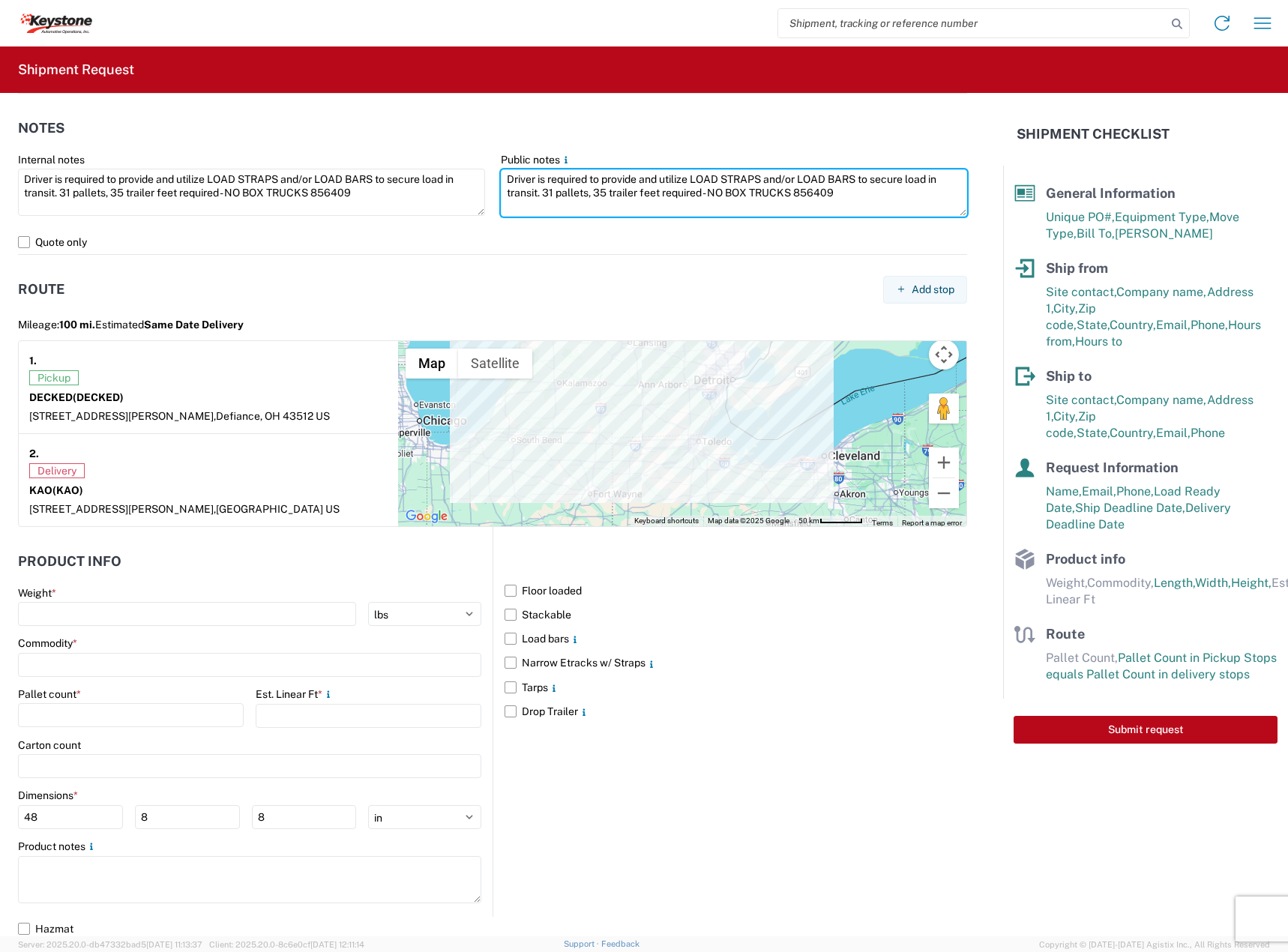
scroll to position [1044, 0]
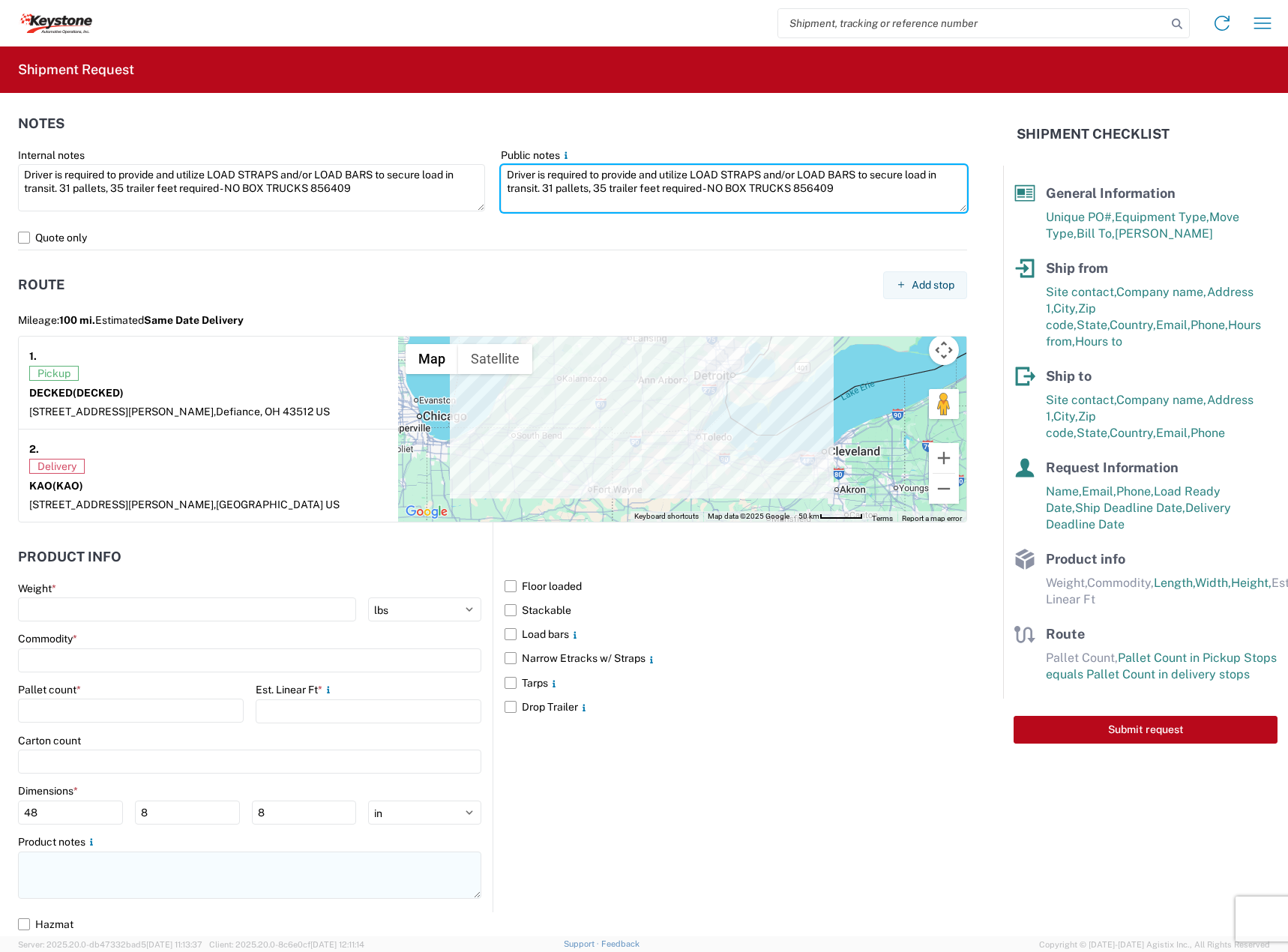
type textarea "Driver is required to provide and utilize LOAD STRAPS and/or LOAD BARS to secur…"
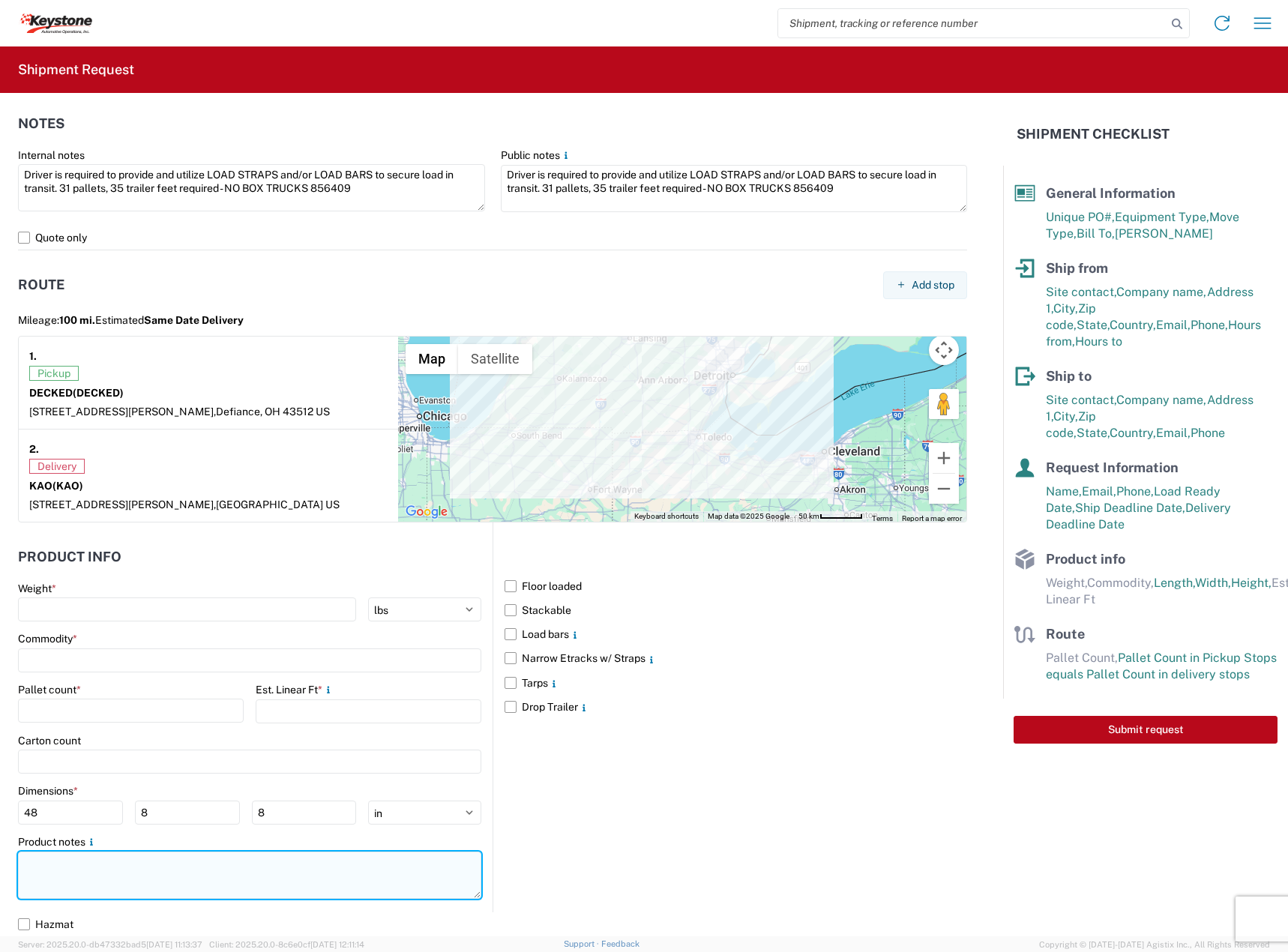
click at [117, 891] on textarea at bounding box center [250, 875] width 463 height 47
paste textarea "Driver is required to provide and utilize LOAD STRAPS and/or LOAD BARS to secur…"
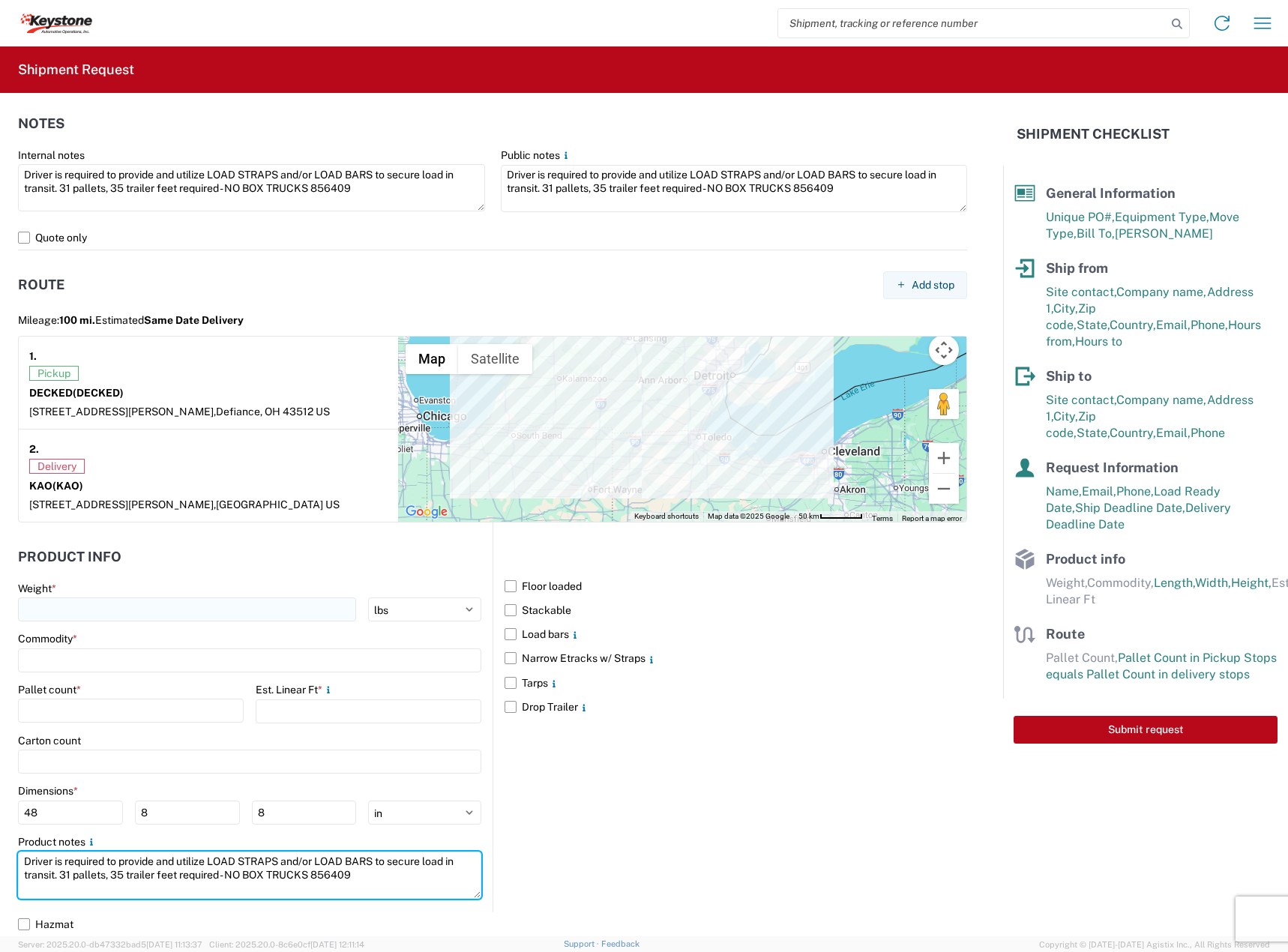
type textarea "Driver is required to provide and utilize LOAD STRAPS and/or LOAD BARS to secur…"
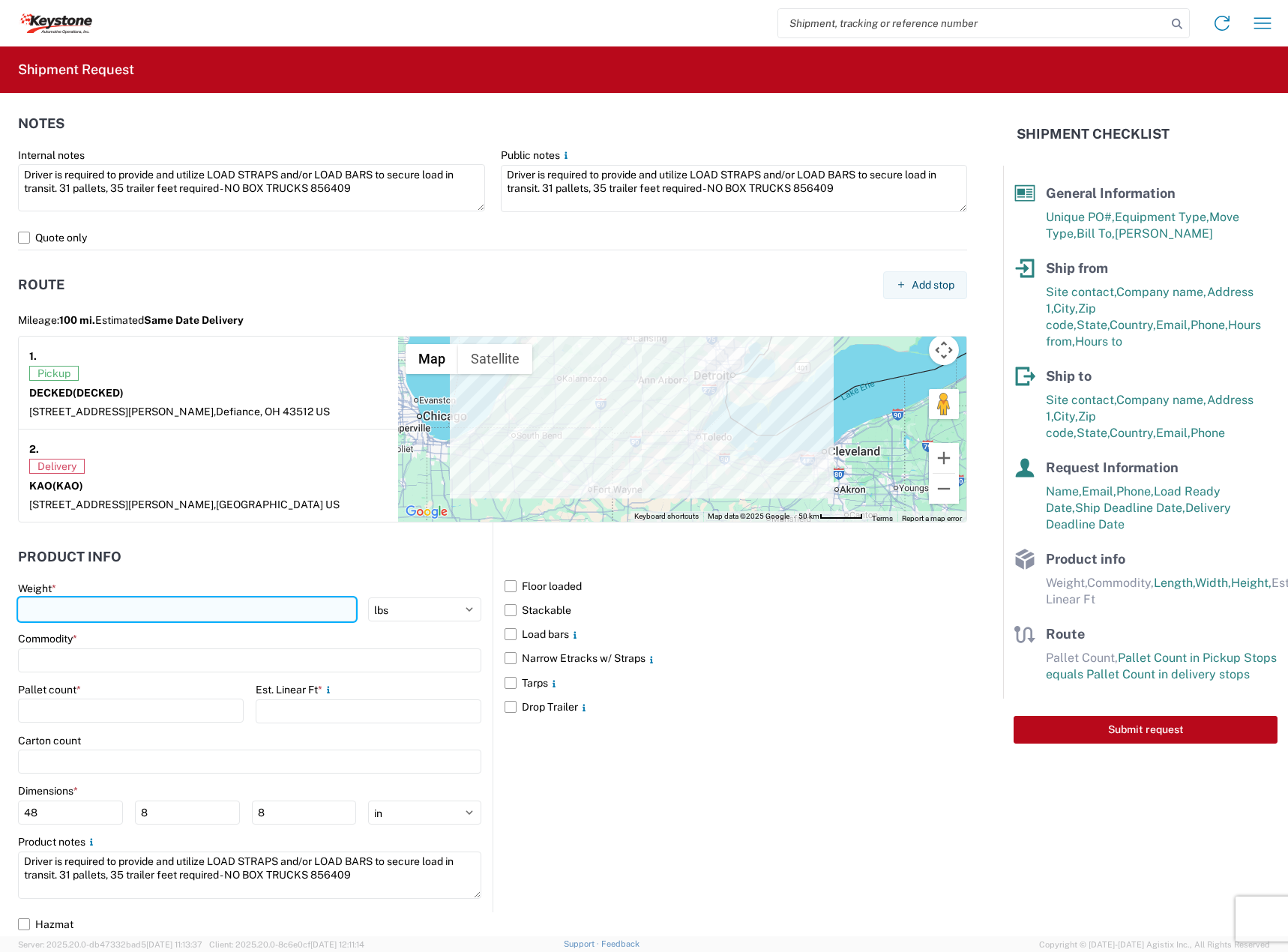
click at [100, 608] on input "number" at bounding box center [187, 609] width 338 height 24
type input "9397"
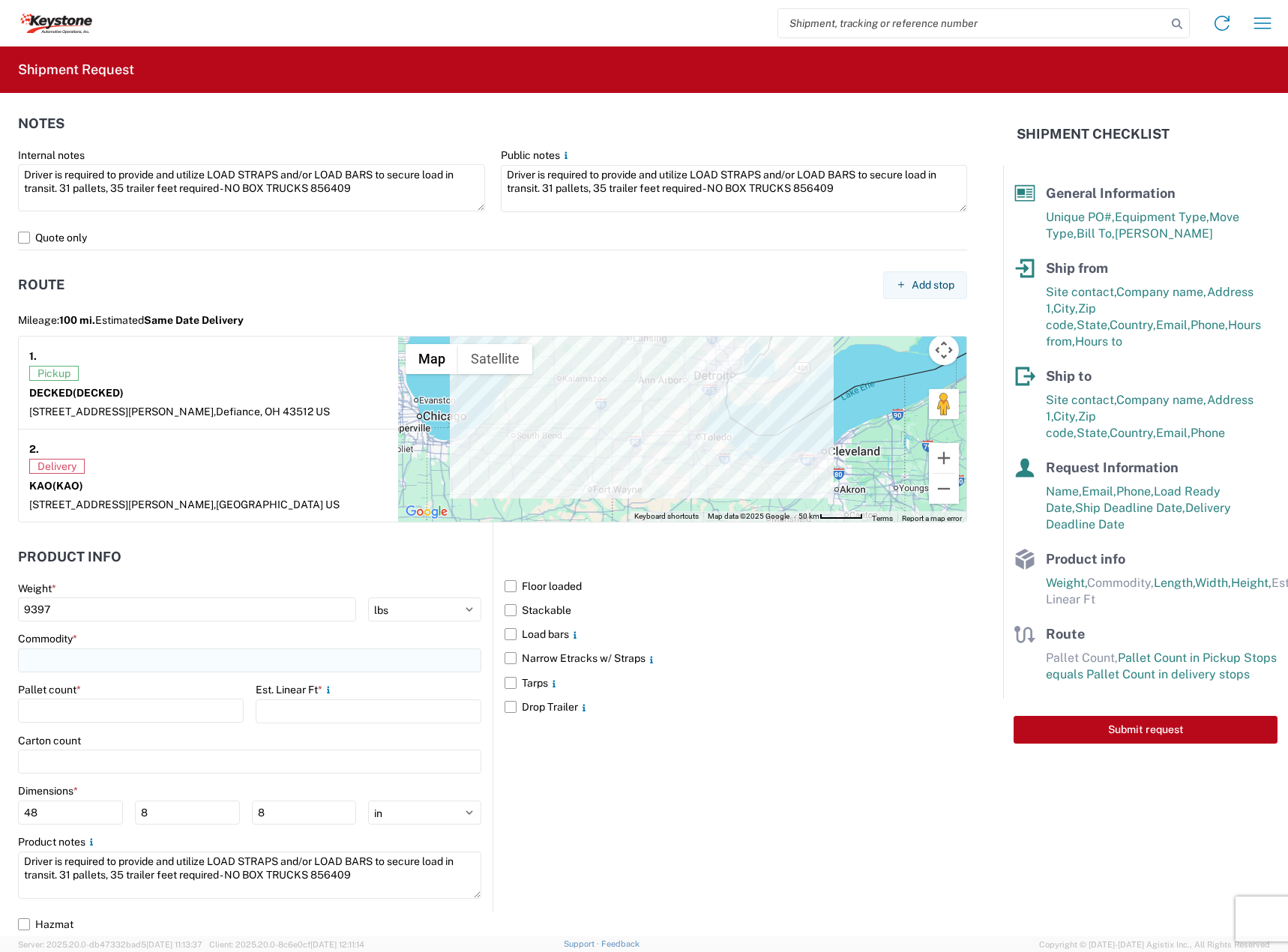
click at [129, 667] on input at bounding box center [250, 660] width 463 height 24
type input "CARGOGLIDES"
drag, startPoint x: 145, startPoint y: 764, endPoint x: 126, endPoint y: 725, distance: 43.4
click at [144, 764] on span "Add new "CARGOGLIDES"..." at bounding box center [115, 762] width 136 height 13
type input "CARGOGLIDES"
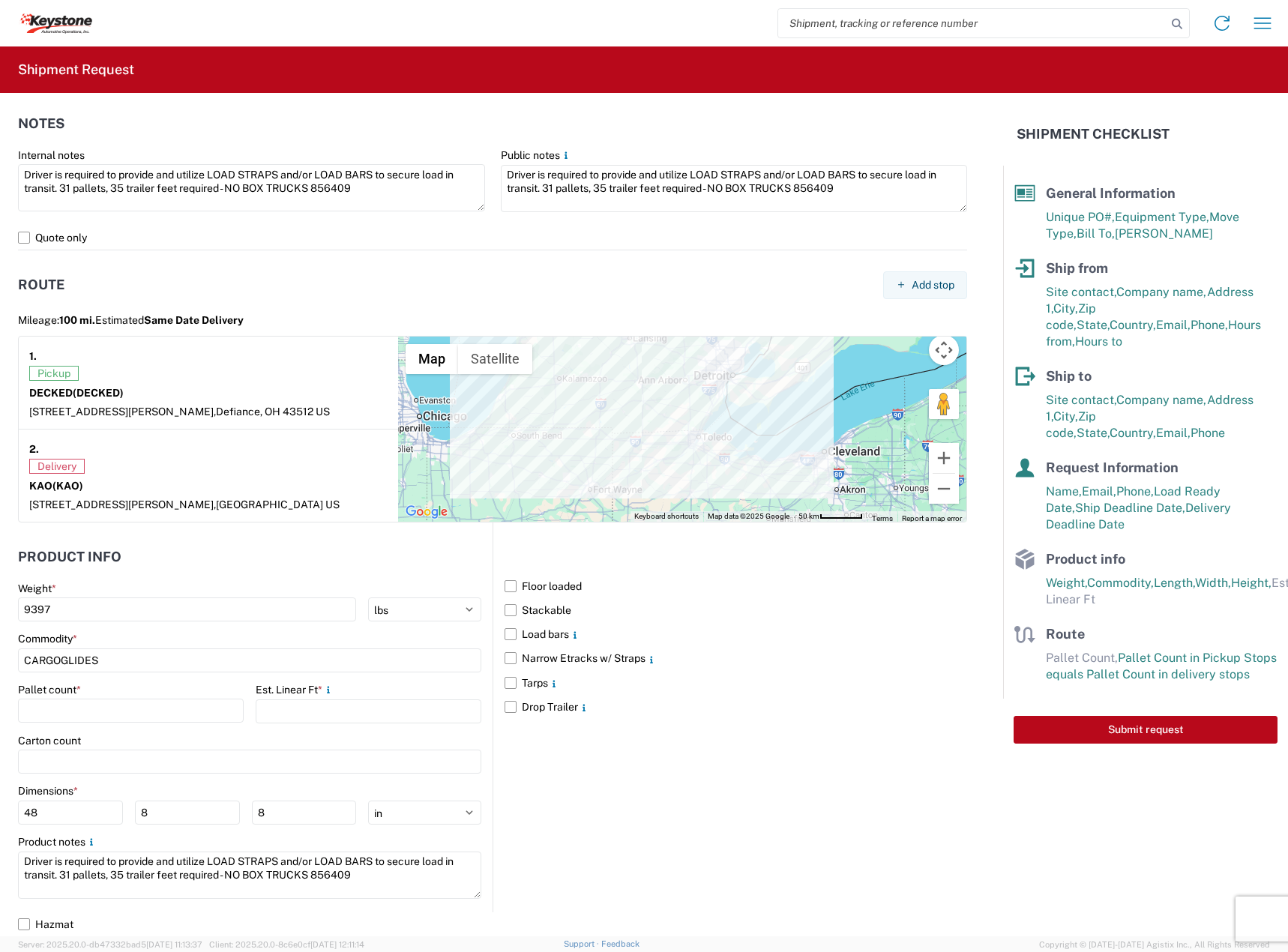
click at [115, 695] on div "Pallet count *" at bounding box center [131, 690] width 226 height 13
click at [118, 714] on input "number" at bounding box center [131, 710] width 226 height 24
type input "31"
type input "35"
click at [526, 612] on label "Stackable" at bounding box center [735, 609] width 462 height 24
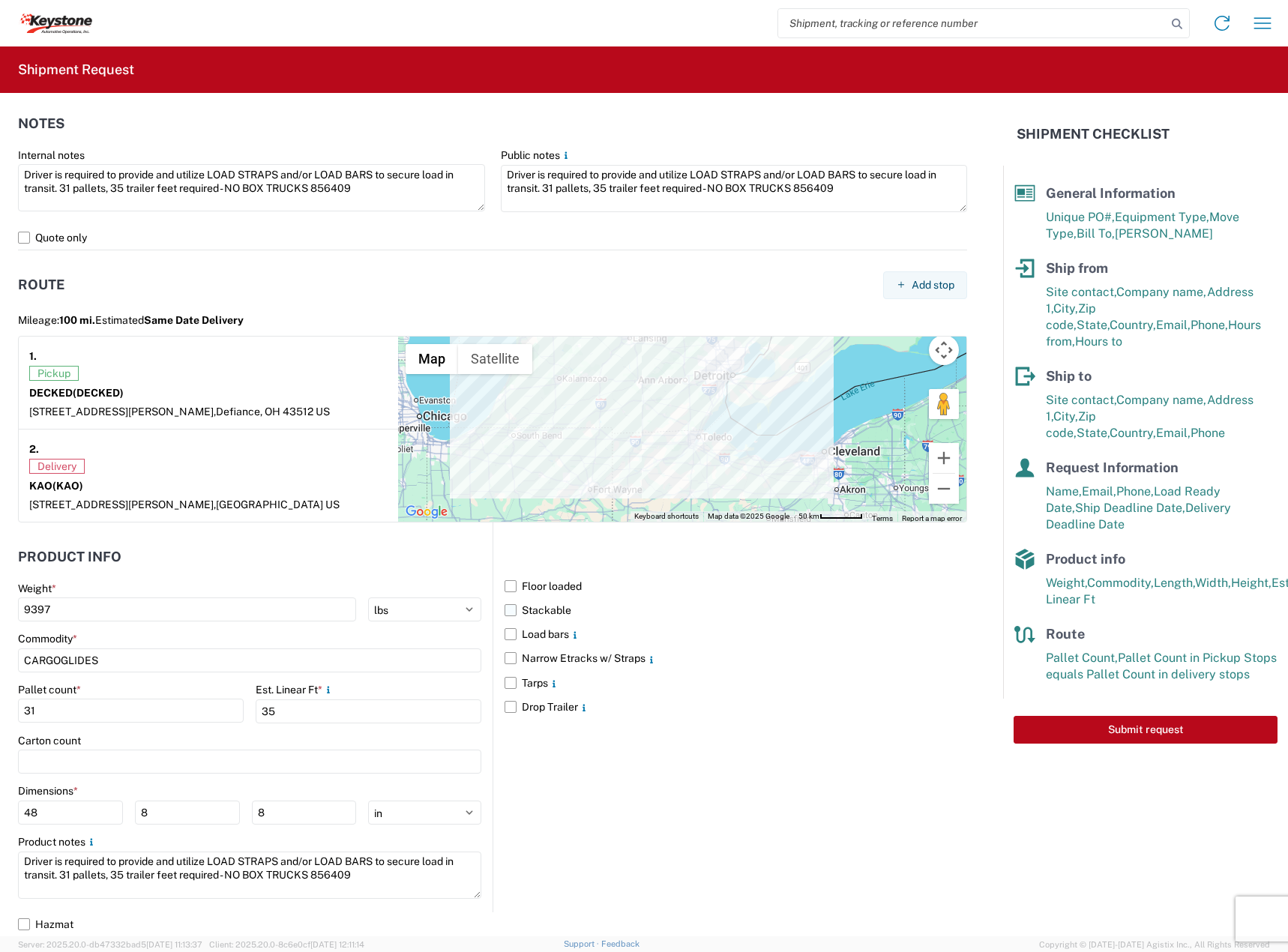
click at [0, 0] on input "Stackable" at bounding box center [0, 0] width 0 height 0
click at [525, 637] on label "Load bars" at bounding box center [735, 633] width 462 height 24
click at [0, 0] on input "Load bars" at bounding box center [0, 0] width 0 height 0
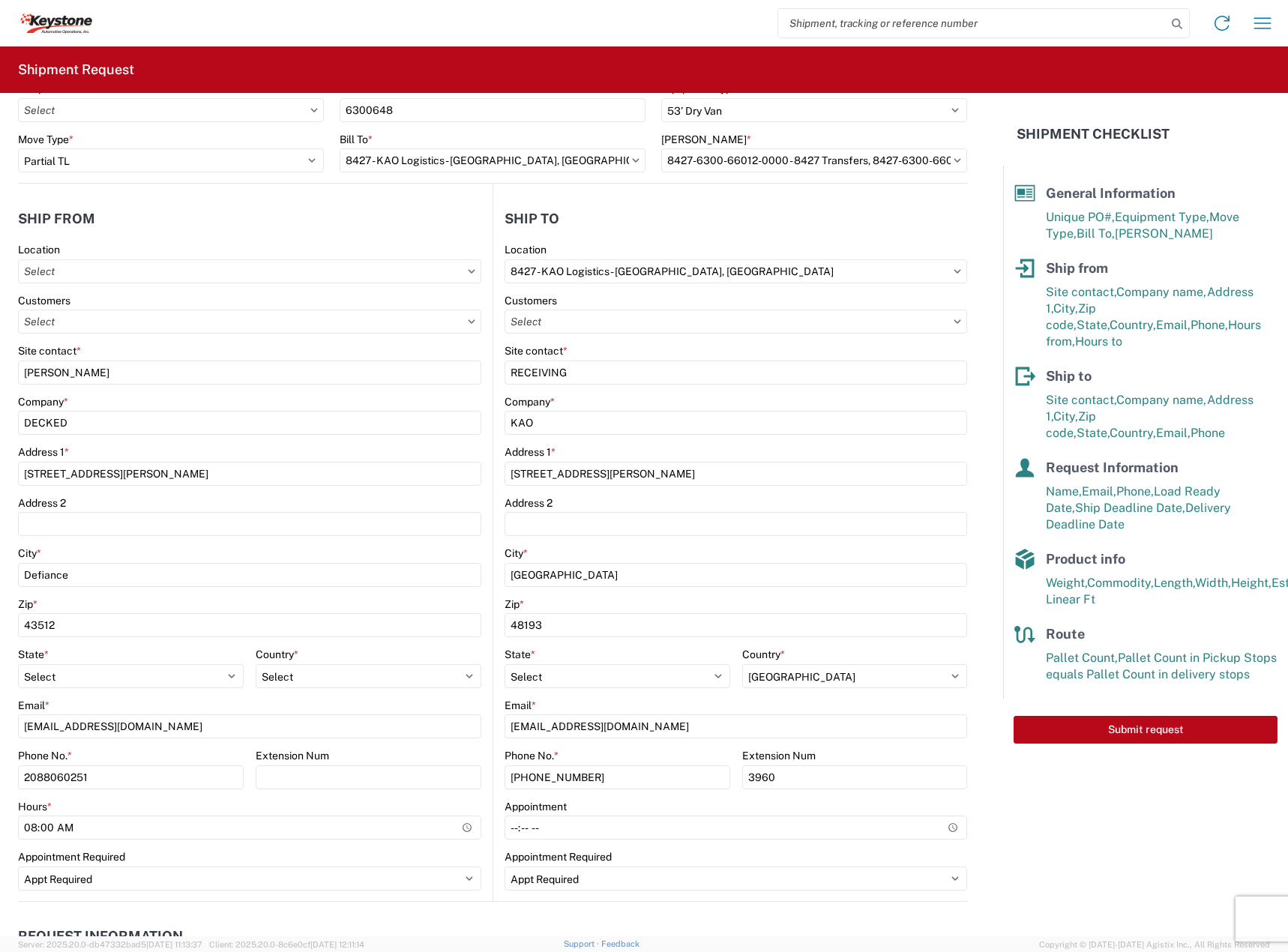
scroll to position [0, 0]
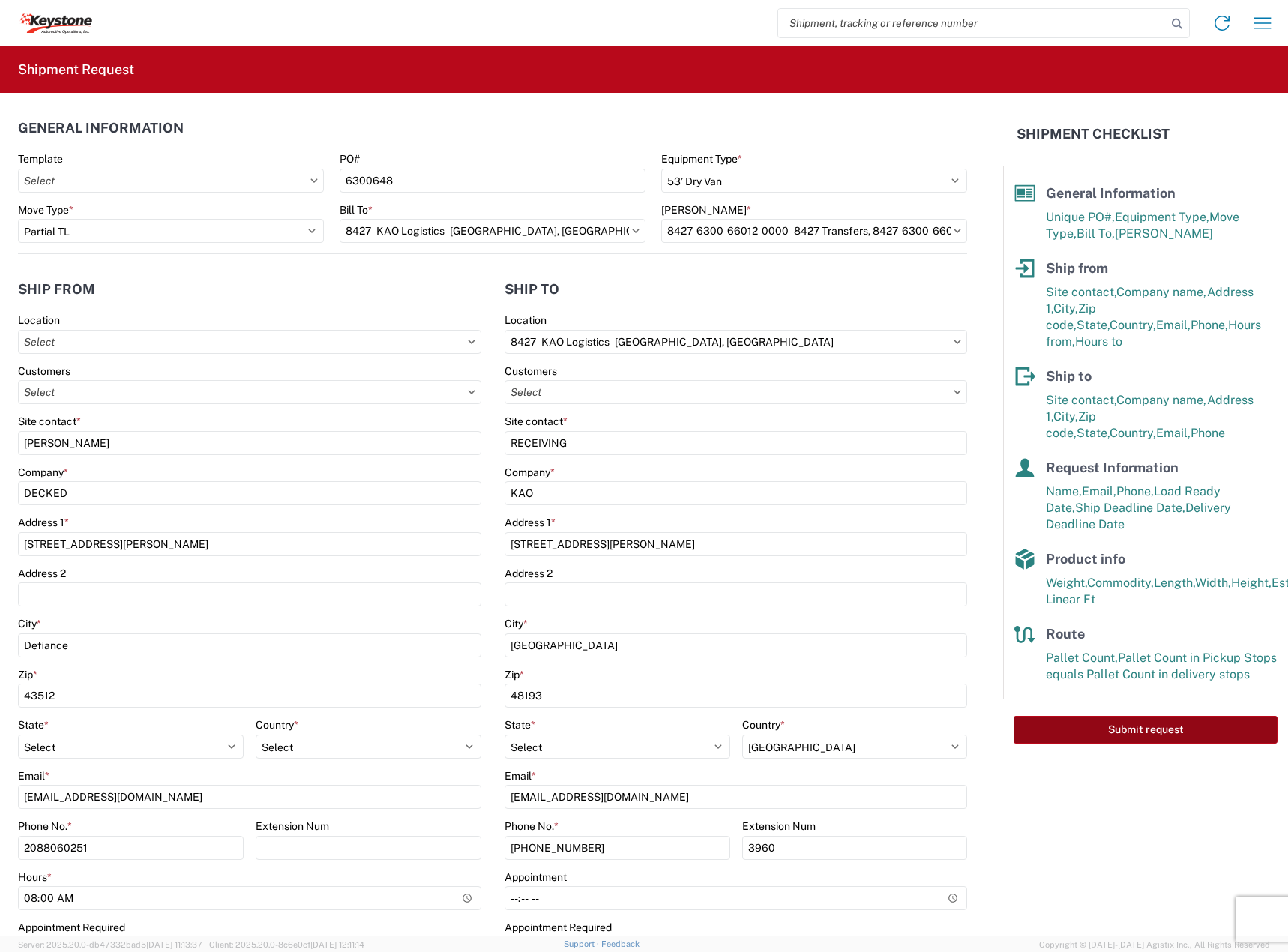
click at [1061, 716] on button "Submit request" at bounding box center [1145, 729] width 264 height 28
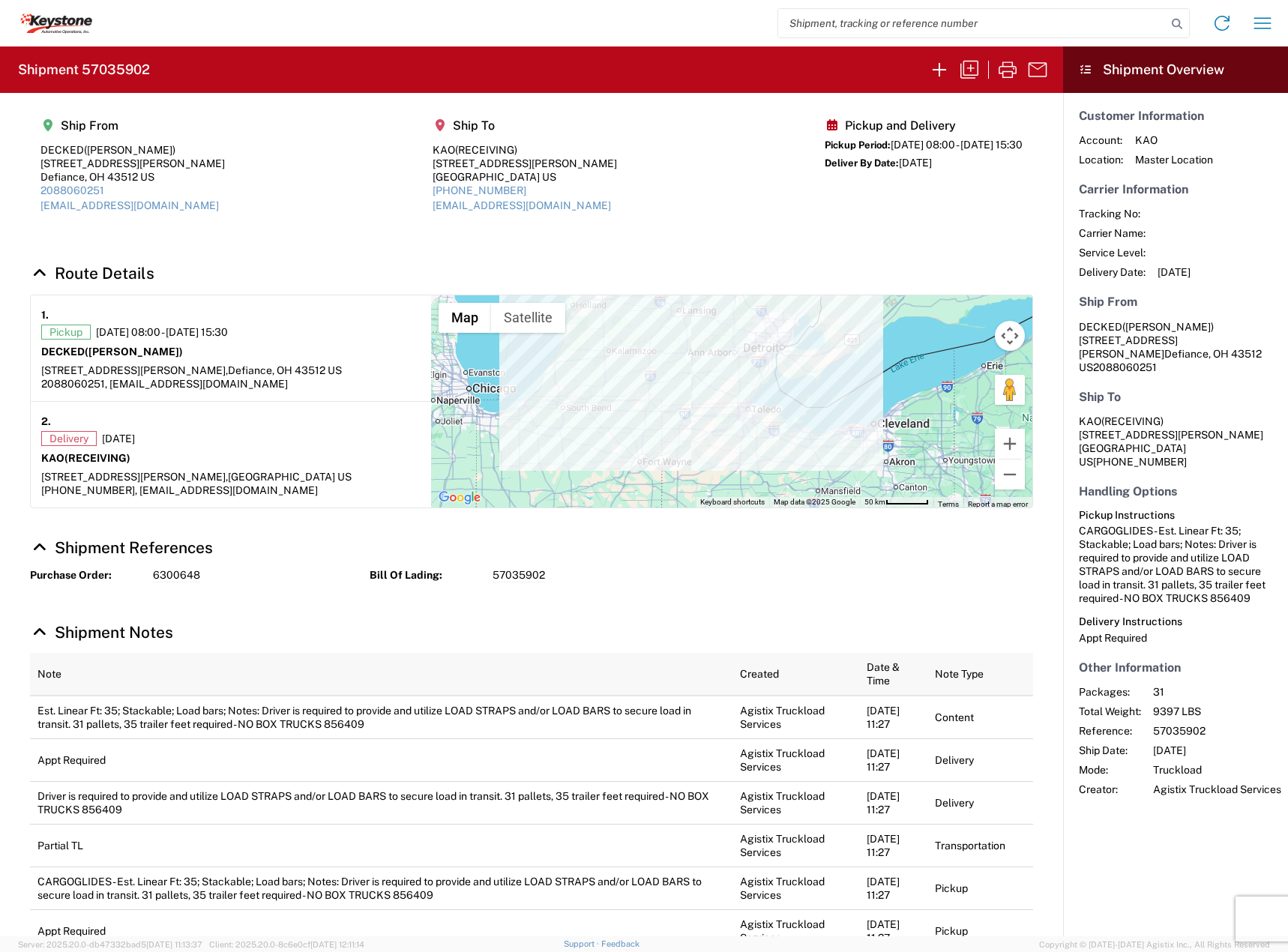
click at [144, 57] on agx-form-header "Shipment 57035902" at bounding box center [531, 70] width 1063 height 47
click at [143, 68] on h2 "Shipment 57035902" at bounding box center [84, 69] width 132 height 18
copy h2 "57035902"
